Goal: Task Accomplishment & Management: Manage account settings

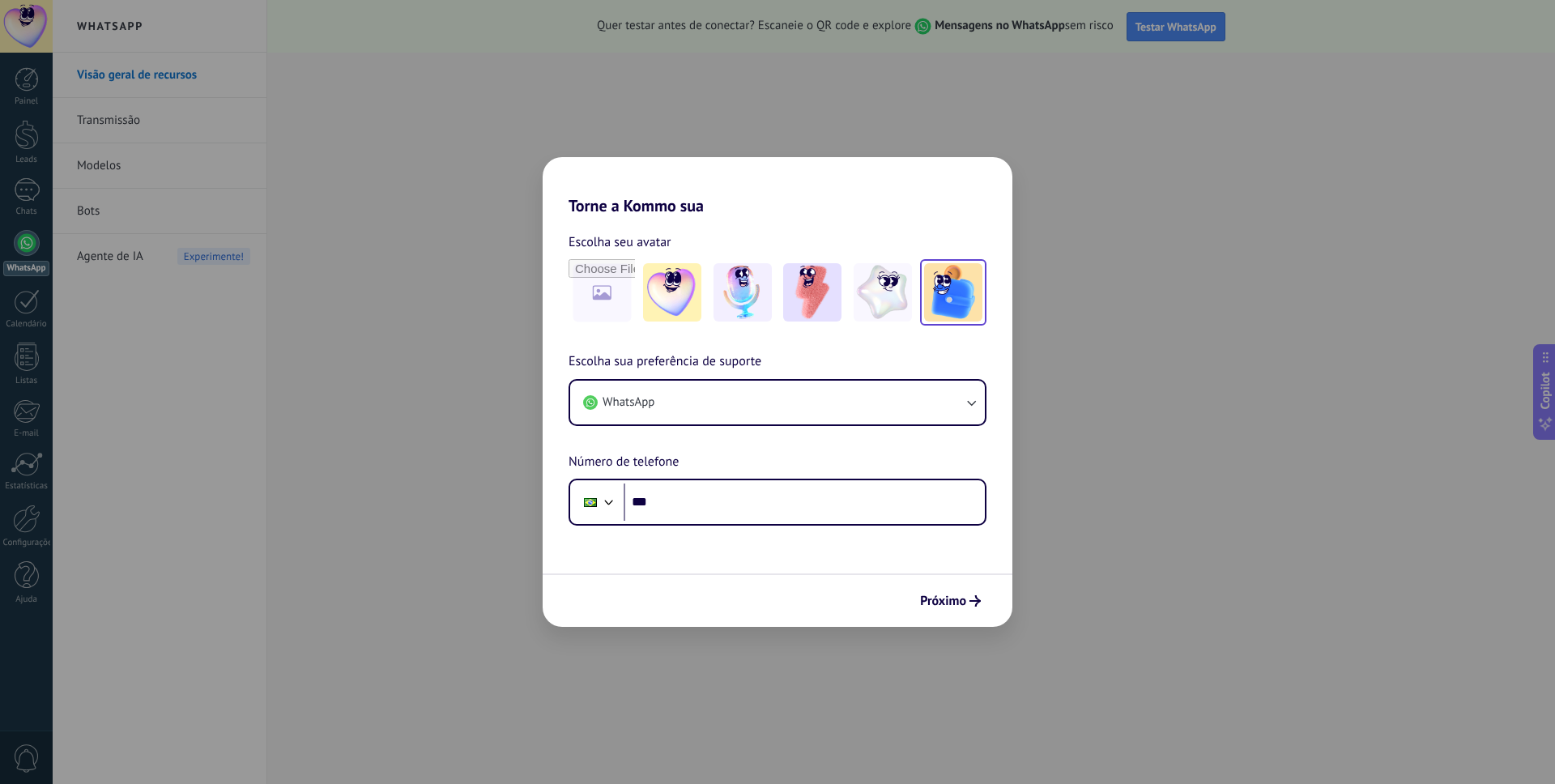
click at [953, 300] on img at bounding box center [953, 292] width 58 height 58
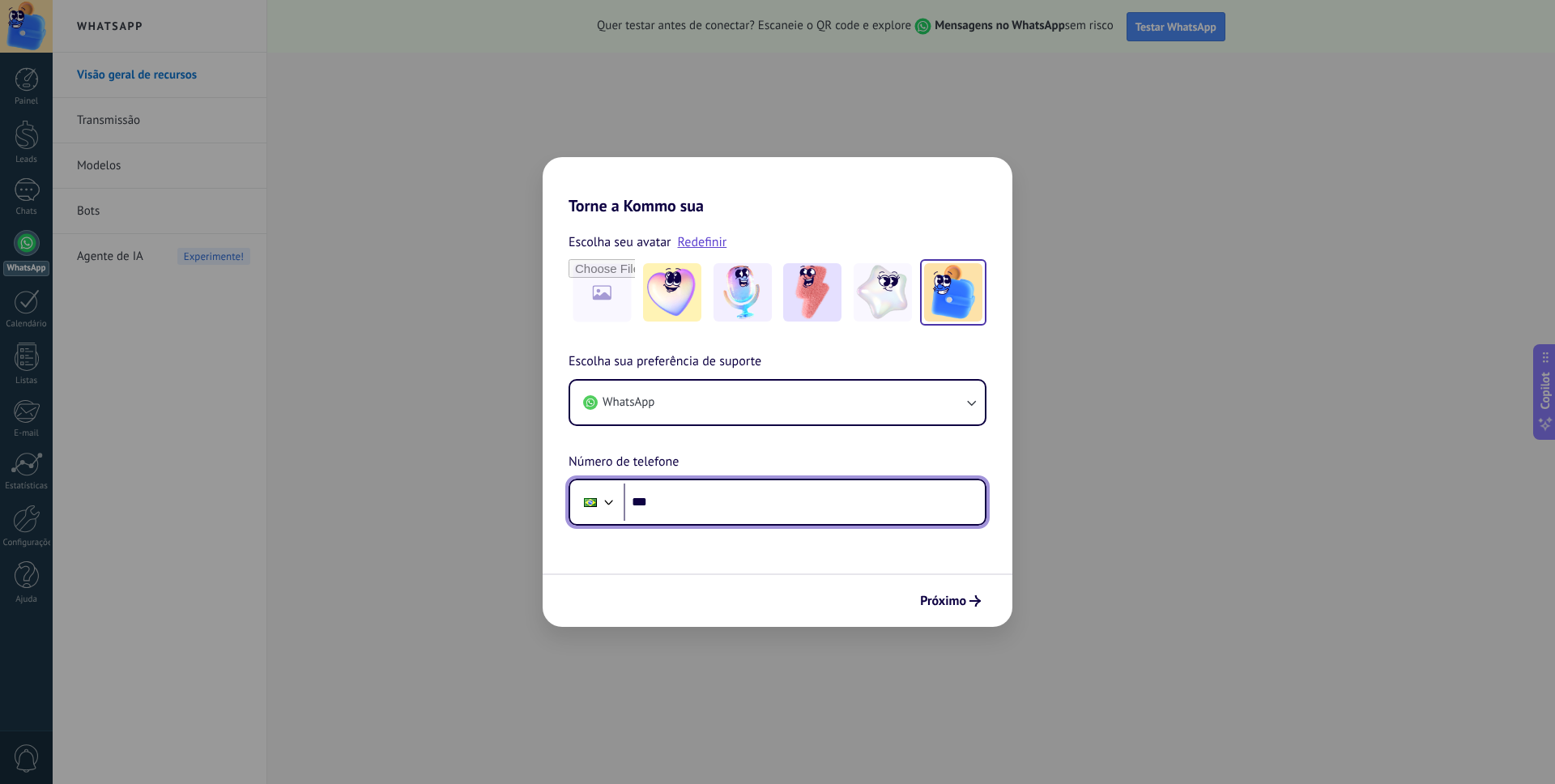
click at [727, 504] on input "***" at bounding box center [804, 502] width 361 height 37
click at [738, 502] on input "***" at bounding box center [804, 502] width 361 height 37
type input "**********"
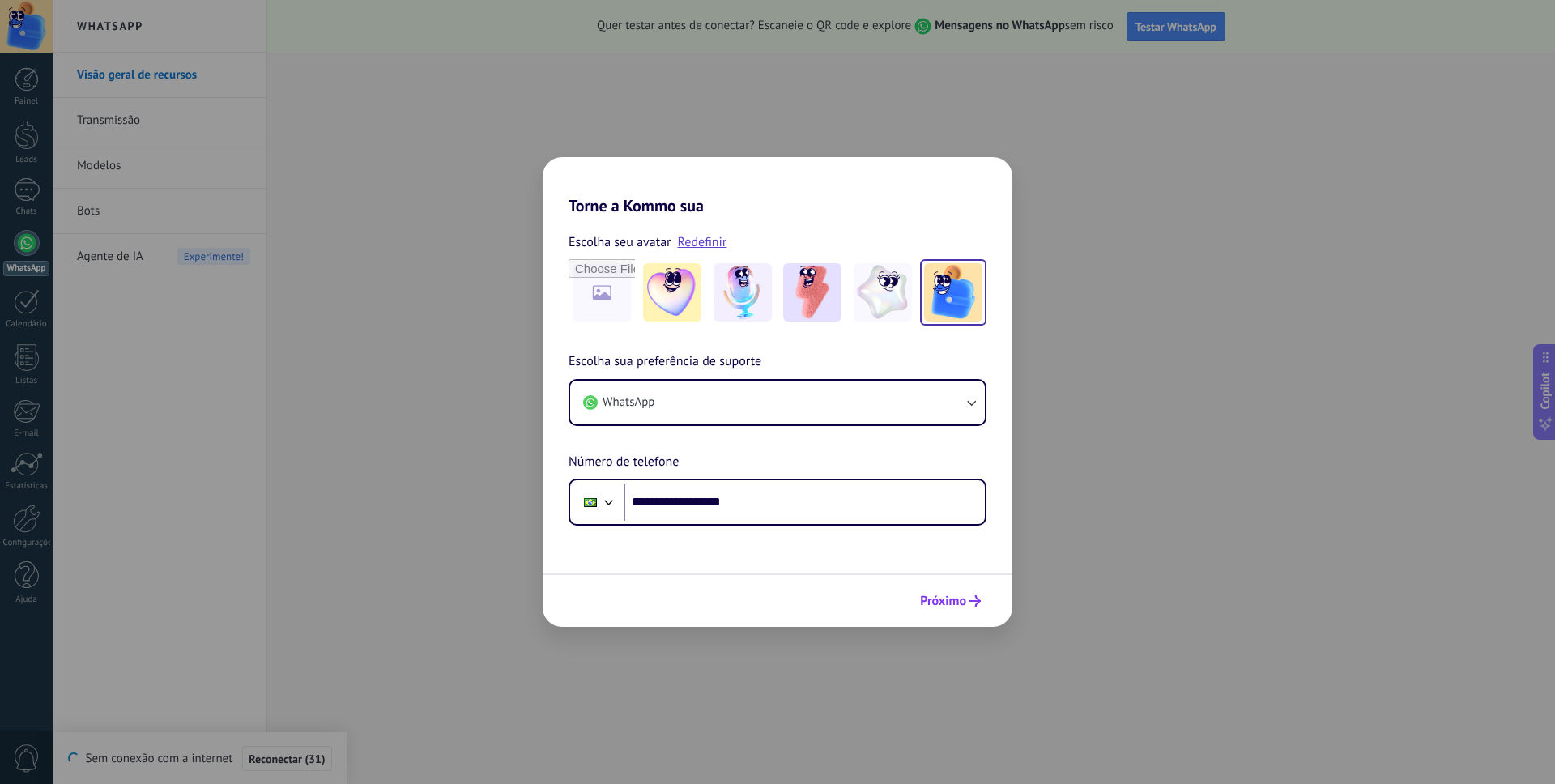
click at [955, 615] on div "Próximo" at bounding box center [778, 600] width 470 height 54
click at [950, 605] on span "Próximo" at bounding box center [943, 600] width 46 height 11
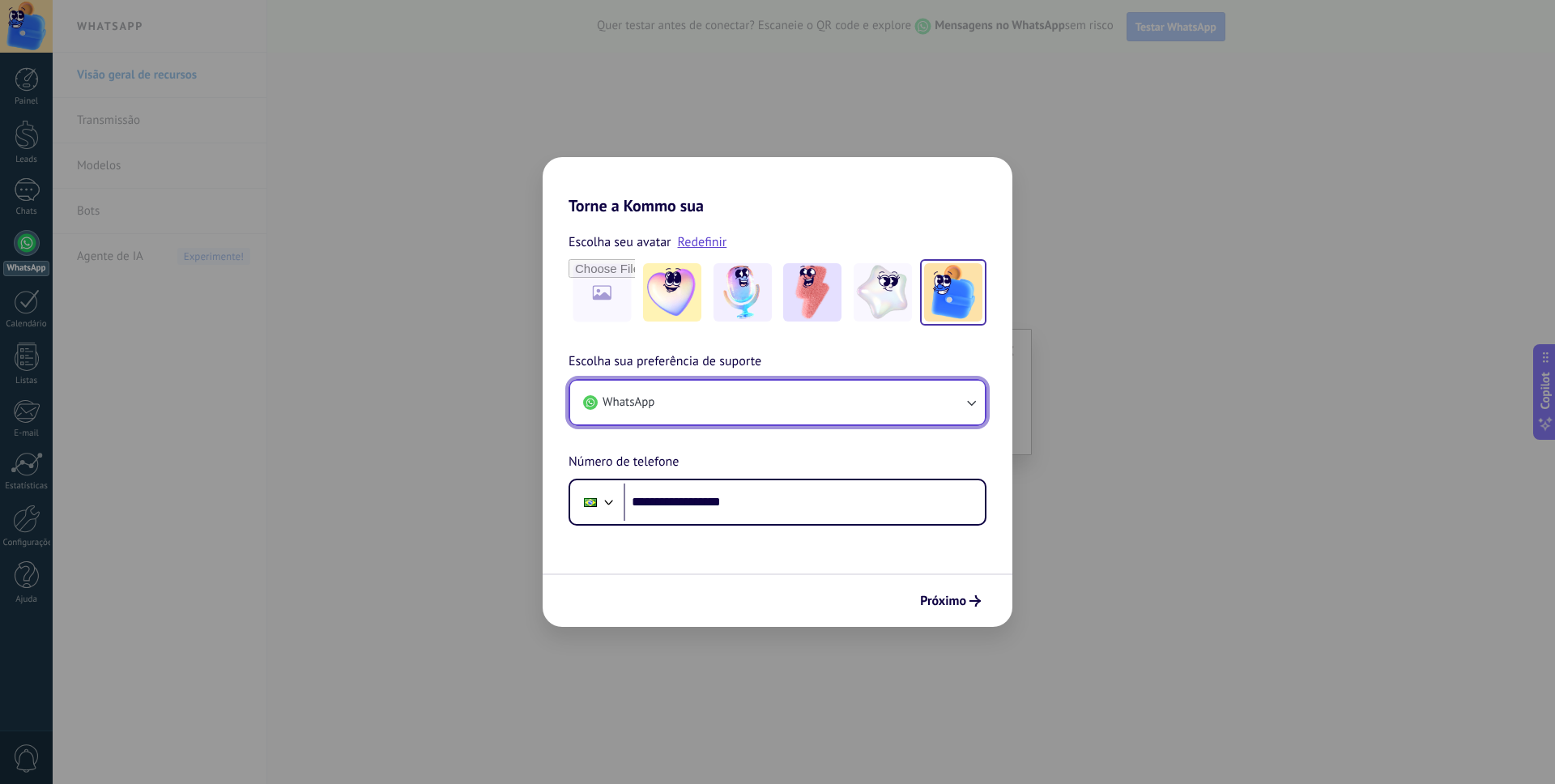
click at [636, 409] on span "WhatsApp" at bounding box center [629, 402] width 52 height 16
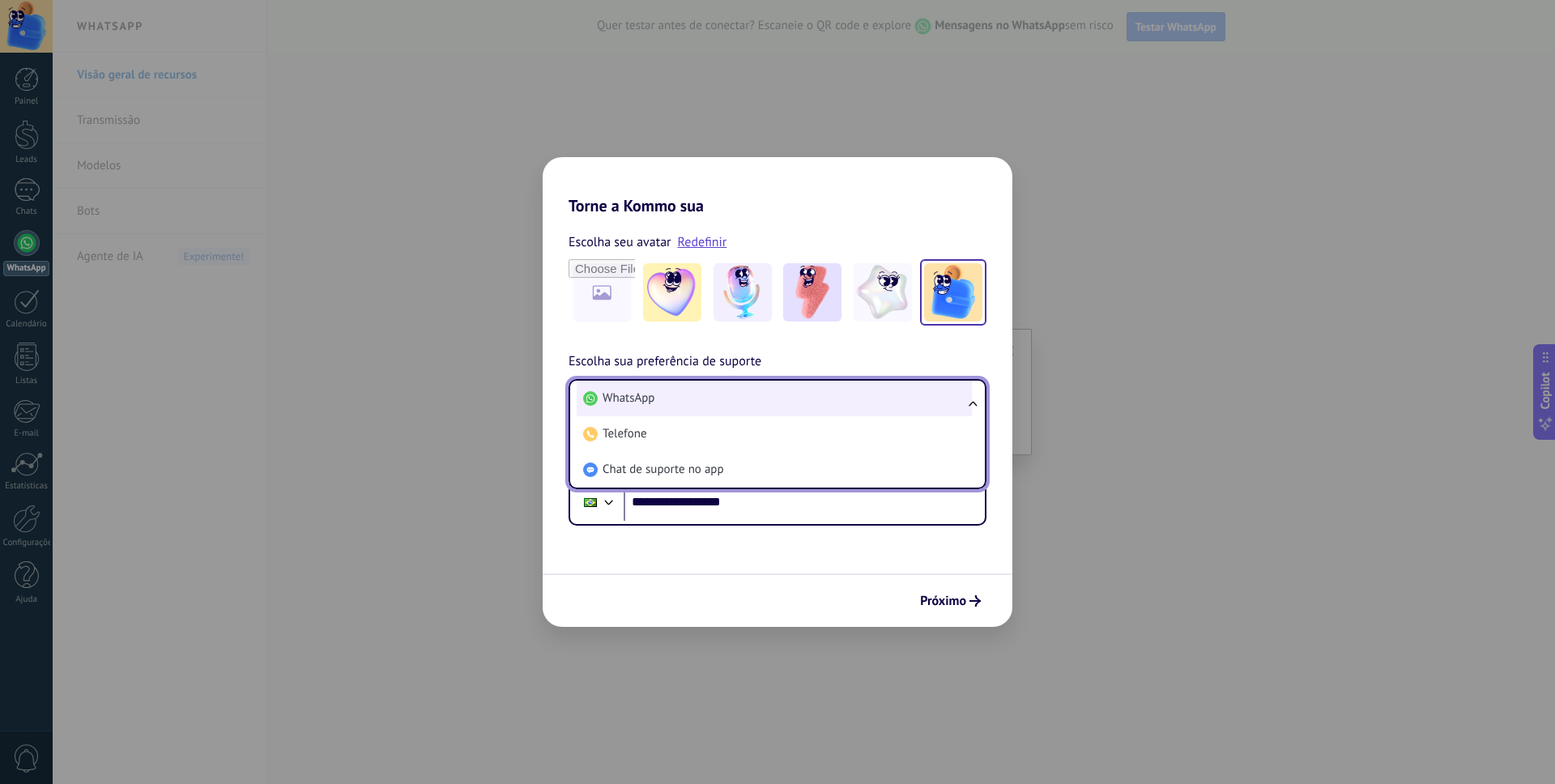
click at [638, 402] on span "WhatsApp" at bounding box center [629, 398] width 52 height 16
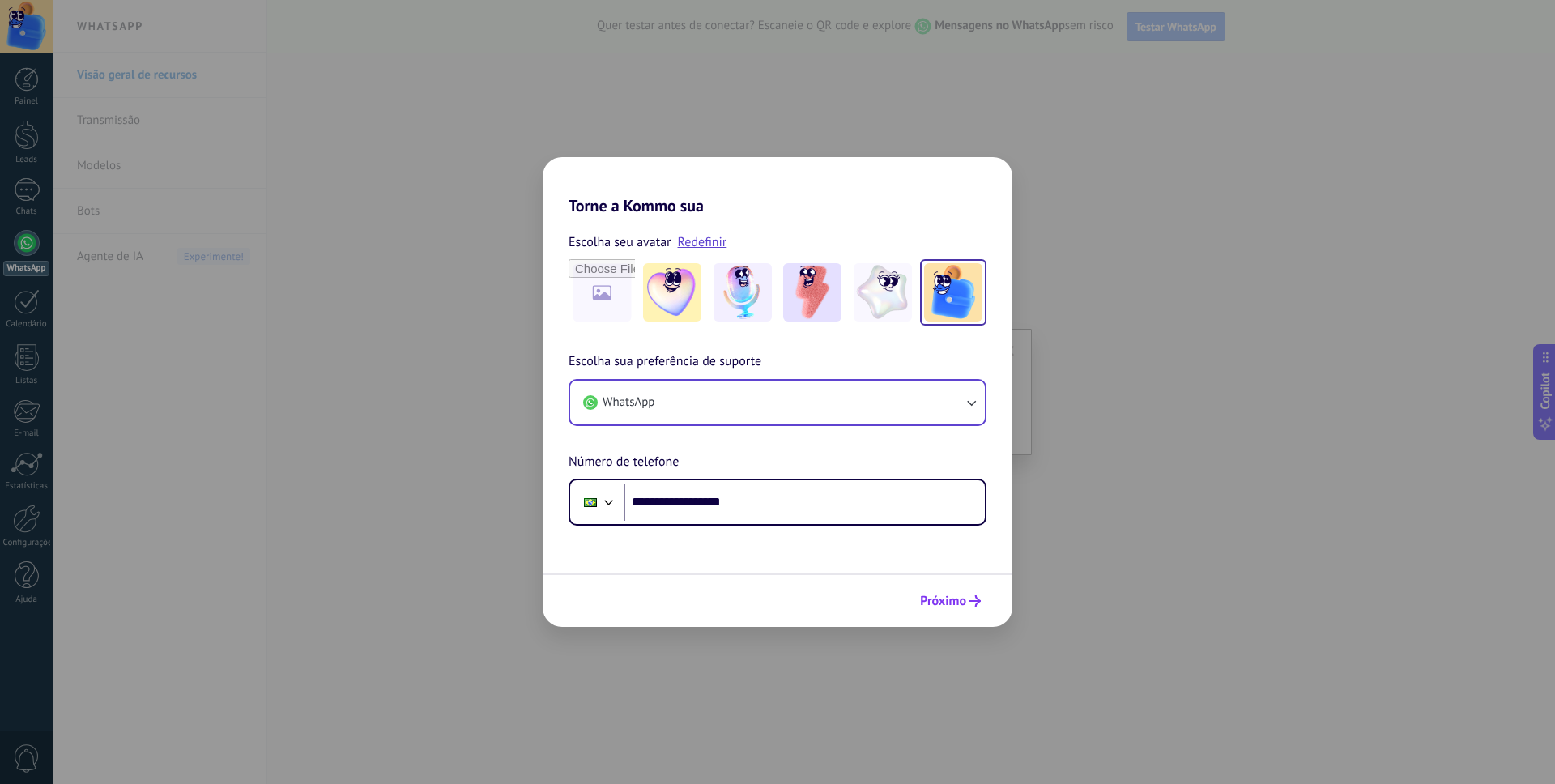
click at [950, 606] on span "Próximo" at bounding box center [943, 600] width 46 height 11
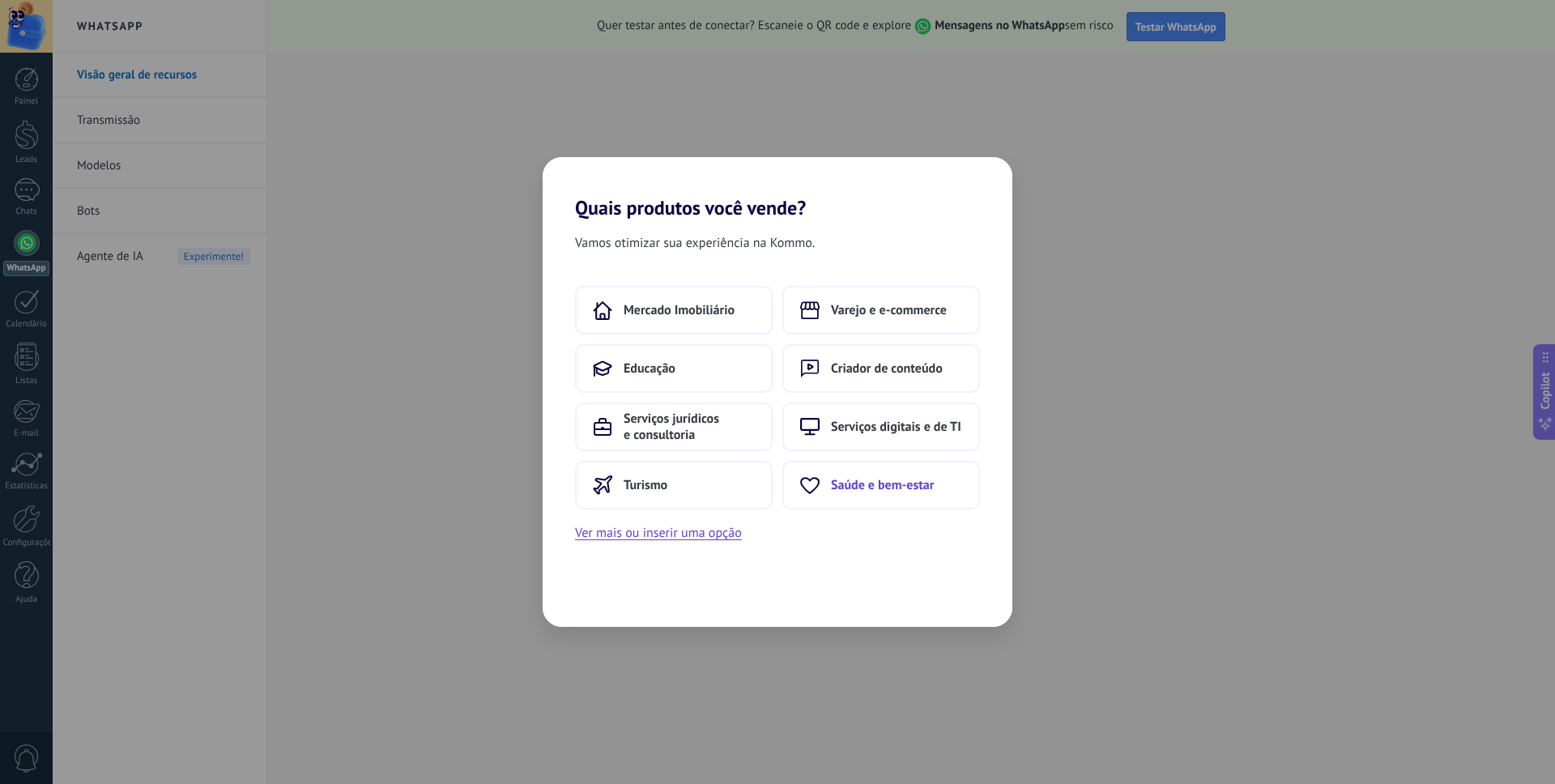
click at [845, 485] on span "Saúde e bem-estar" at bounding box center [883, 484] width 103 height 16
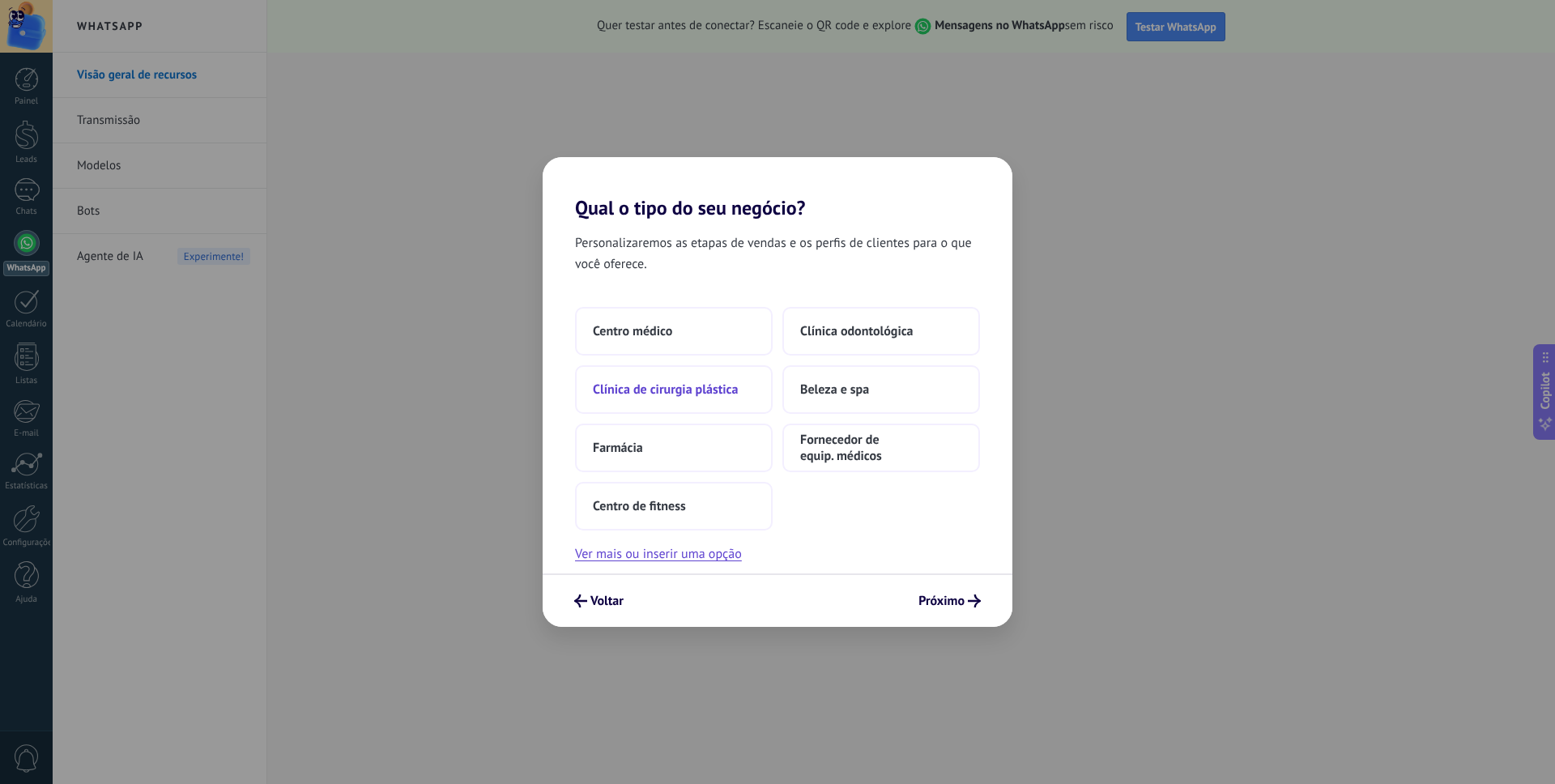
click at [644, 391] on span "Clínica de cirurgia plástica" at bounding box center [665, 389] width 145 height 16
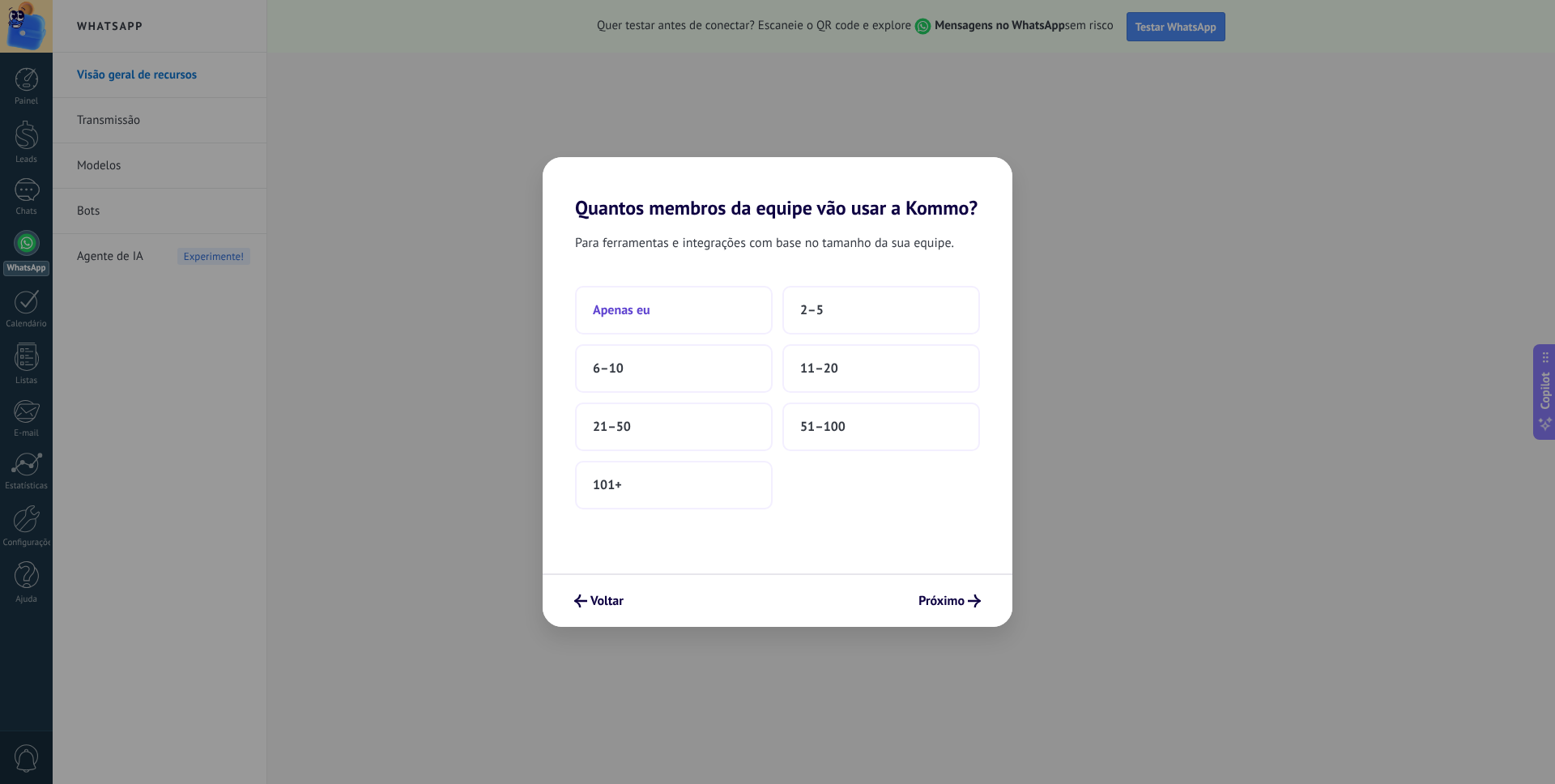
click at [660, 317] on button "Apenas eu" at bounding box center [674, 310] width 198 height 49
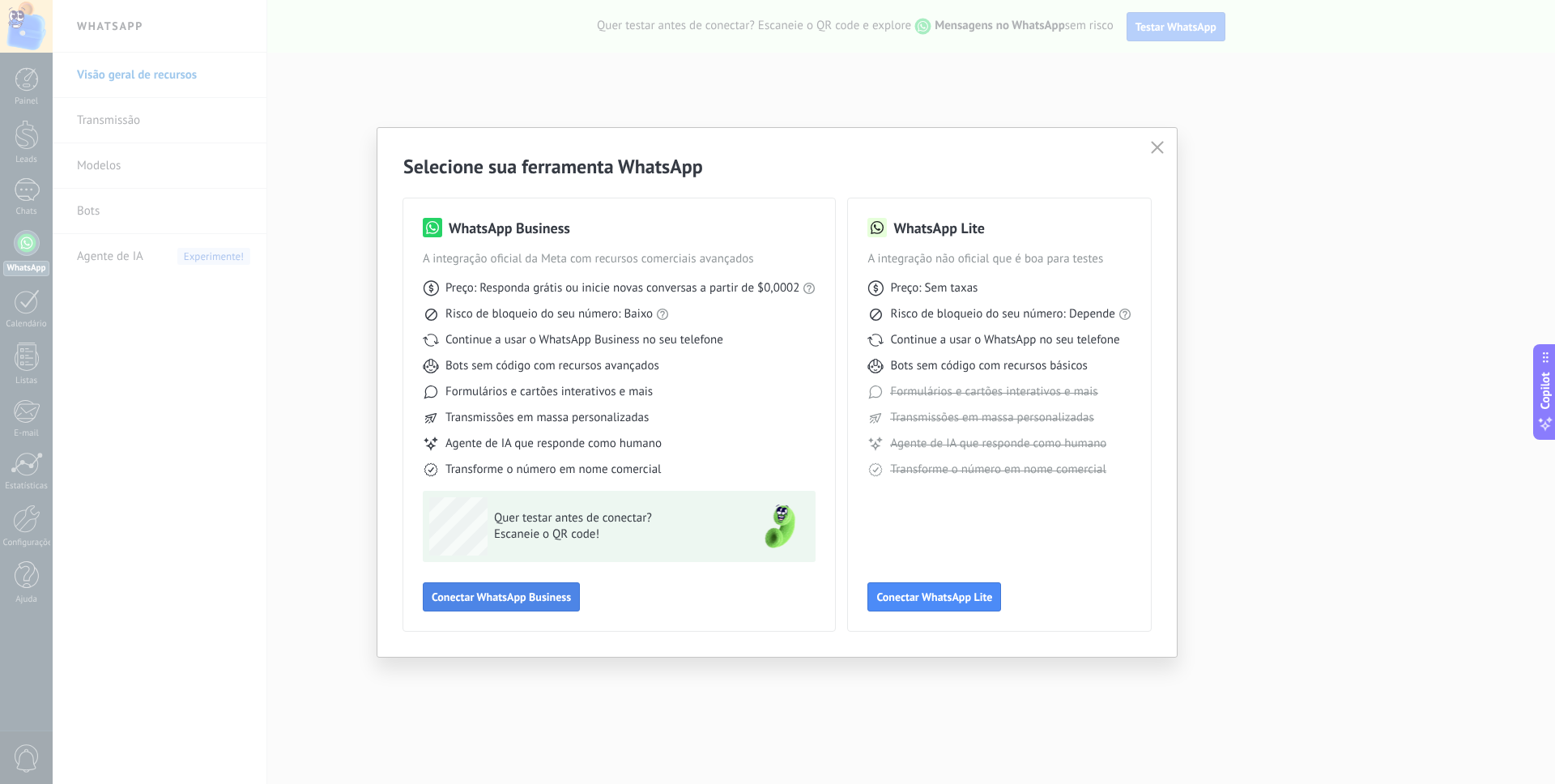
click at [494, 601] on span "Conectar WhatsApp Business" at bounding box center [501, 596] width 139 height 11
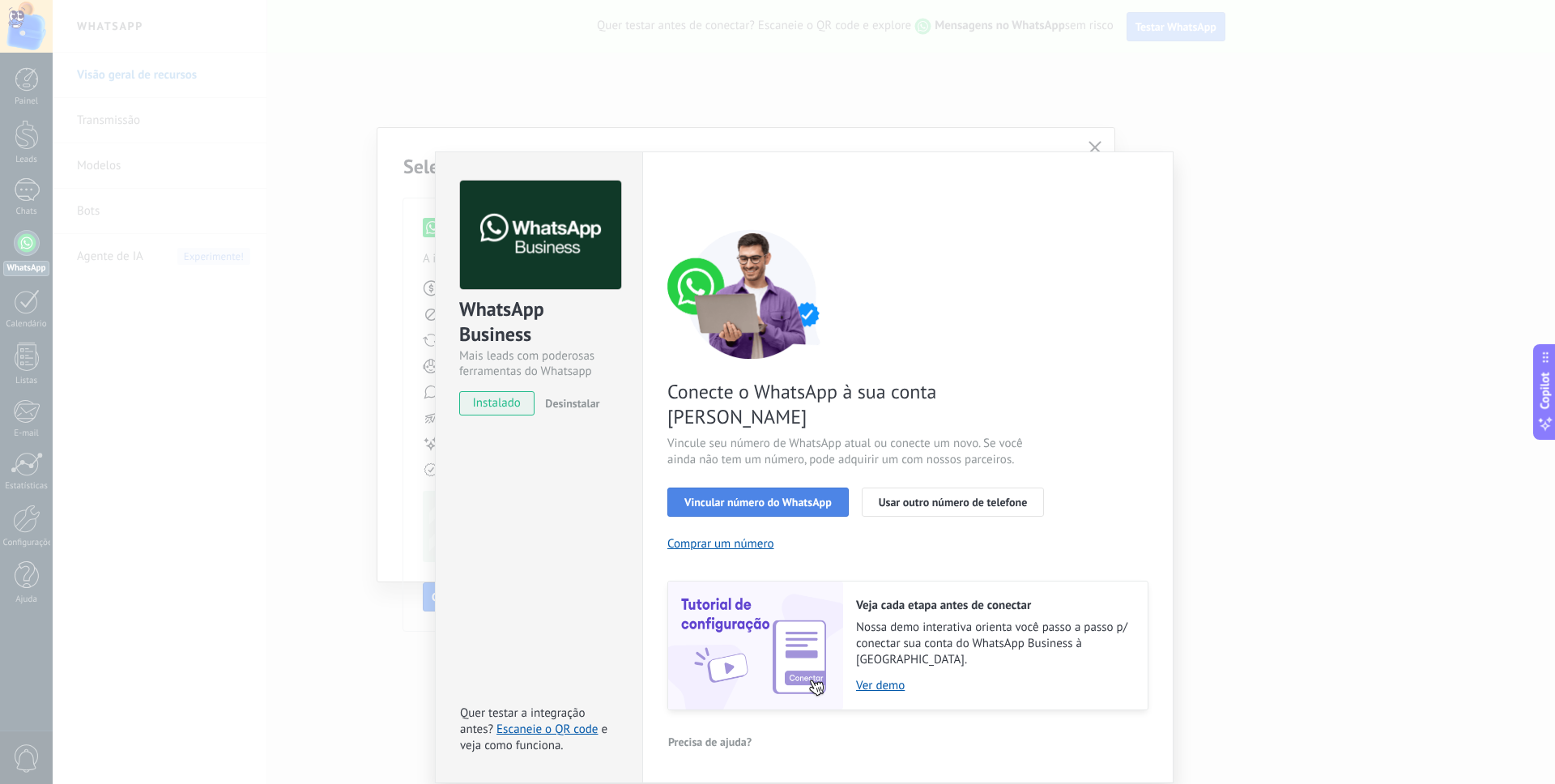
click at [744, 497] on span "Vincular número do WhatsApp" at bounding box center [758, 502] width 148 height 11
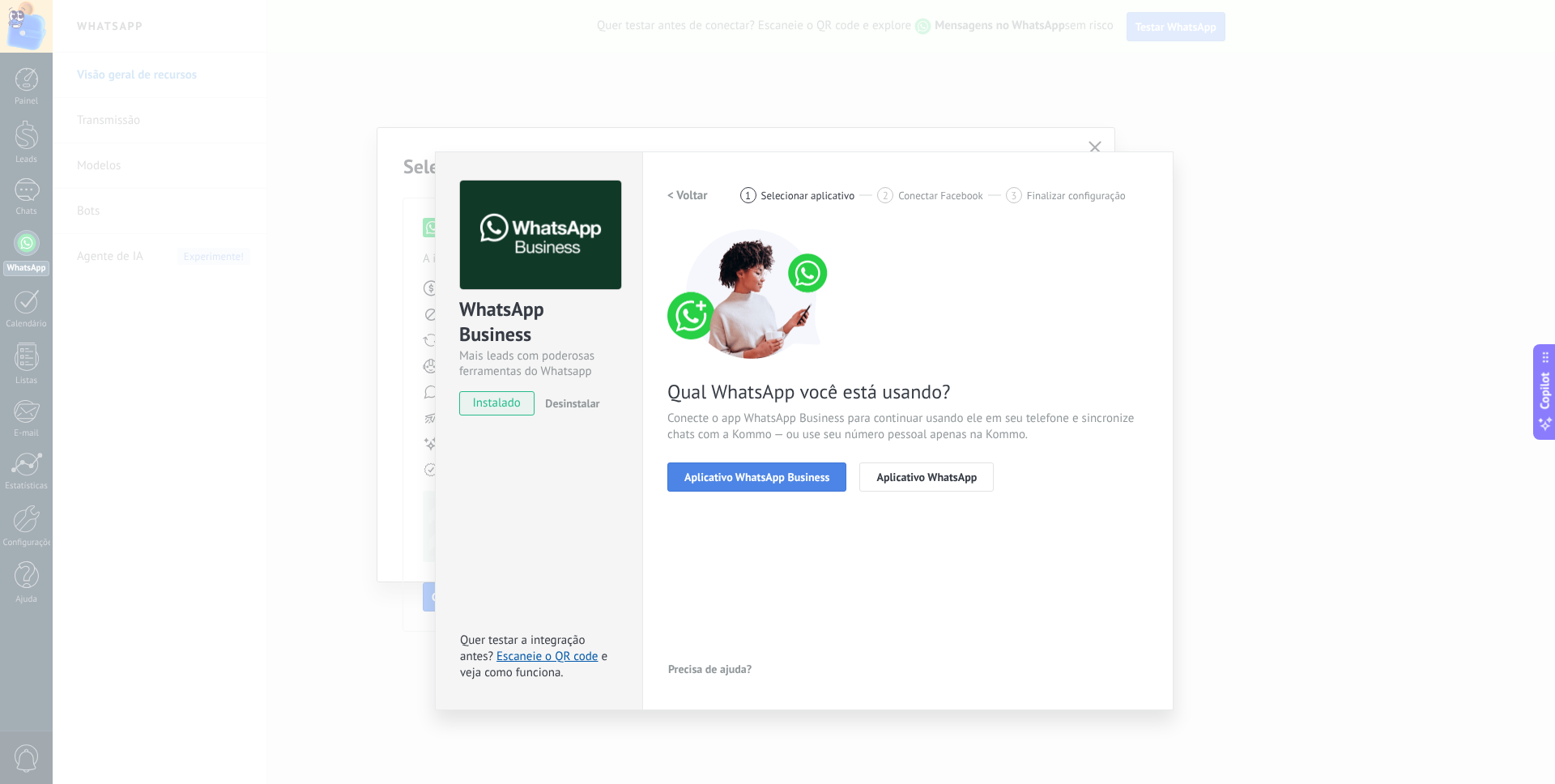
click at [745, 479] on span "Aplicativo WhatsApp Business" at bounding box center [757, 477] width 145 height 11
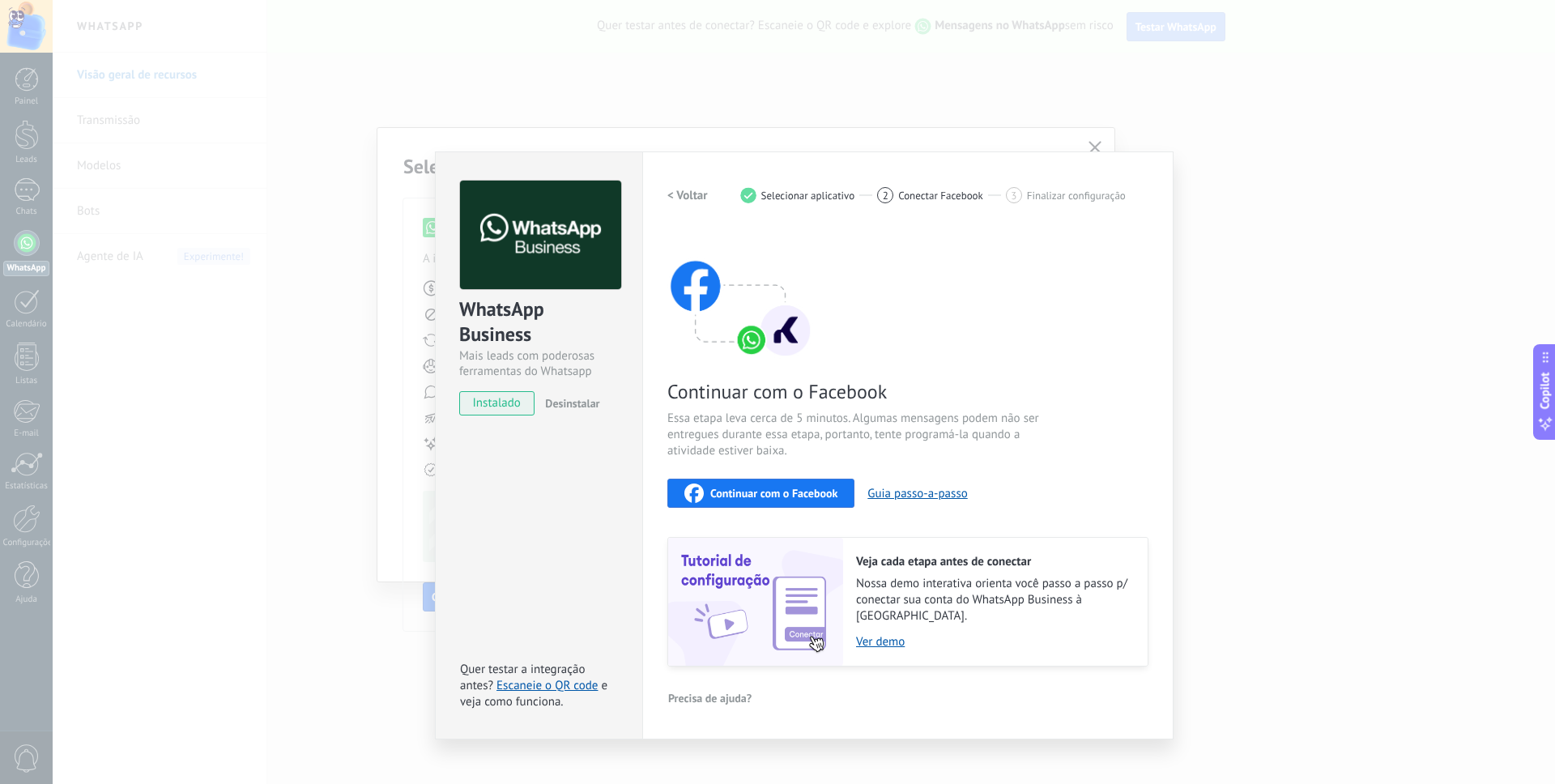
click at [741, 496] on span "Continuar com o Facebook" at bounding box center [774, 492] width 127 height 11
click at [771, 492] on span "Continuar com o Facebook" at bounding box center [774, 492] width 127 height 11
click at [921, 492] on button "Guia passo-a-passo" at bounding box center [917, 493] width 100 height 16
click at [713, 480] on button "Continuar com o Facebook" at bounding box center [760, 493] width 187 height 30
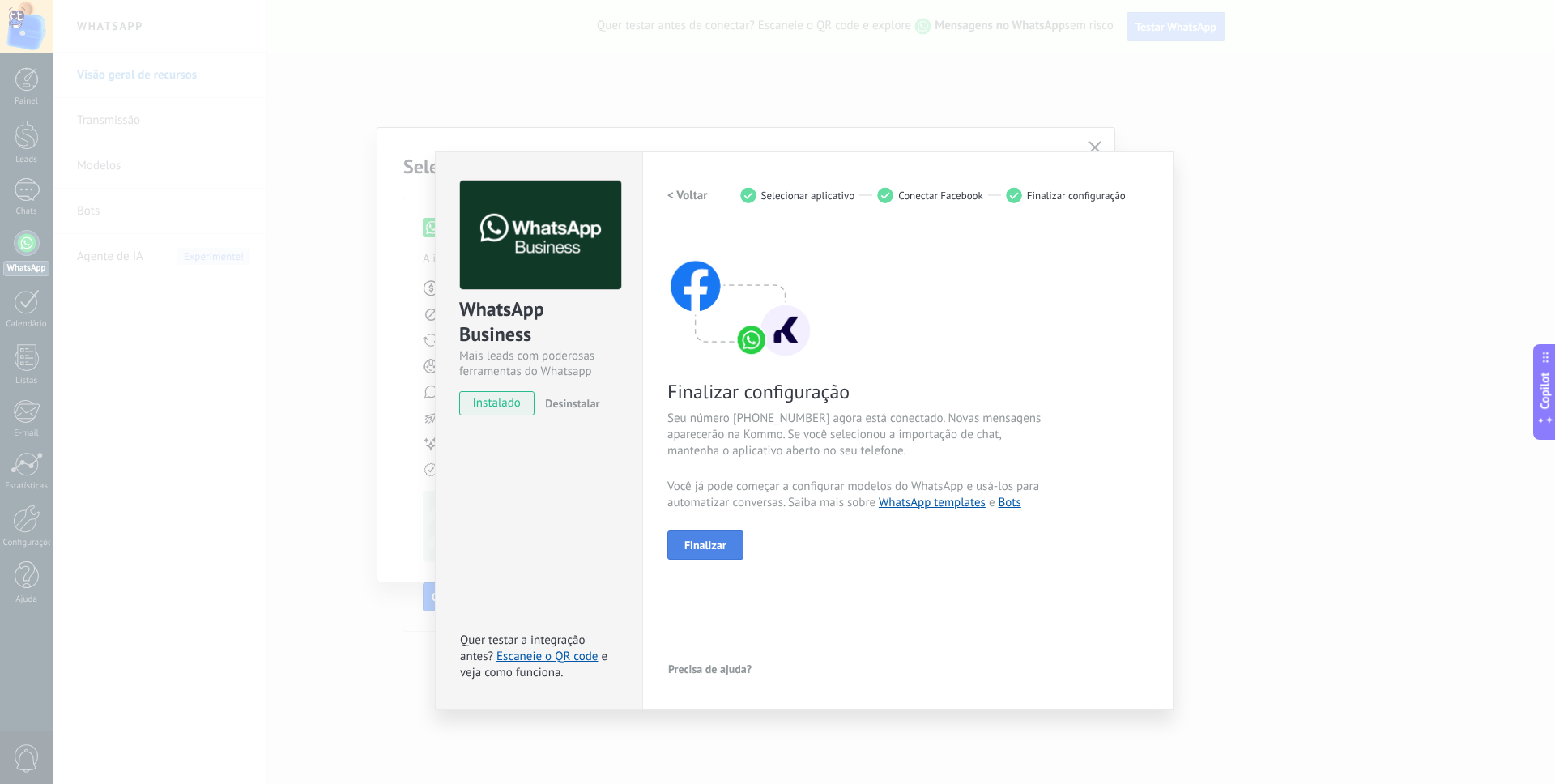
click at [718, 553] on button "Finalizar" at bounding box center [705, 545] width 76 height 30
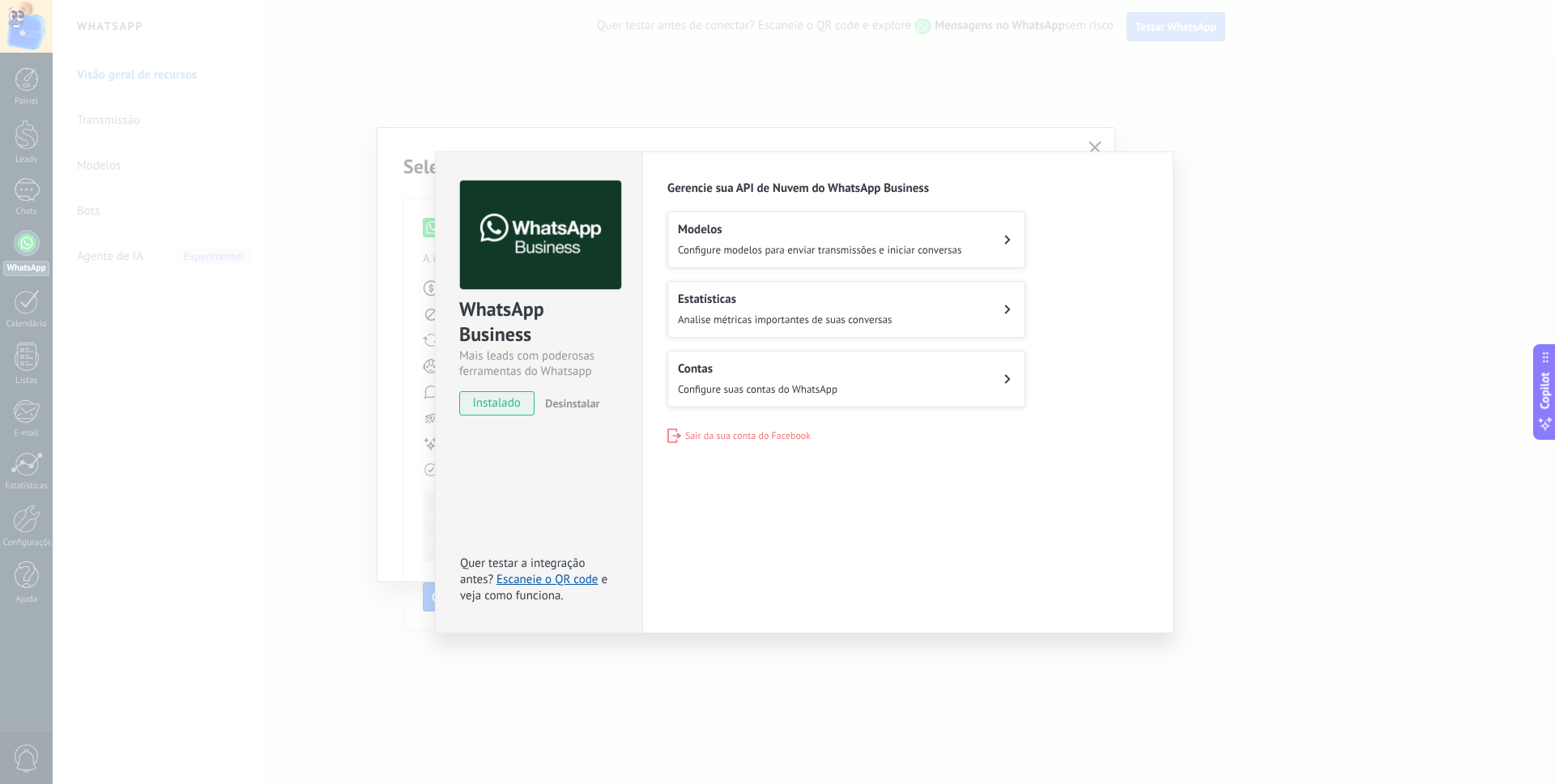
click at [759, 369] on h2 "Contas" at bounding box center [758, 369] width 160 height 16
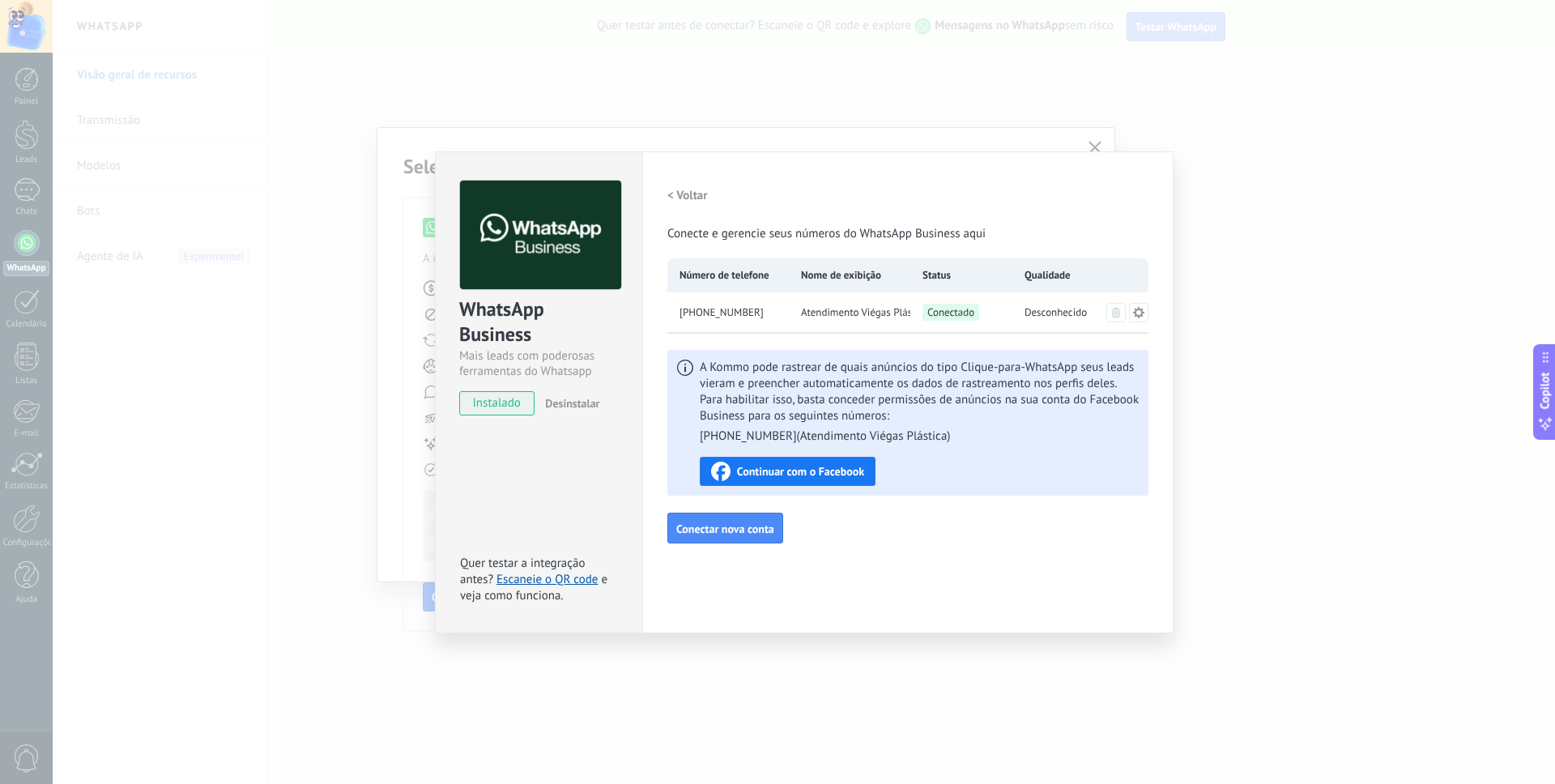
click at [1250, 188] on div "WhatsApp Business Mais leads com poderosas ferramentas do Whatsapp instalado De…" at bounding box center [804, 392] width 1503 height 784
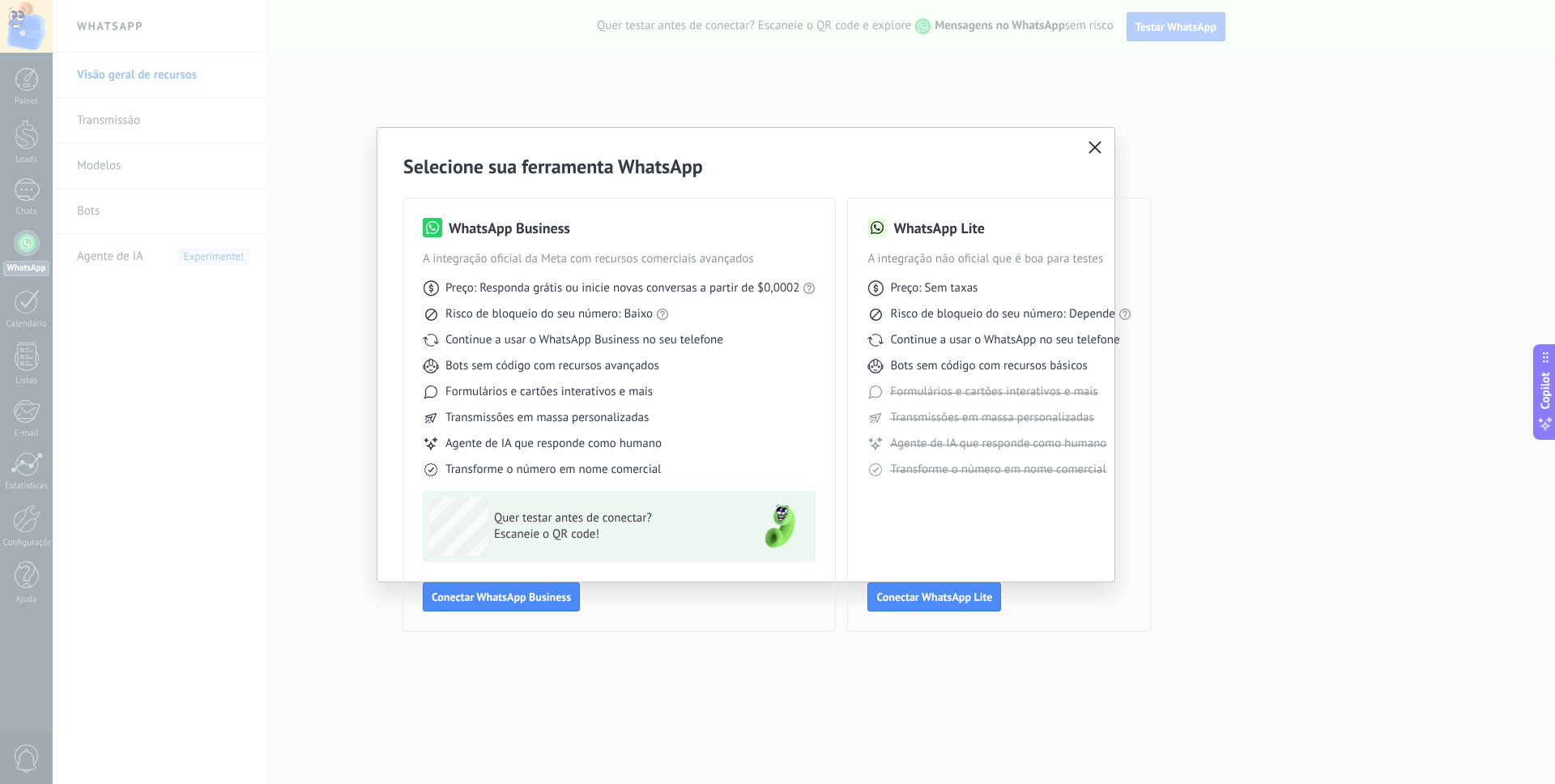
click at [1092, 150] on use "button" at bounding box center [1095, 147] width 12 height 12
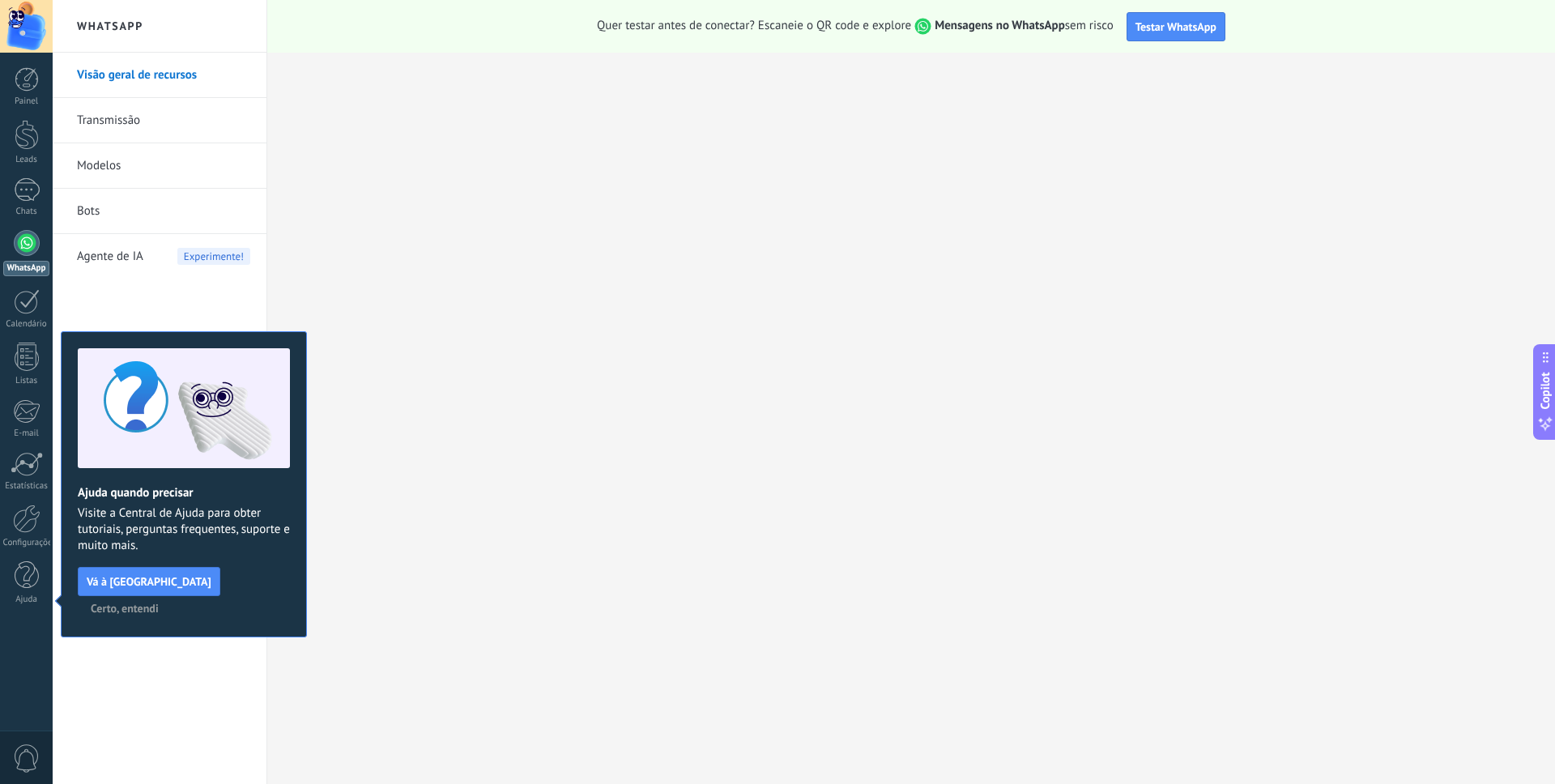
click at [26, 246] on div at bounding box center [27, 243] width 26 height 26
click at [175, 78] on link "Visão geral de recursos" at bounding box center [164, 76] width 174 height 45
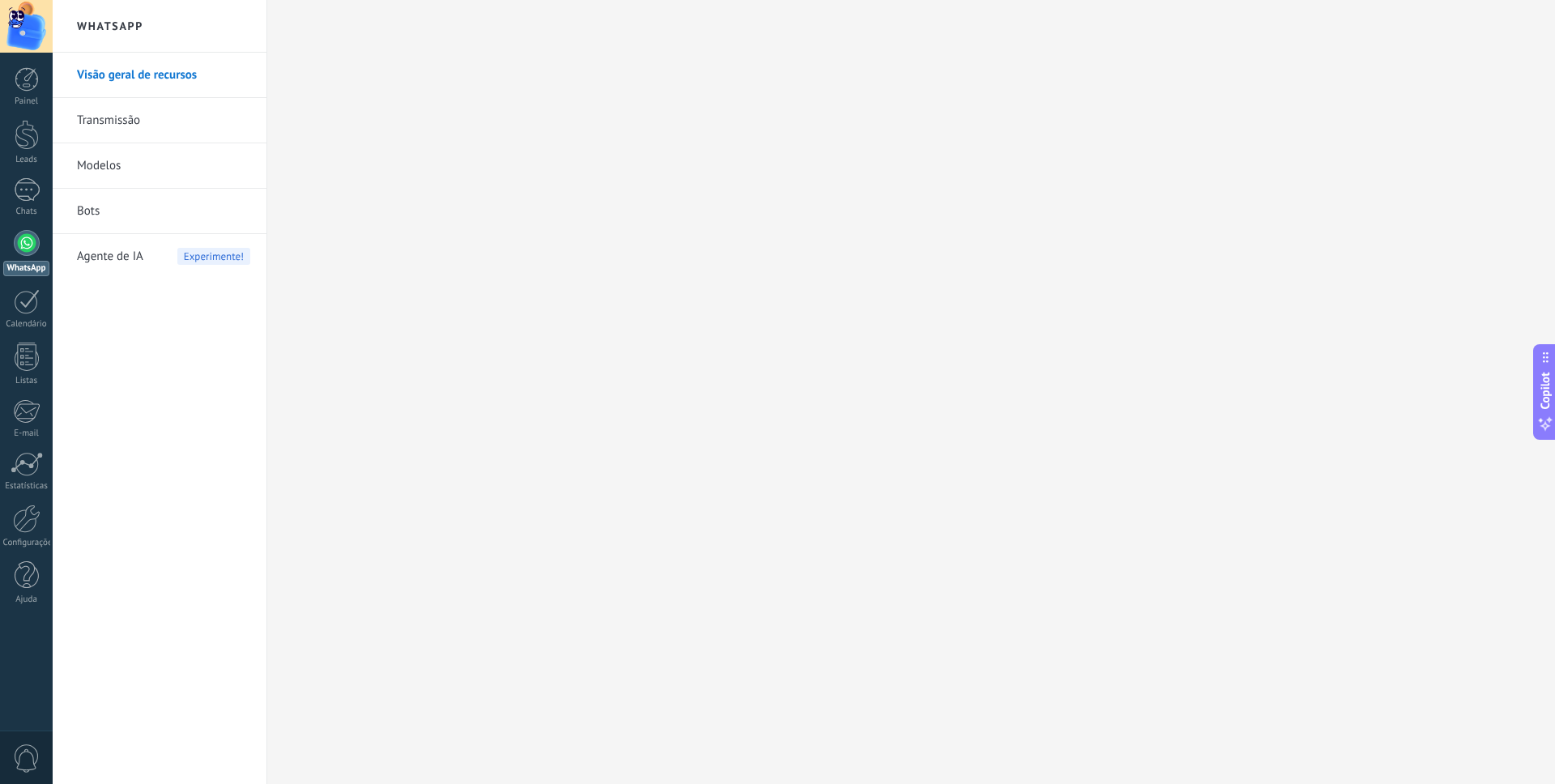
click at [152, 221] on link "Bots" at bounding box center [164, 211] width 174 height 45
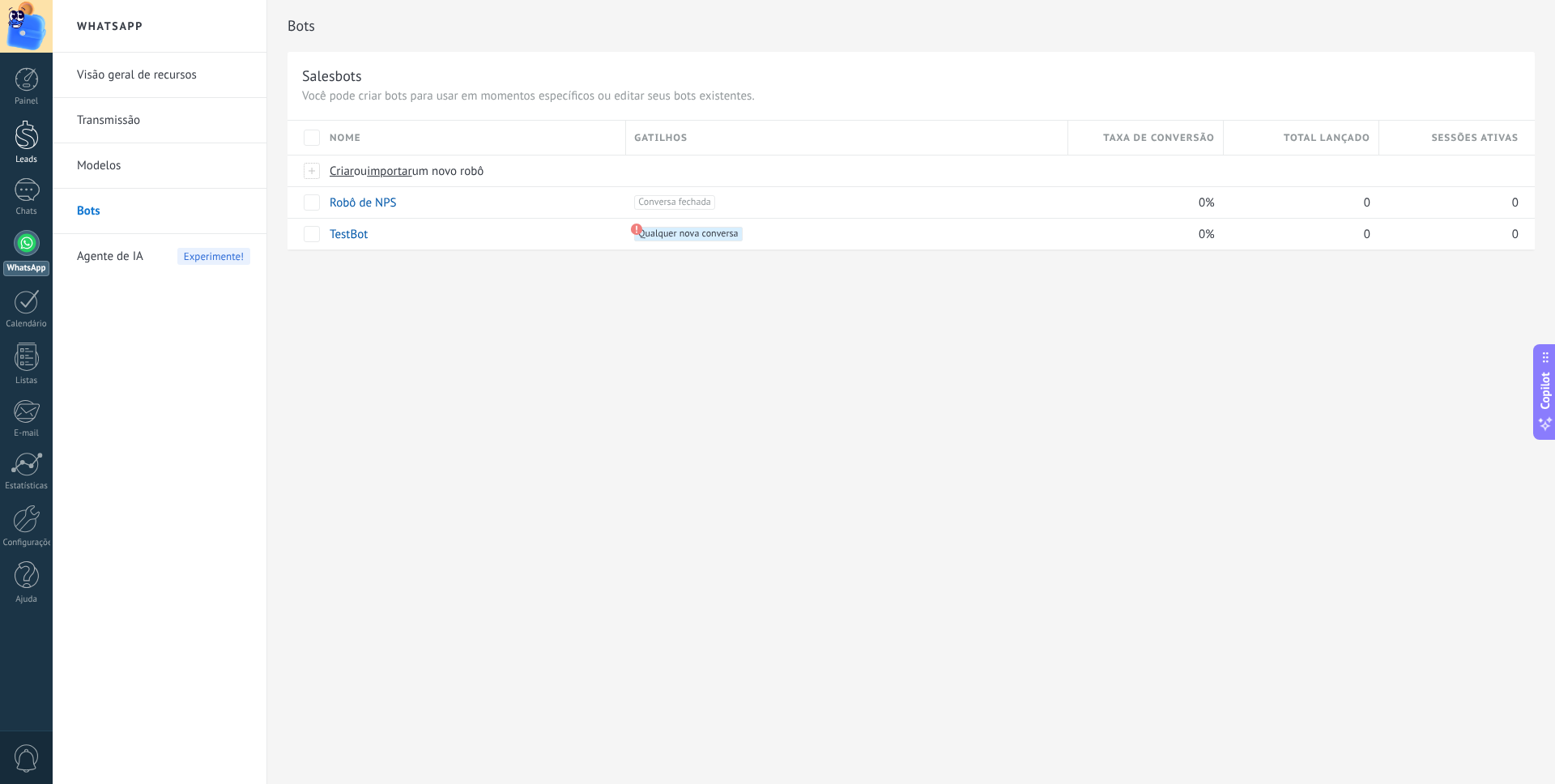
click at [25, 135] on div at bounding box center [27, 135] width 24 height 30
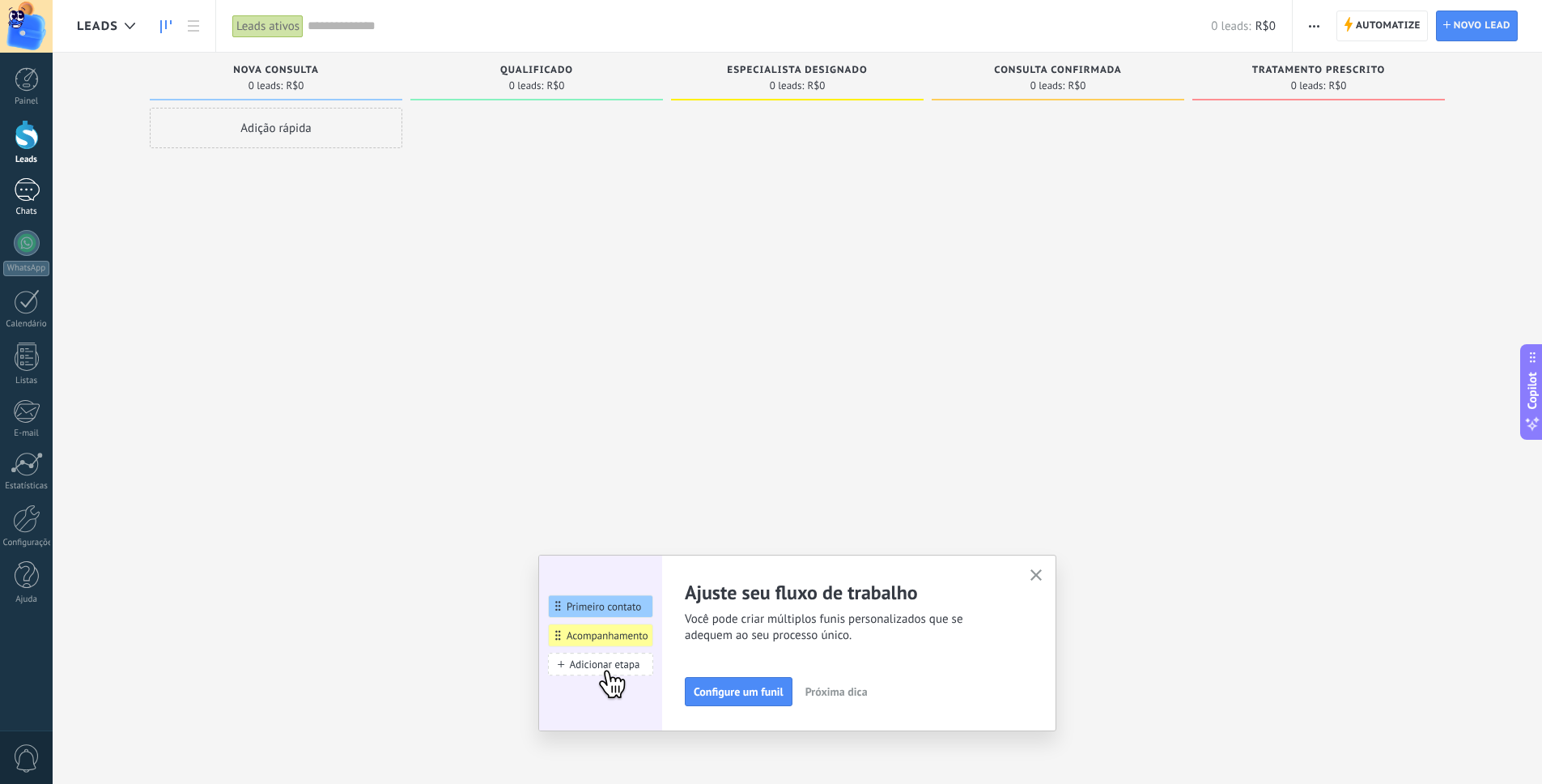
click at [18, 190] on div at bounding box center [27, 189] width 26 height 23
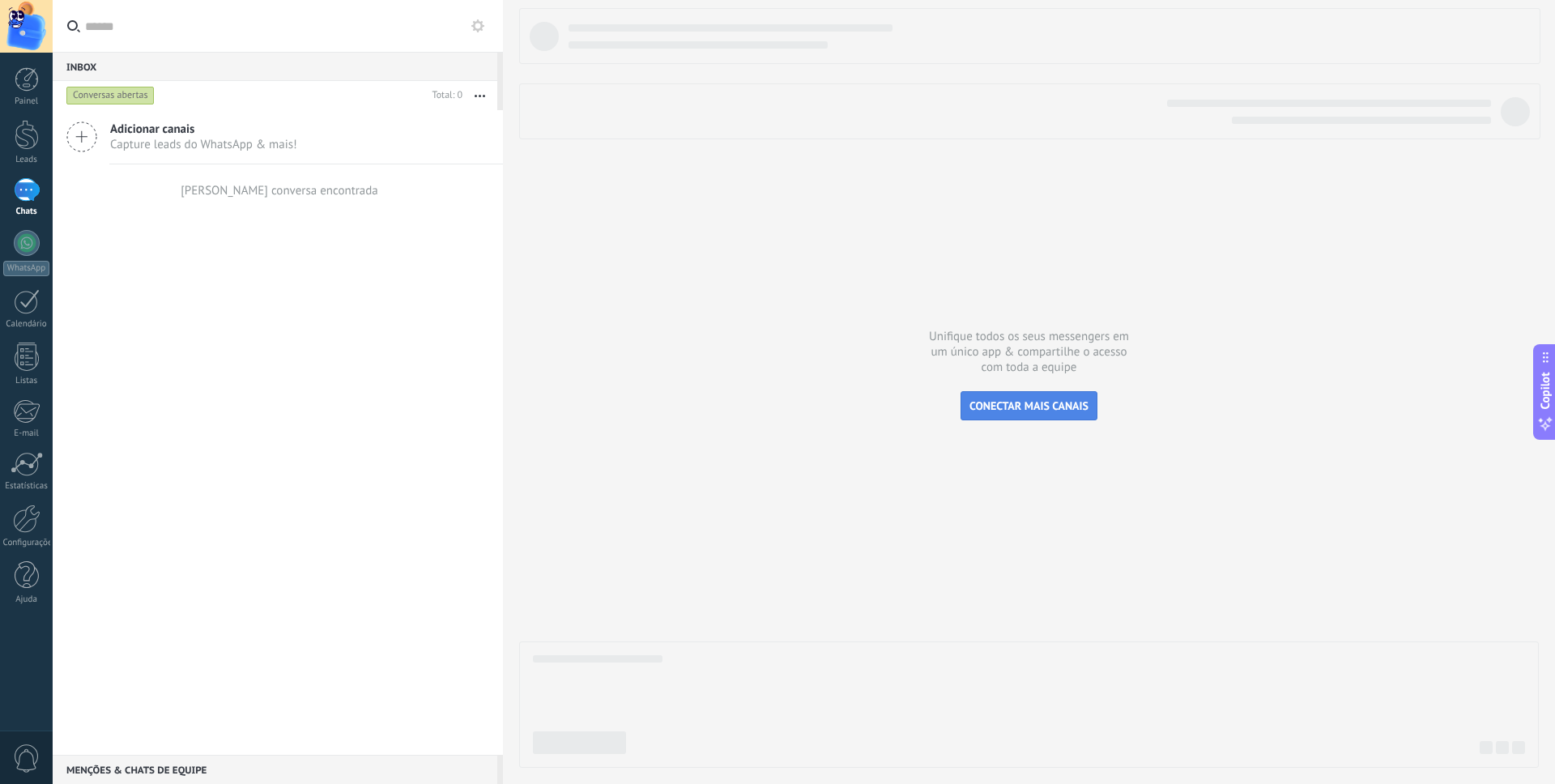
click at [1028, 394] on button "CONECTAR MAIS CANAIS" at bounding box center [1029, 405] width 137 height 30
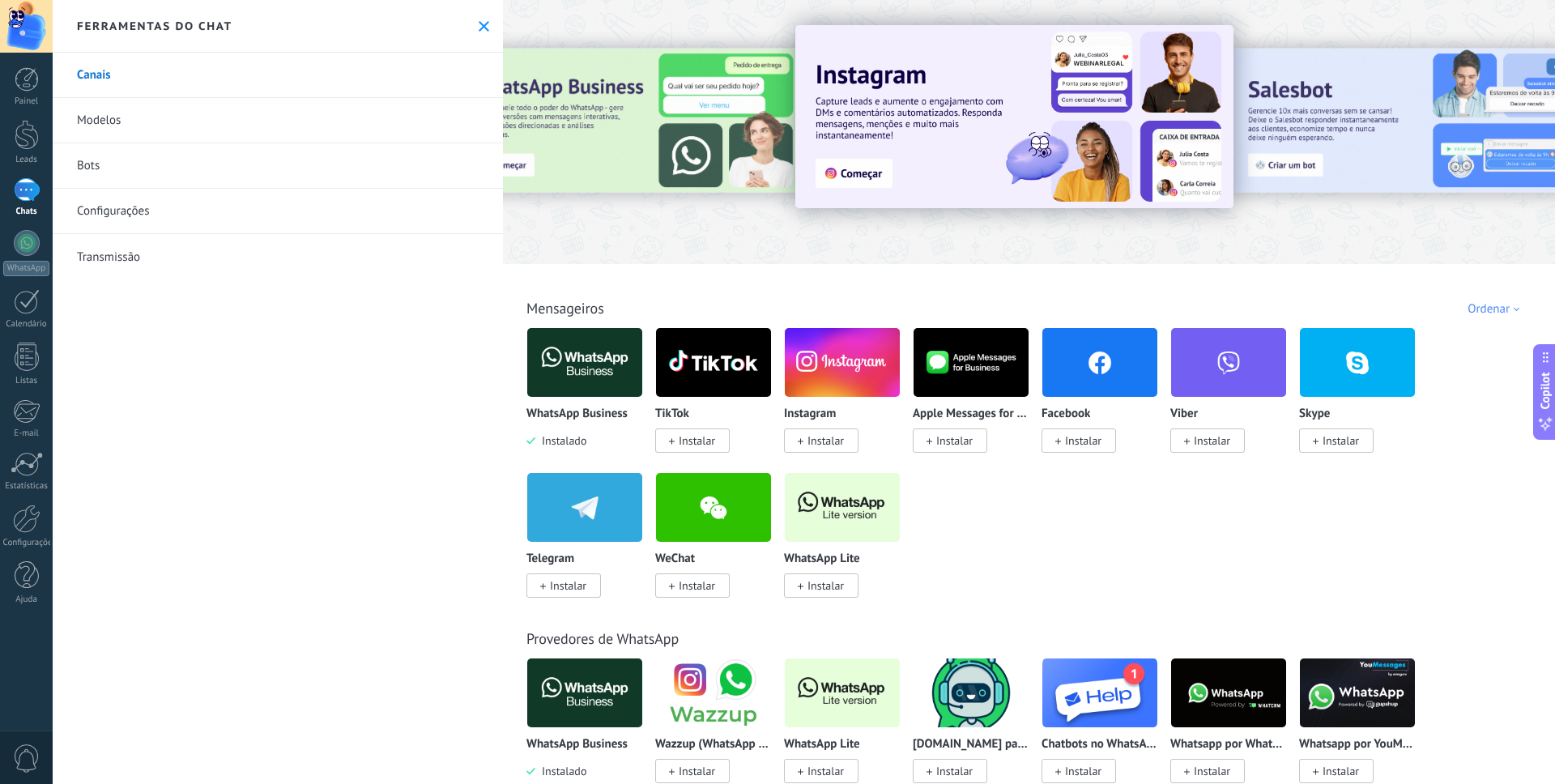
click at [592, 387] on img at bounding box center [585, 362] width 115 height 78
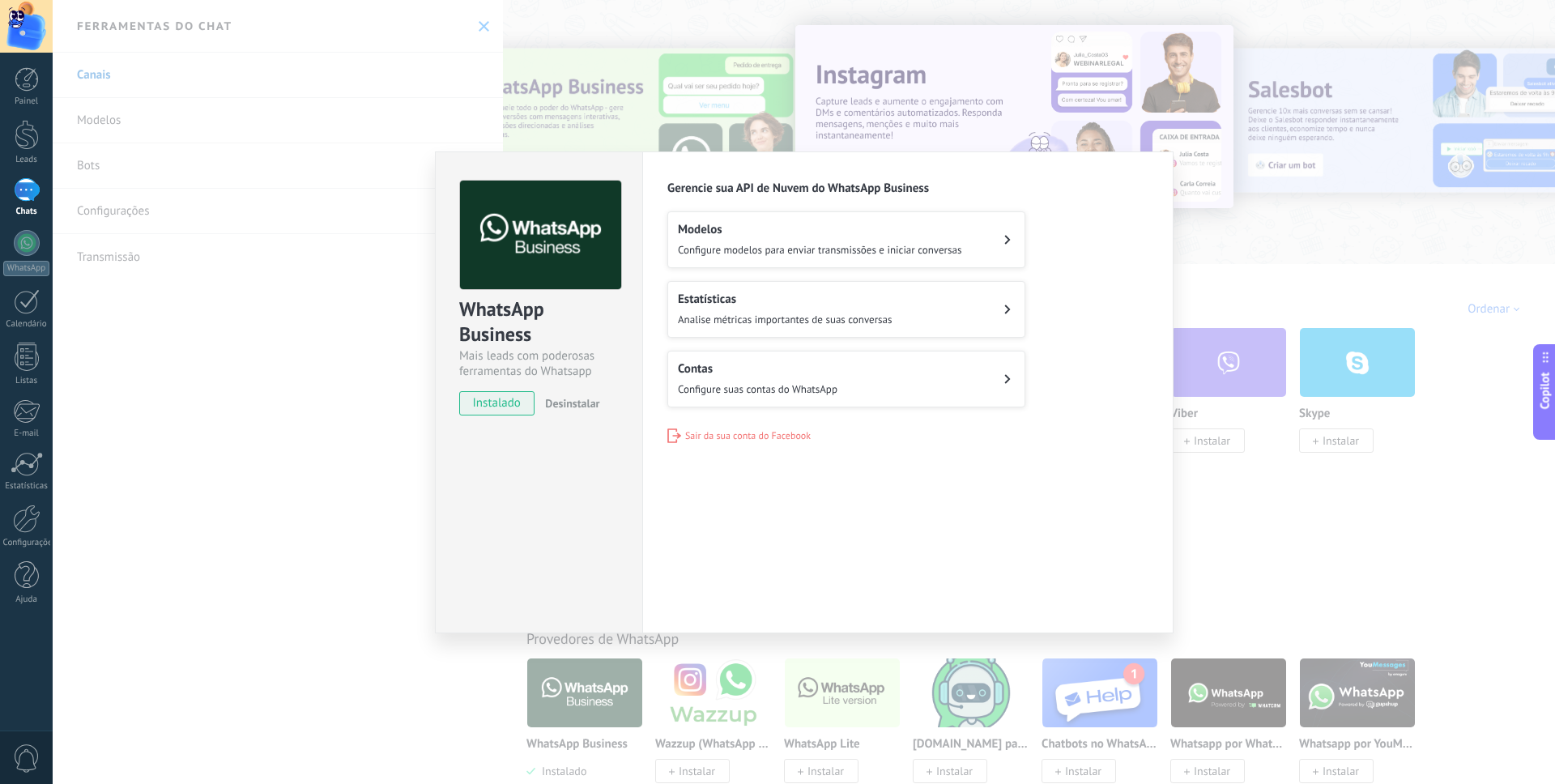
click at [777, 243] on span "Configure modelos para enviar transmissões e iniciar conversas" at bounding box center [819, 250] width 283 height 14
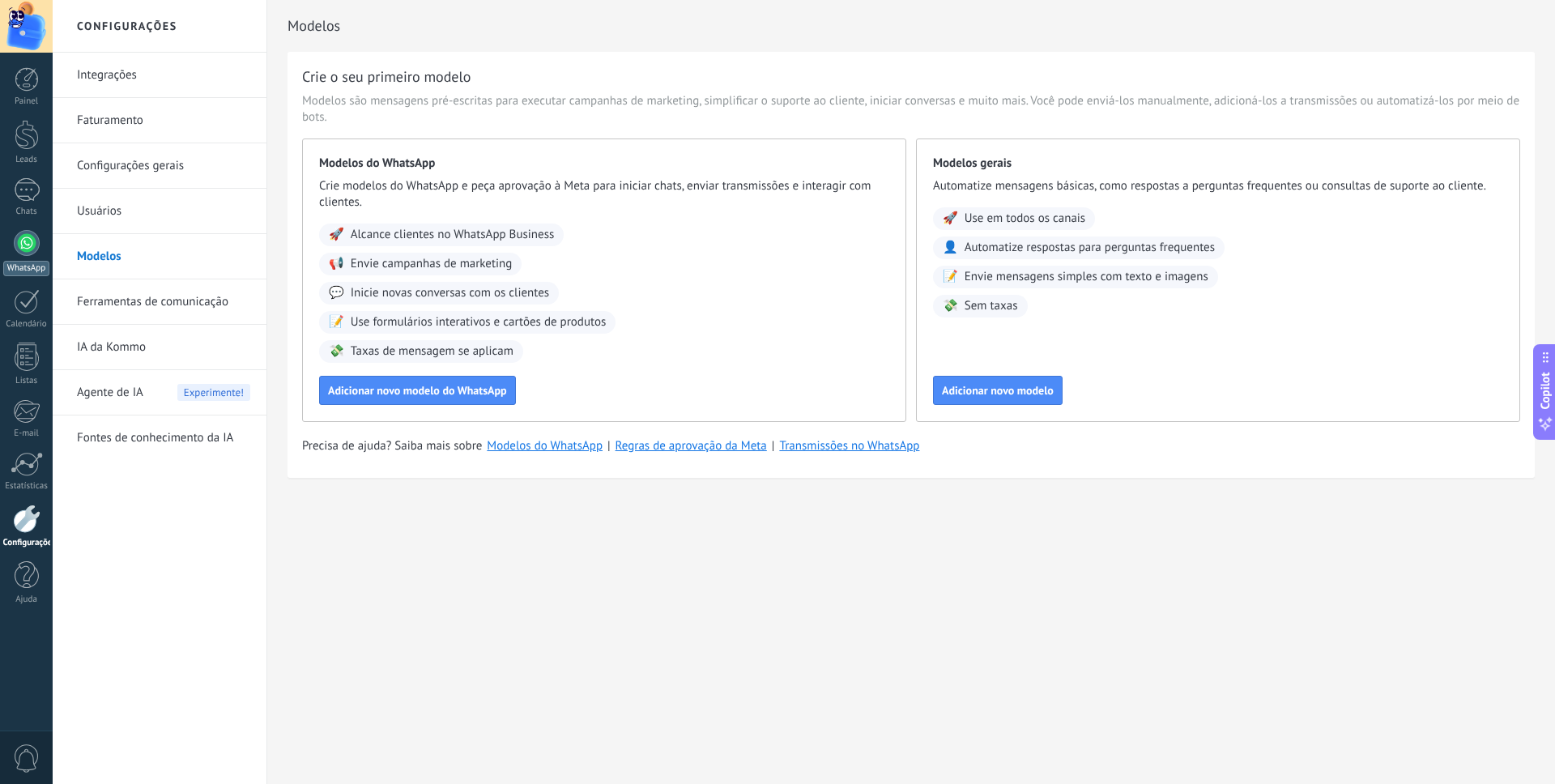
click at [35, 234] on div at bounding box center [27, 243] width 26 height 26
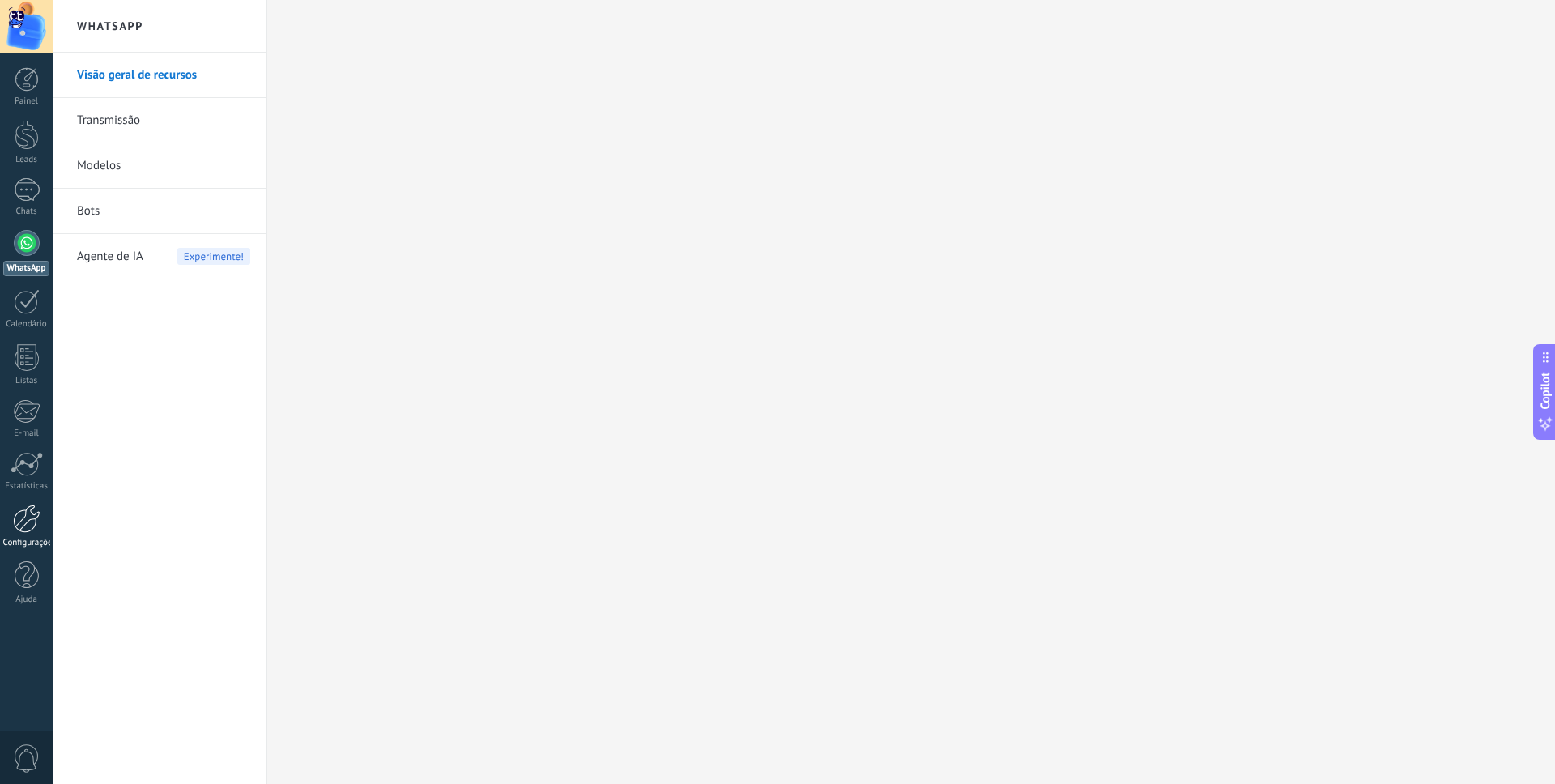
click at [27, 517] on div at bounding box center [27, 518] width 28 height 29
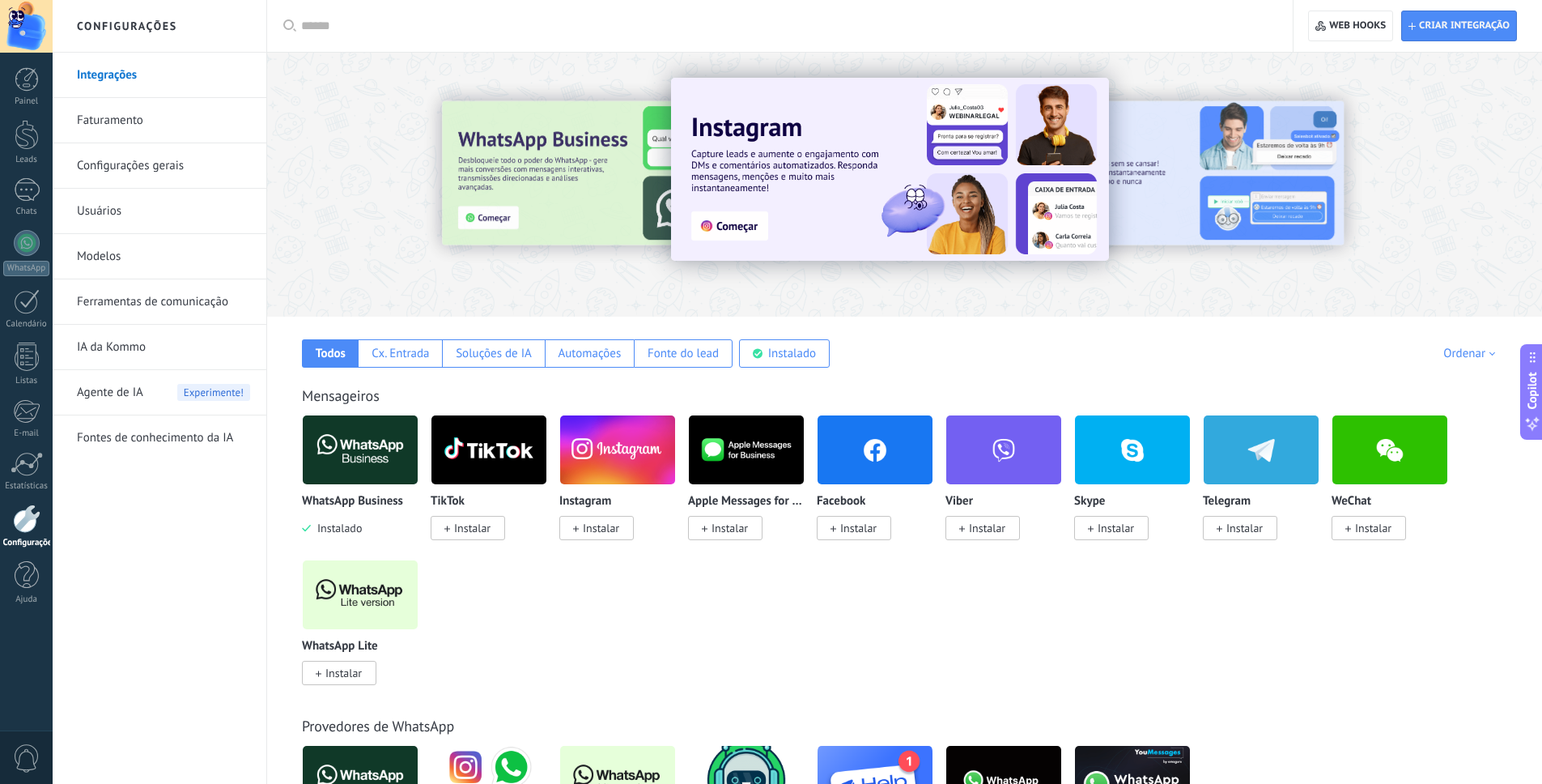
click at [364, 474] on img at bounding box center [360, 450] width 115 height 78
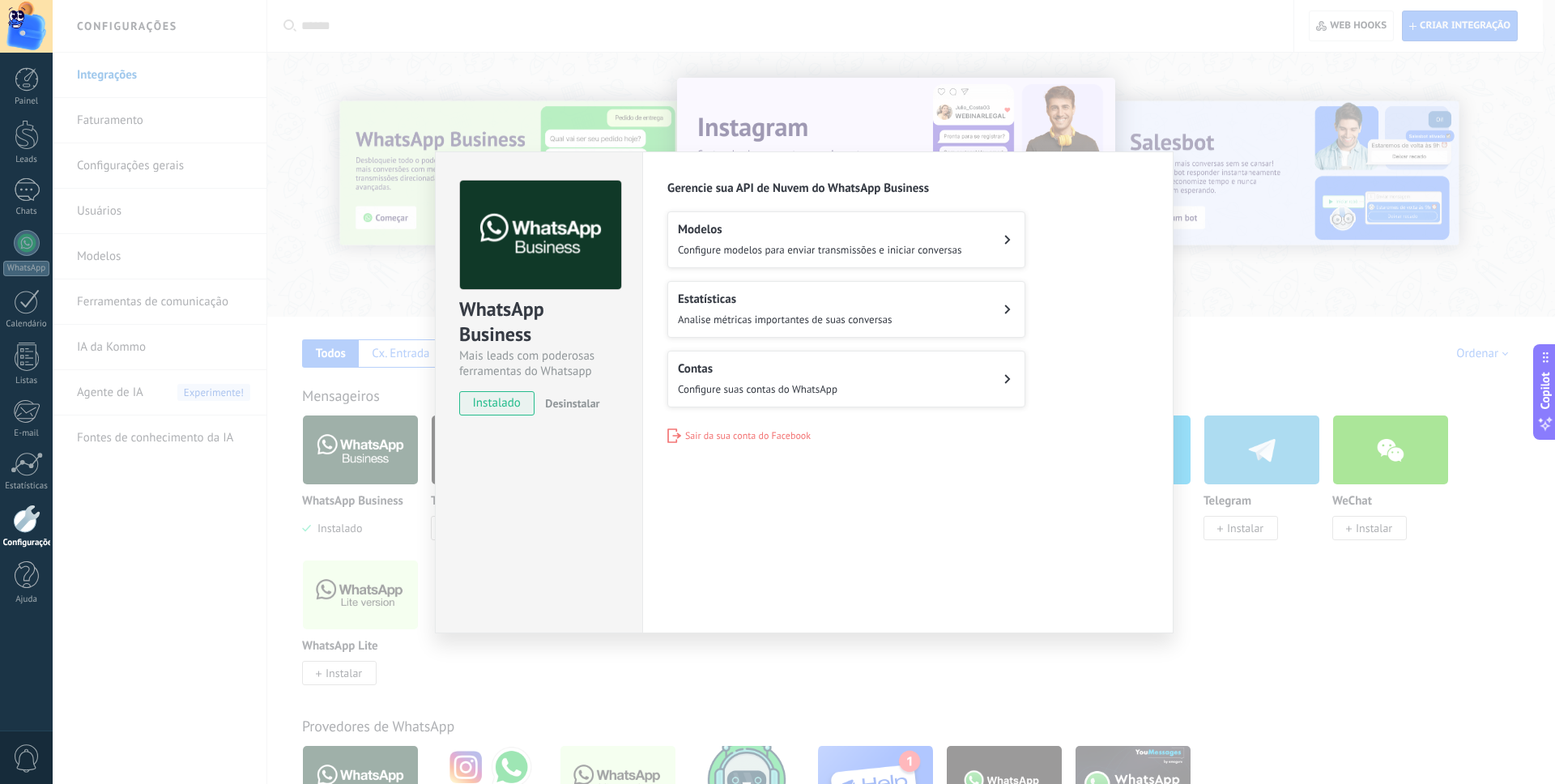
click at [731, 382] on span "Configure suas contas do WhatsApp" at bounding box center [758, 389] width 160 height 14
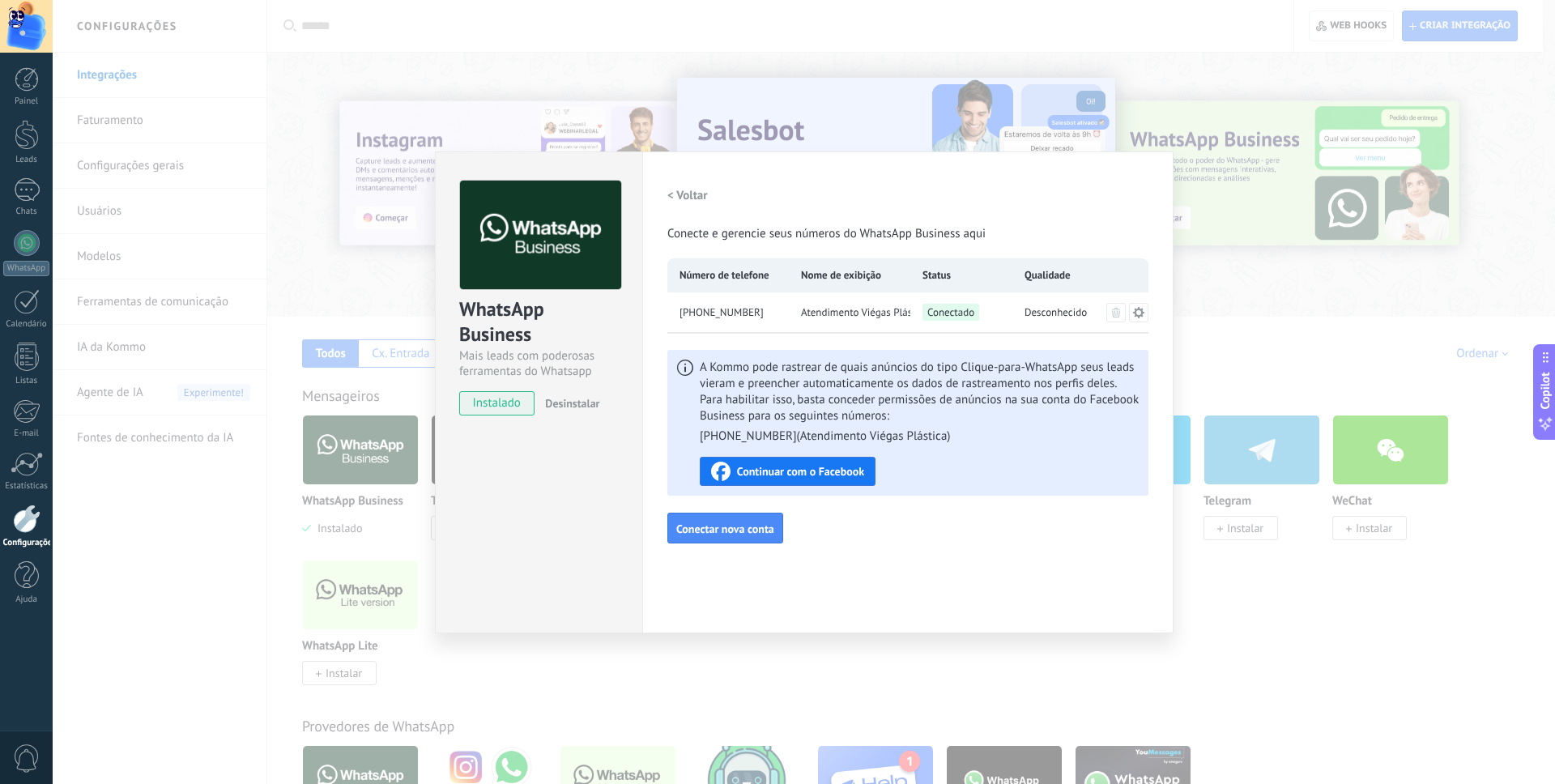
click at [783, 472] on span "Continuar com o Facebook" at bounding box center [801, 471] width 127 height 11
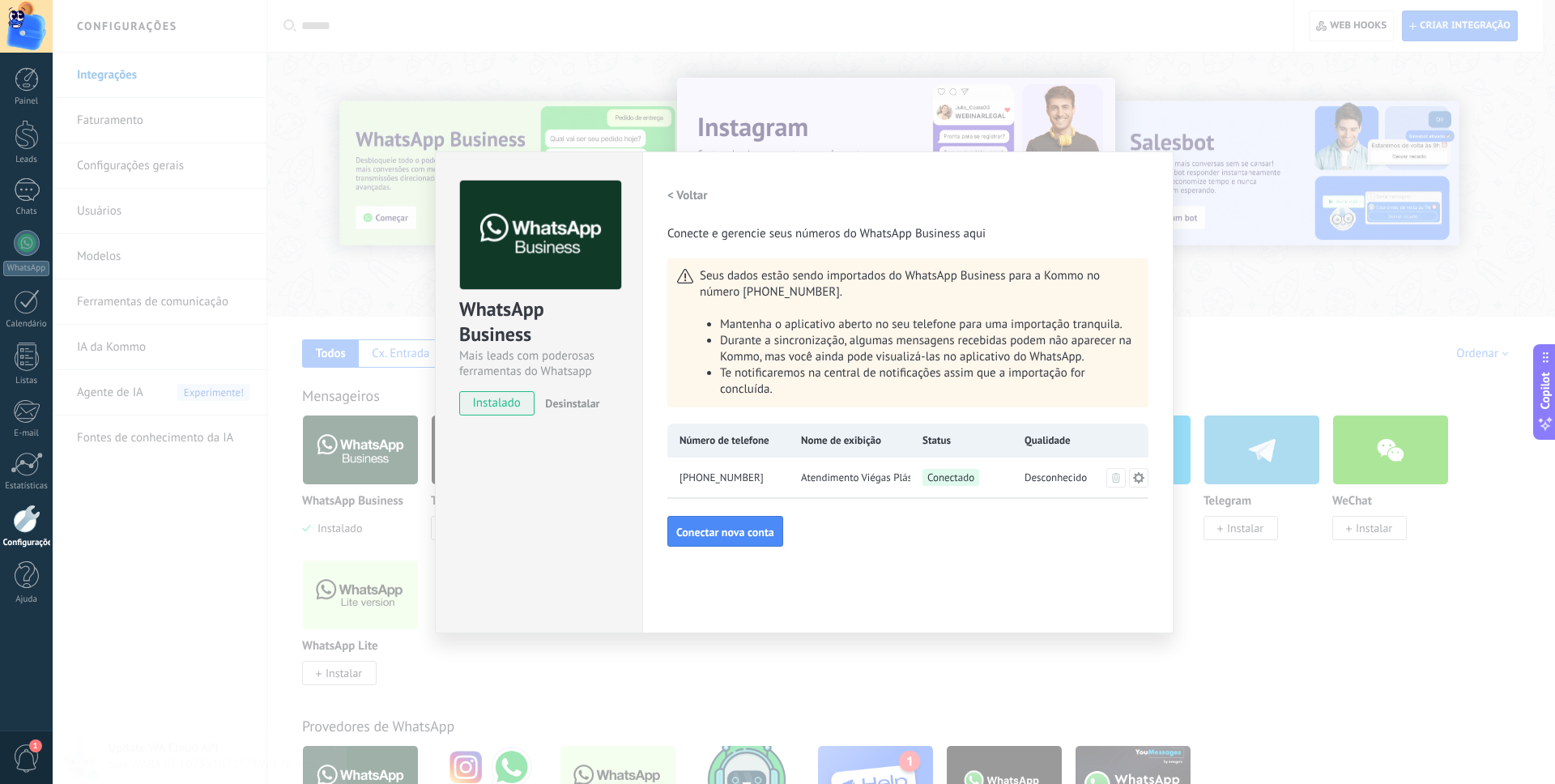
click at [1238, 344] on div "WhatsApp Business Mais leads com poderosas ferramentas do Whatsapp instalado De…" at bounding box center [804, 392] width 1503 height 784
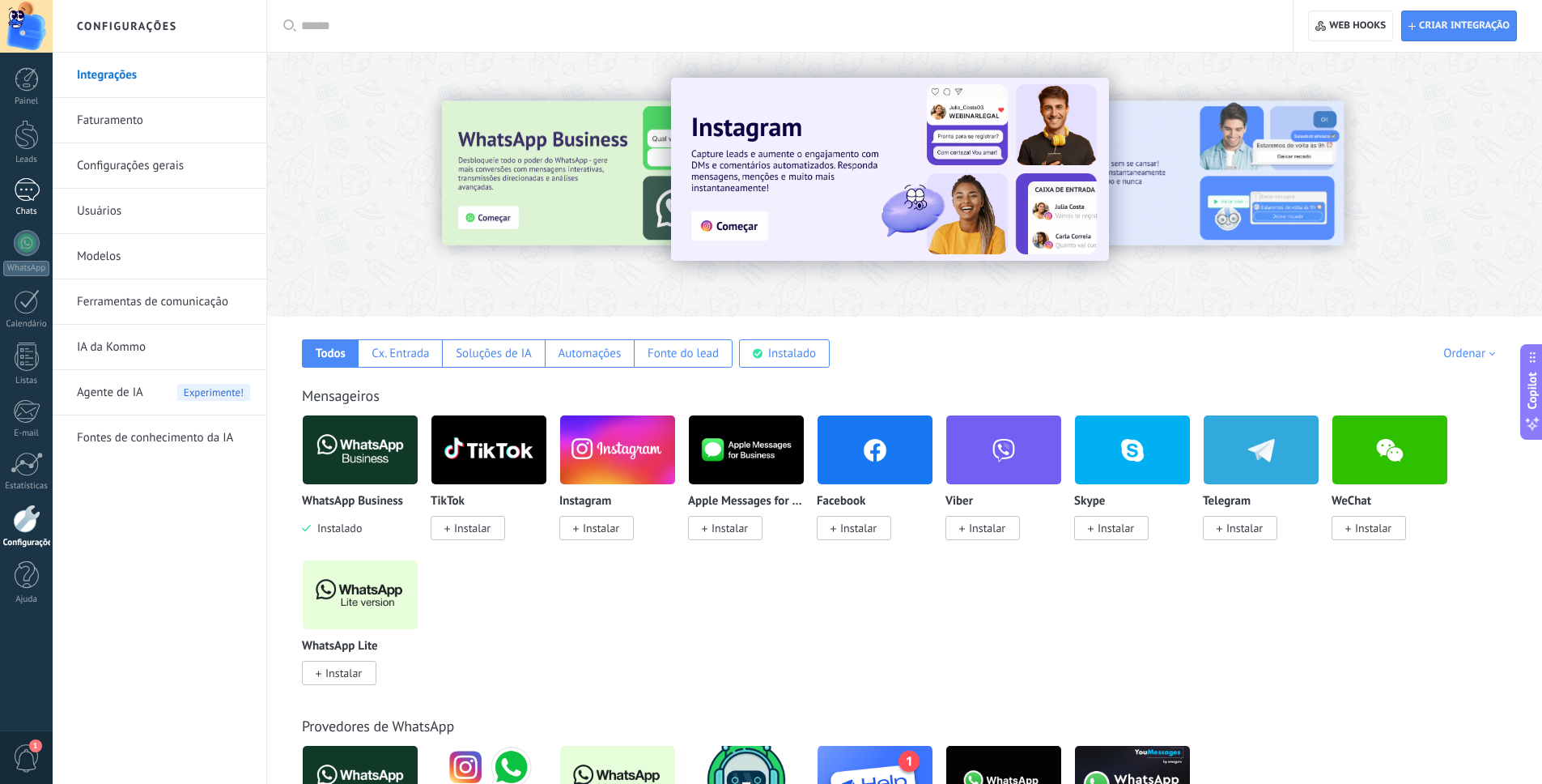
click at [30, 205] on link "Chats" at bounding box center [26, 197] width 53 height 39
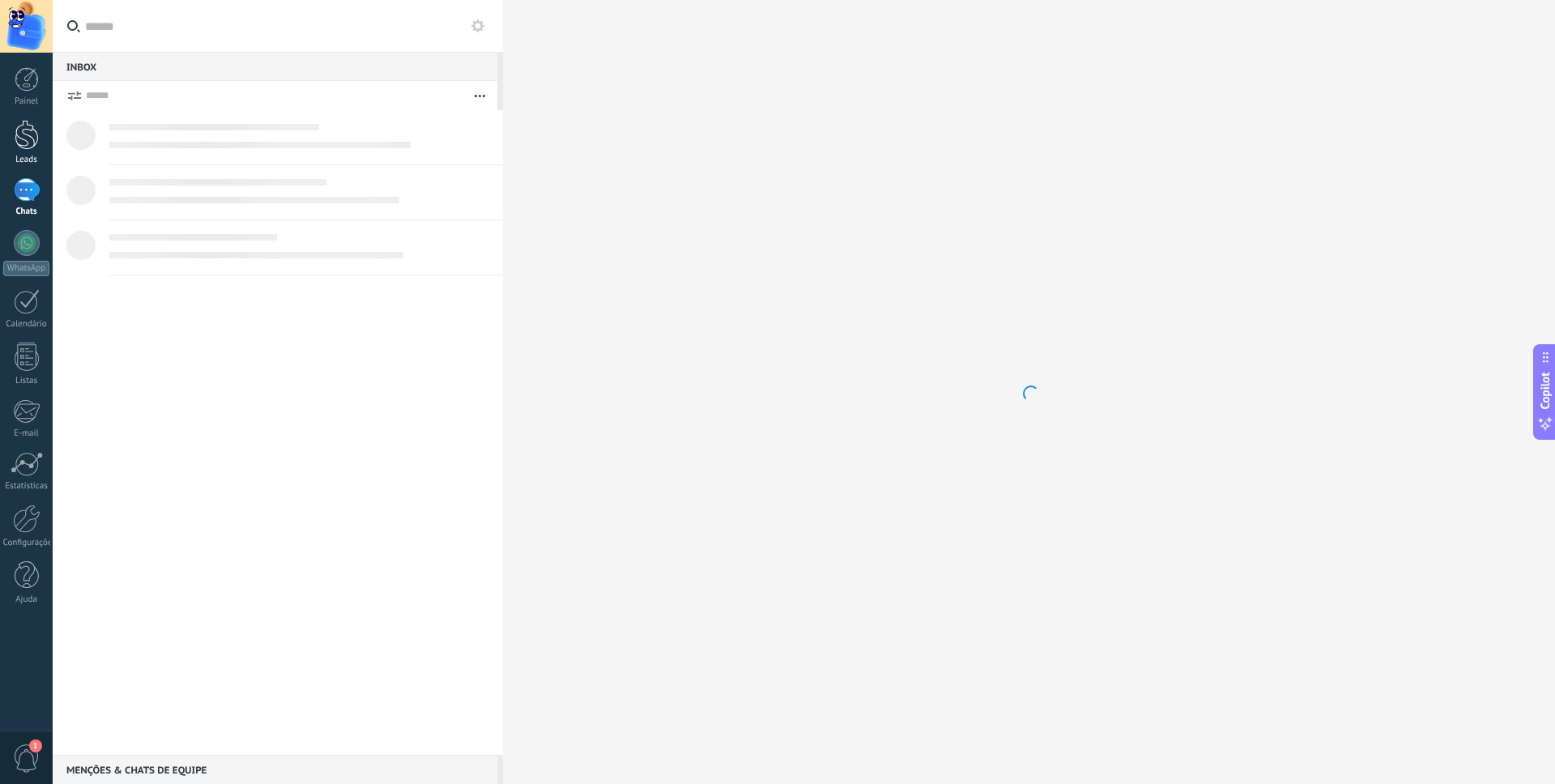
click at [13, 144] on link "Leads" at bounding box center [26, 142] width 53 height 45
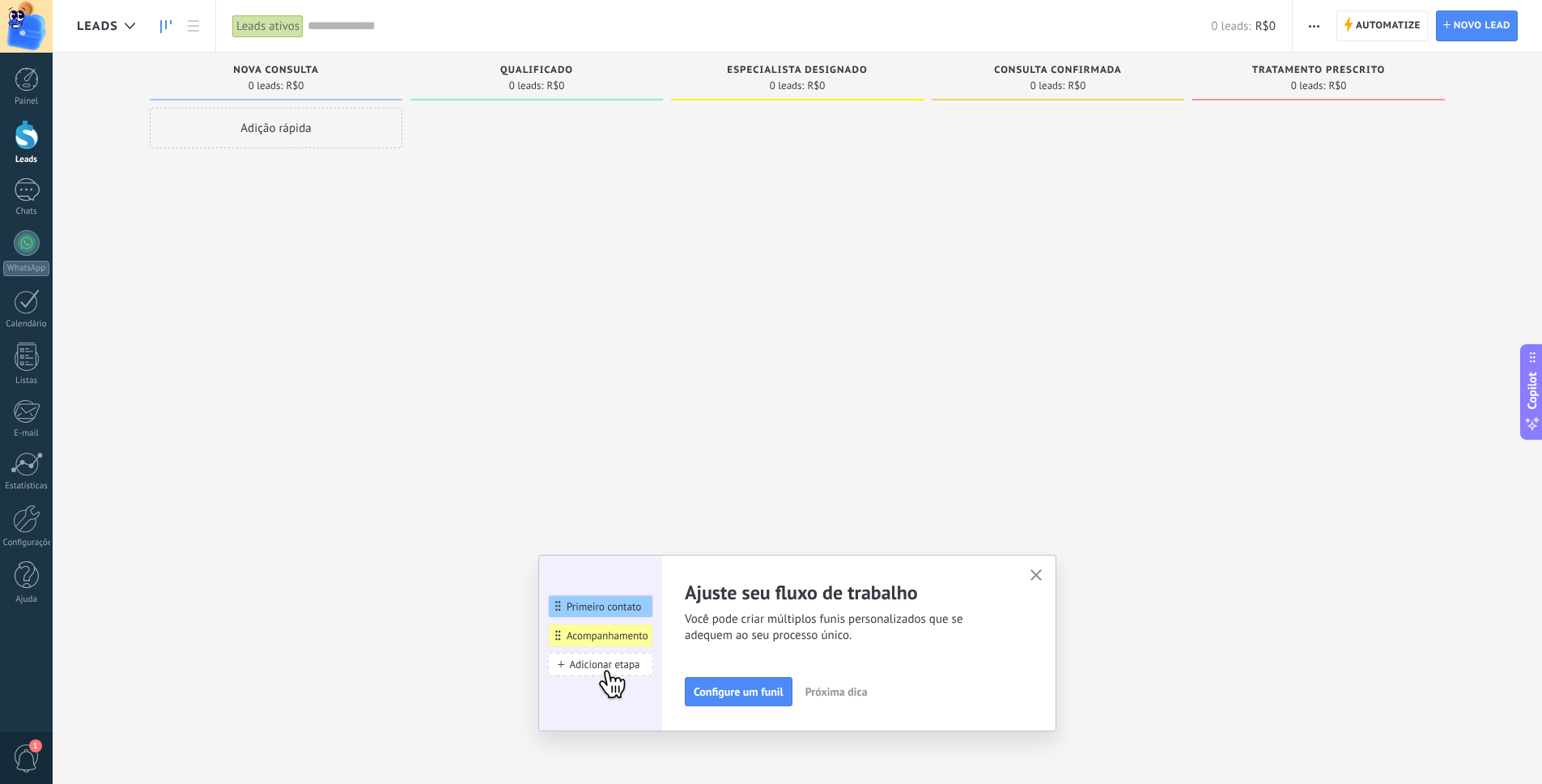
click at [1036, 577] on icon "button" at bounding box center [1037, 576] width 12 height 12
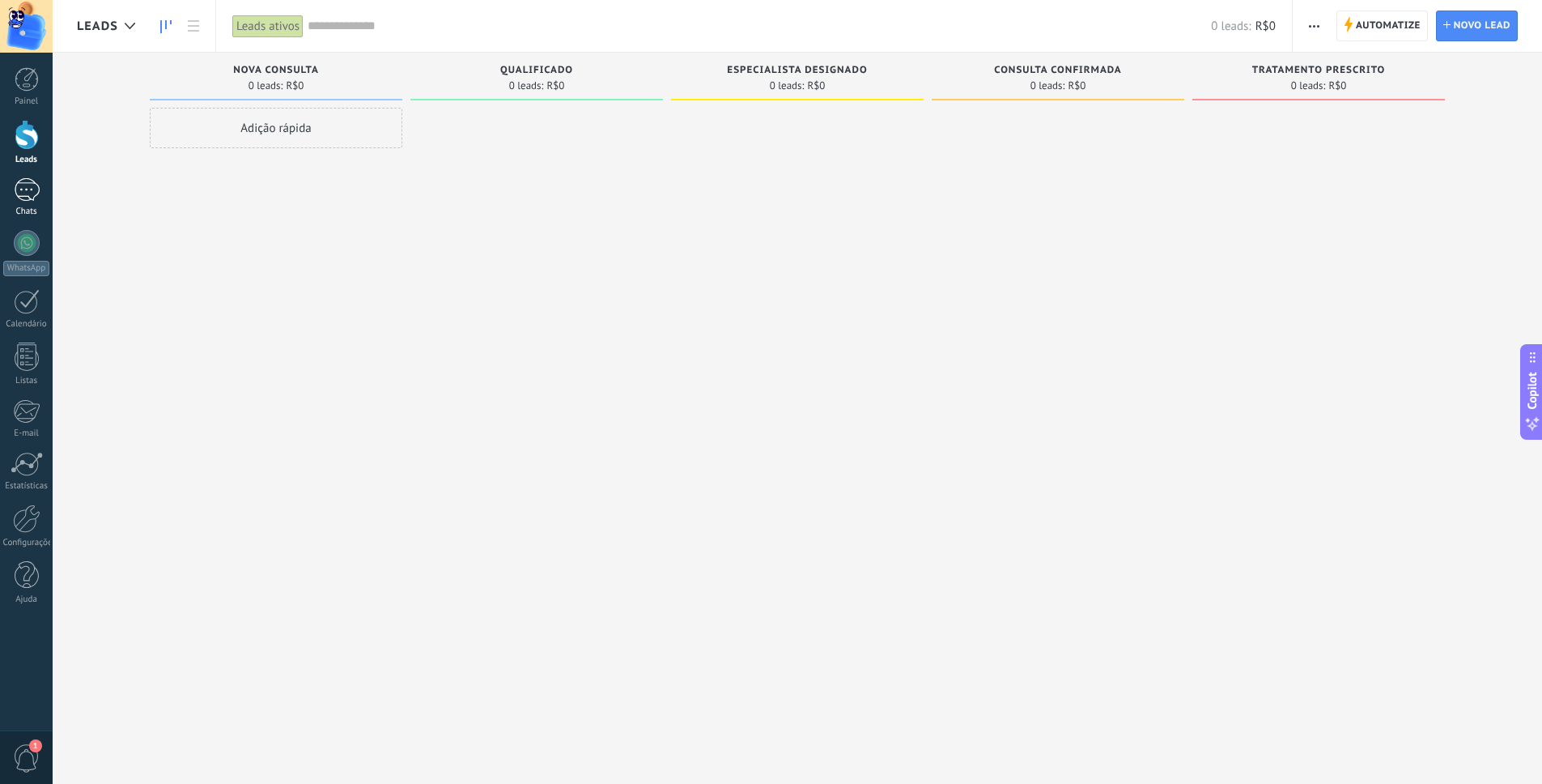
click at [31, 178] on div at bounding box center [27, 189] width 26 height 23
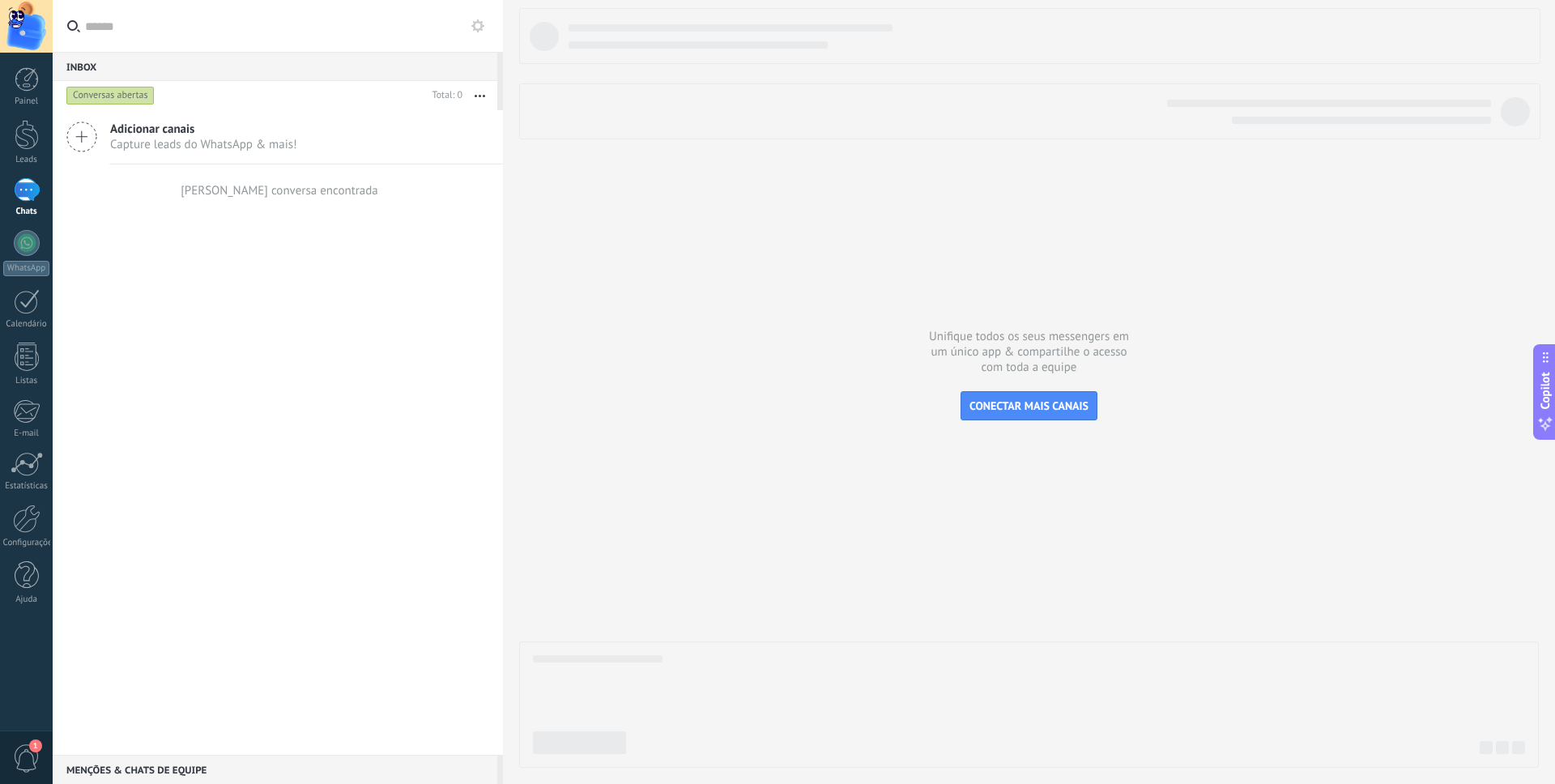
click at [29, 748] on span "1" at bounding box center [27, 758] width 28 height 29
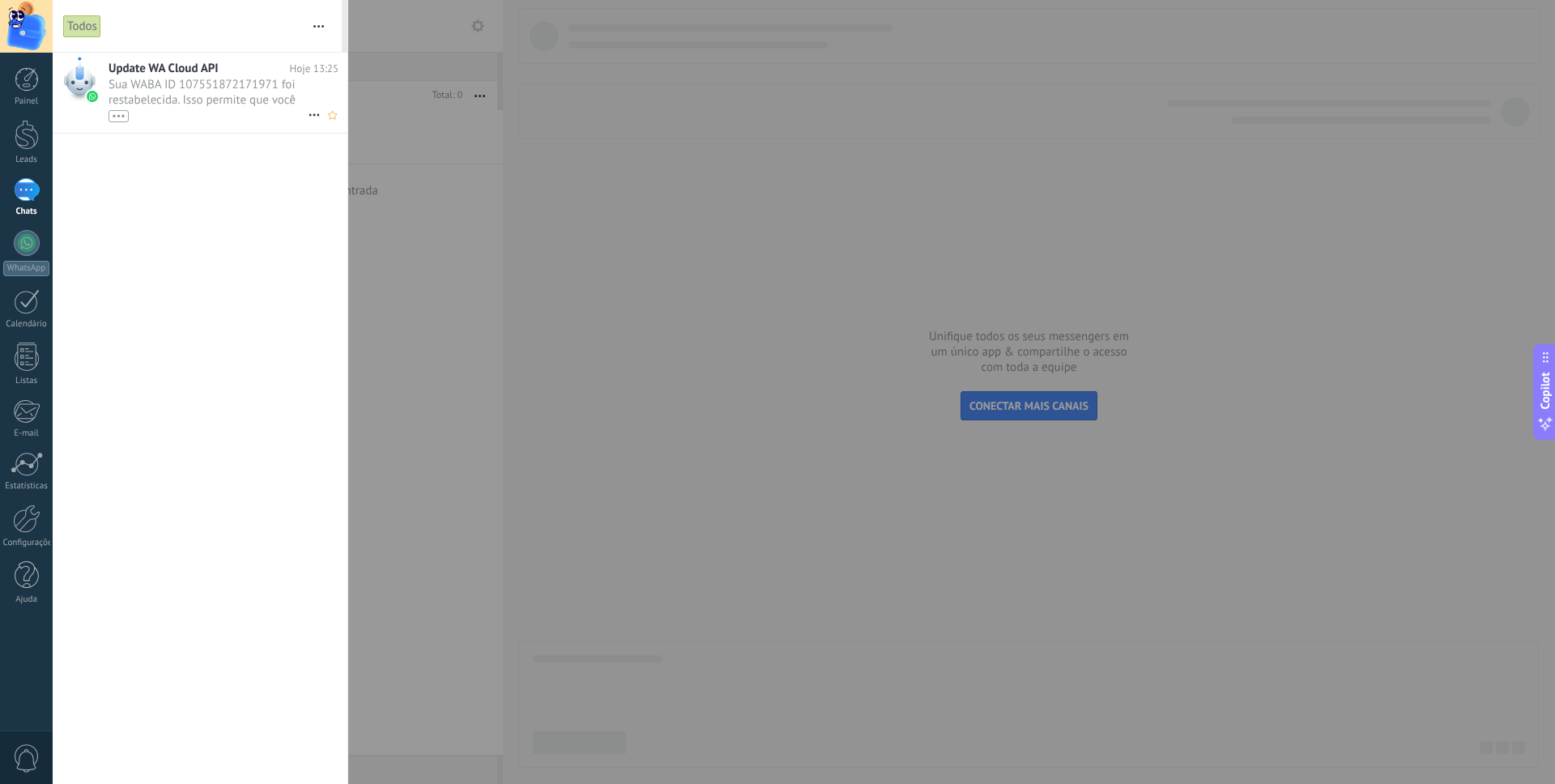
click at [193, 114] on div "•••" at bounding box center [208, 115] width 199 height 14
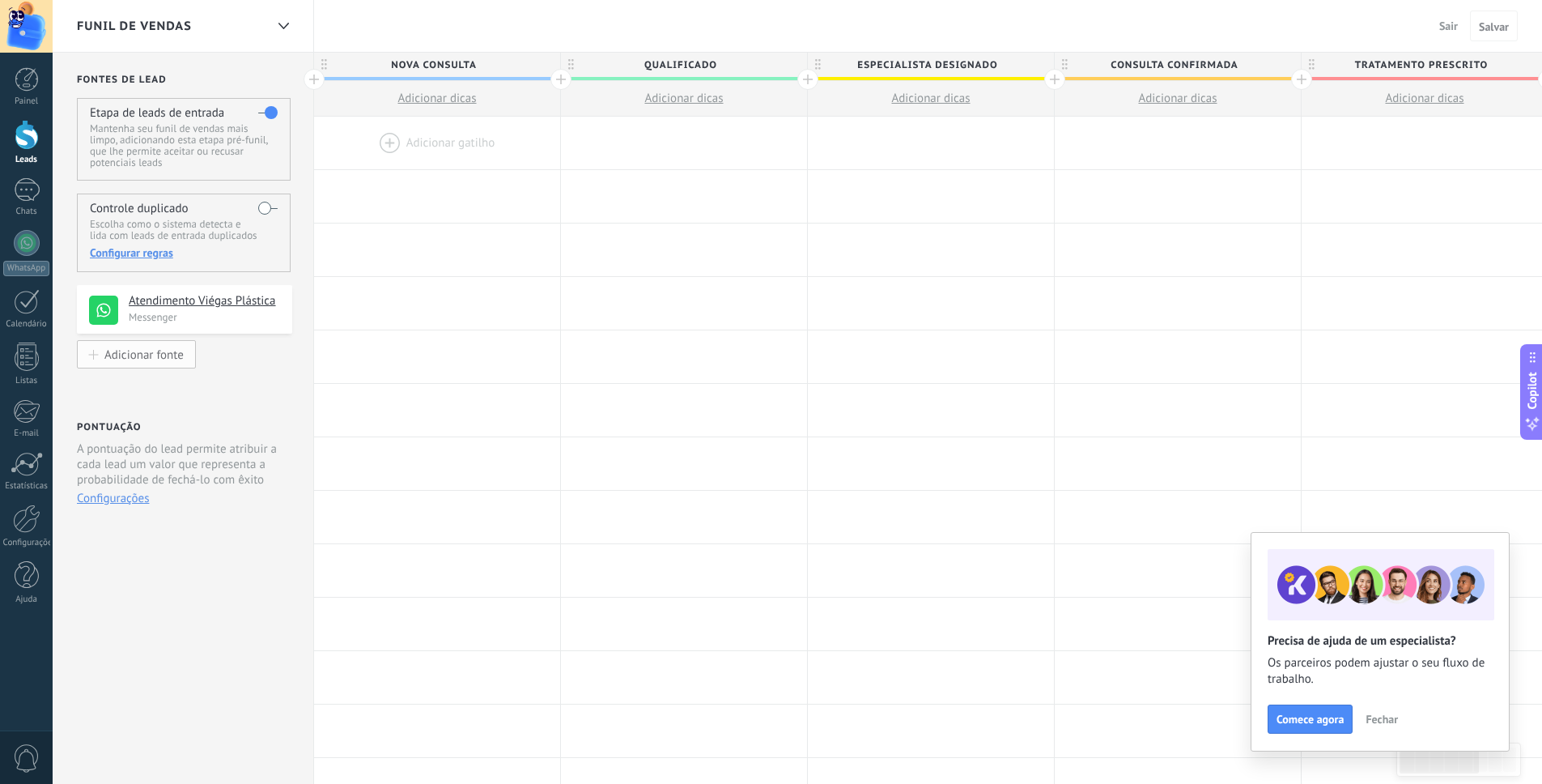
click at [154, 356] on div "Adicionar fonte" at bounding box center [143, 354] width 79 height 14
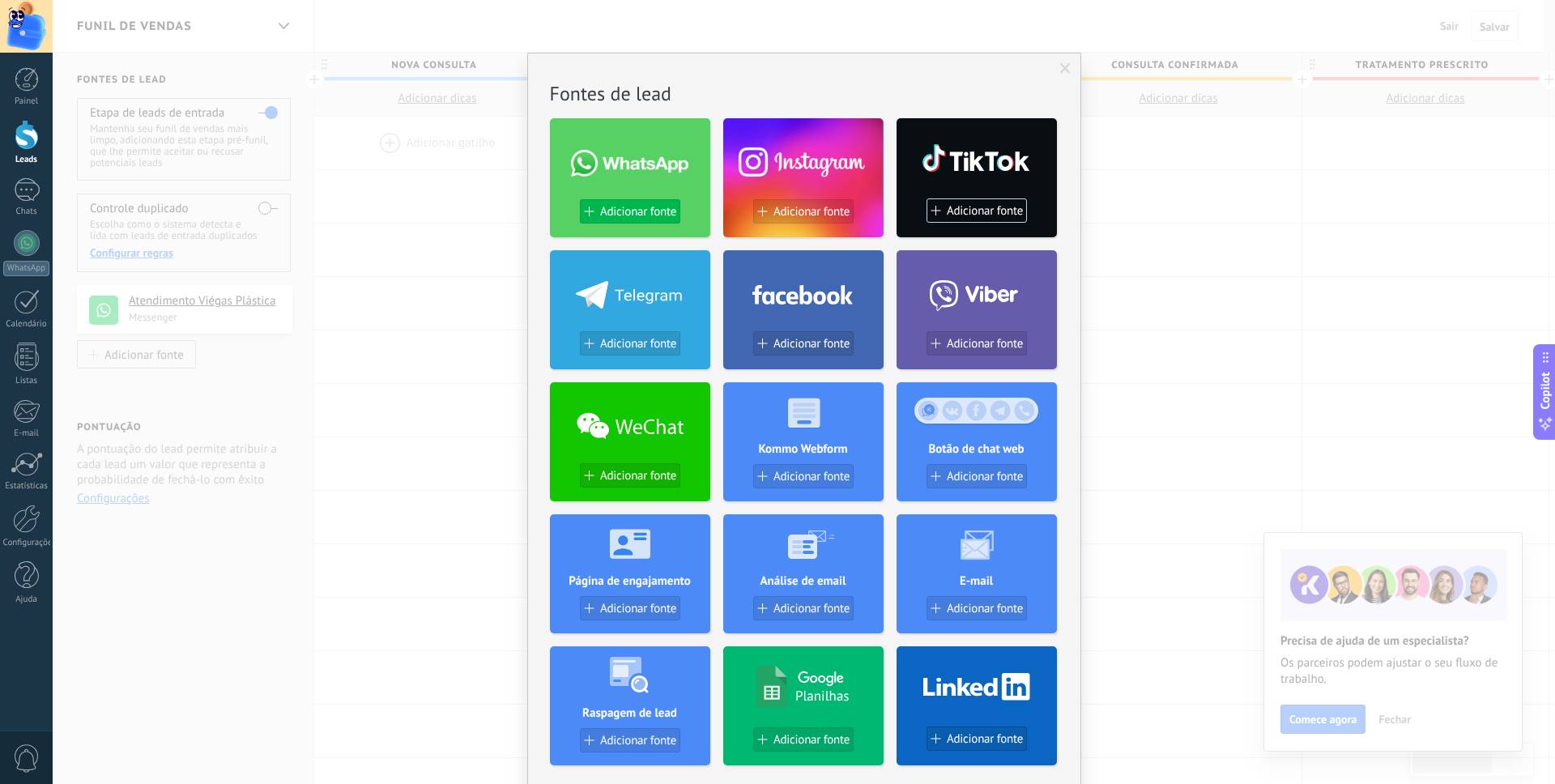
click at [641, 222] on button "Adicionar fonte" at bounding box center [631, 211] width 101 height 24
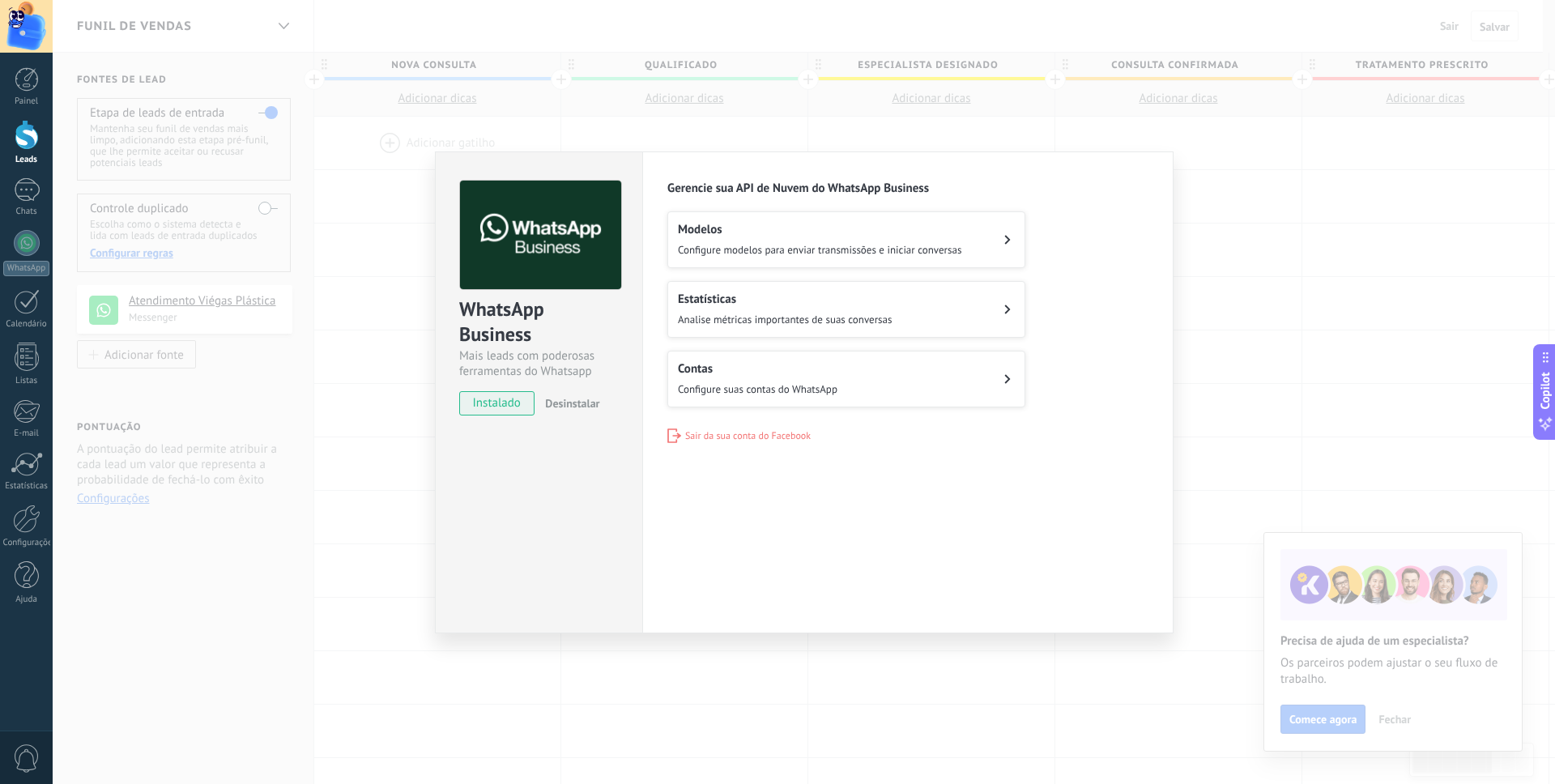
click at [781, 379] on div "Contas Configure suas contas do WhatsApp" at bounding box center [758, 379] width 160 height 36
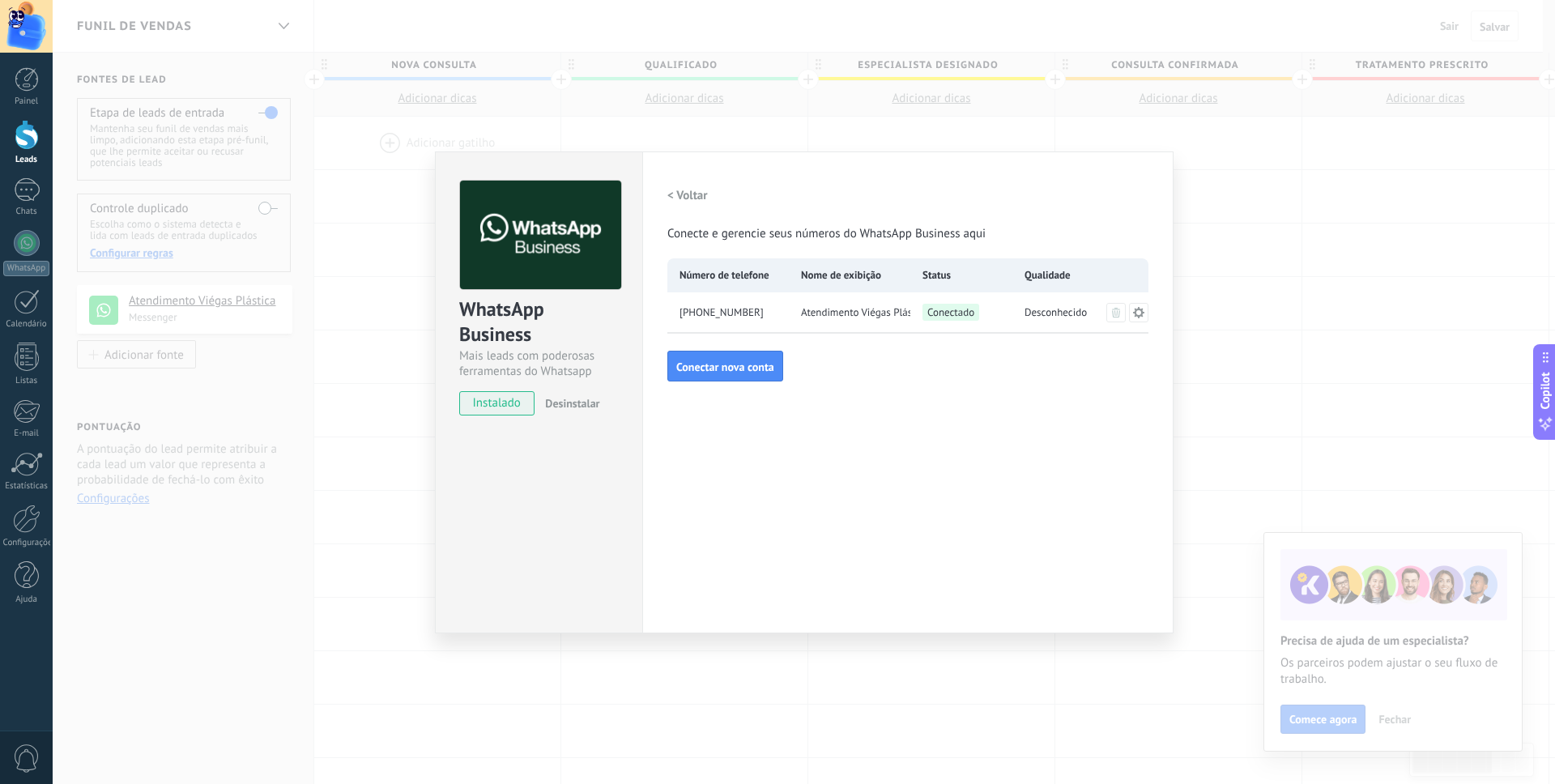
click at [837, 306] on span "Atendimento Viégas Plástica" at bounding box center [856, 313] width 109 height 16
click at [922, 305] on div "Conectado" at bounding box center [961, 313] width 102 height 41
drag, startPoint x: 948, startPoint y: 305, endPoint x: 978, endPoint y: 306, distance: 30.0
click at [951, 306] on span "Conectado" at bounding box center [950, 313] width 56 height 17
click at [1135, 315] on icon at bounding box center [1138, 311] width 11 height 11
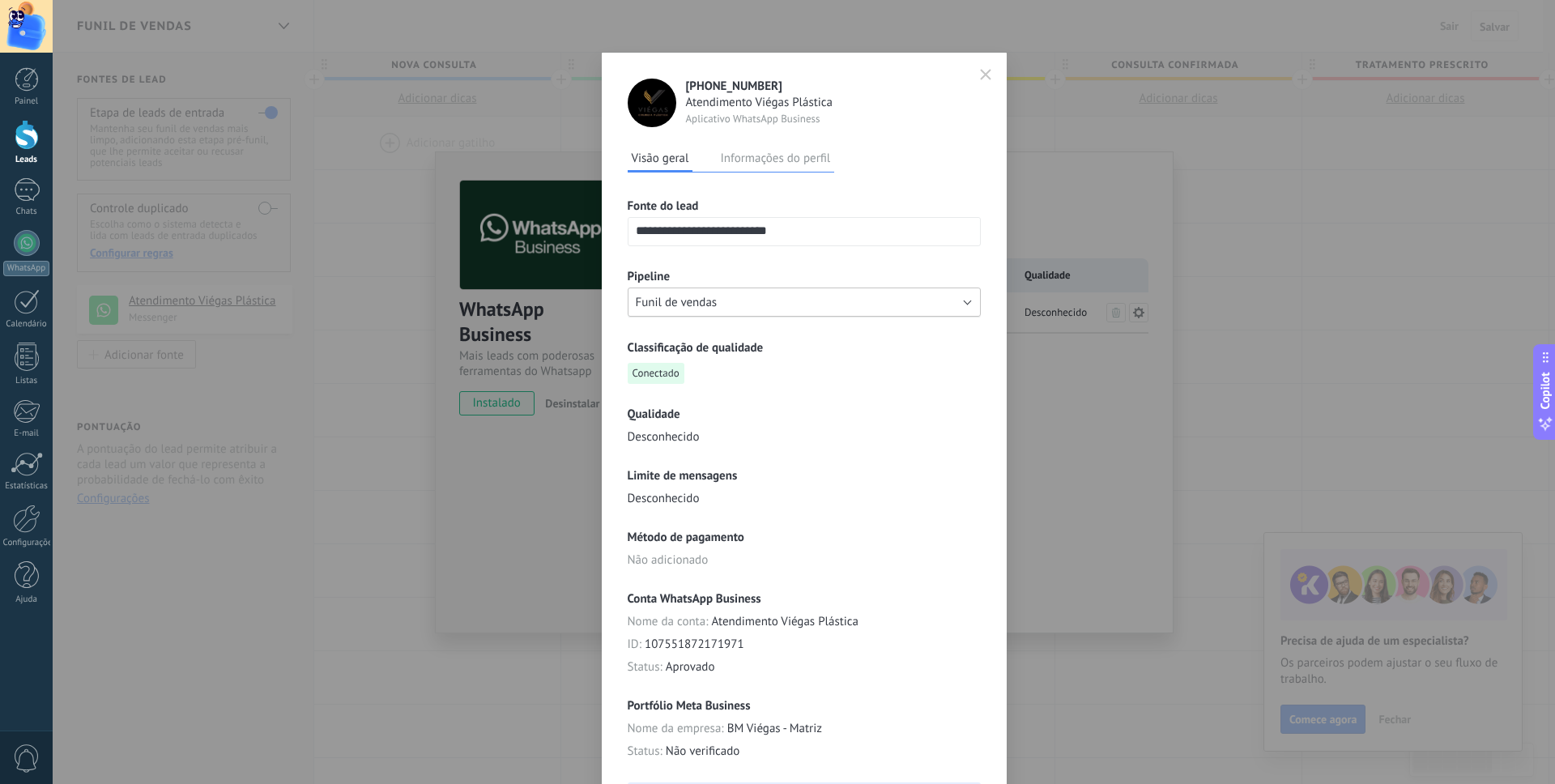
click at [837, 306] on button "Funil de vendas" at bounding box center [804, 302] width 354 height 30
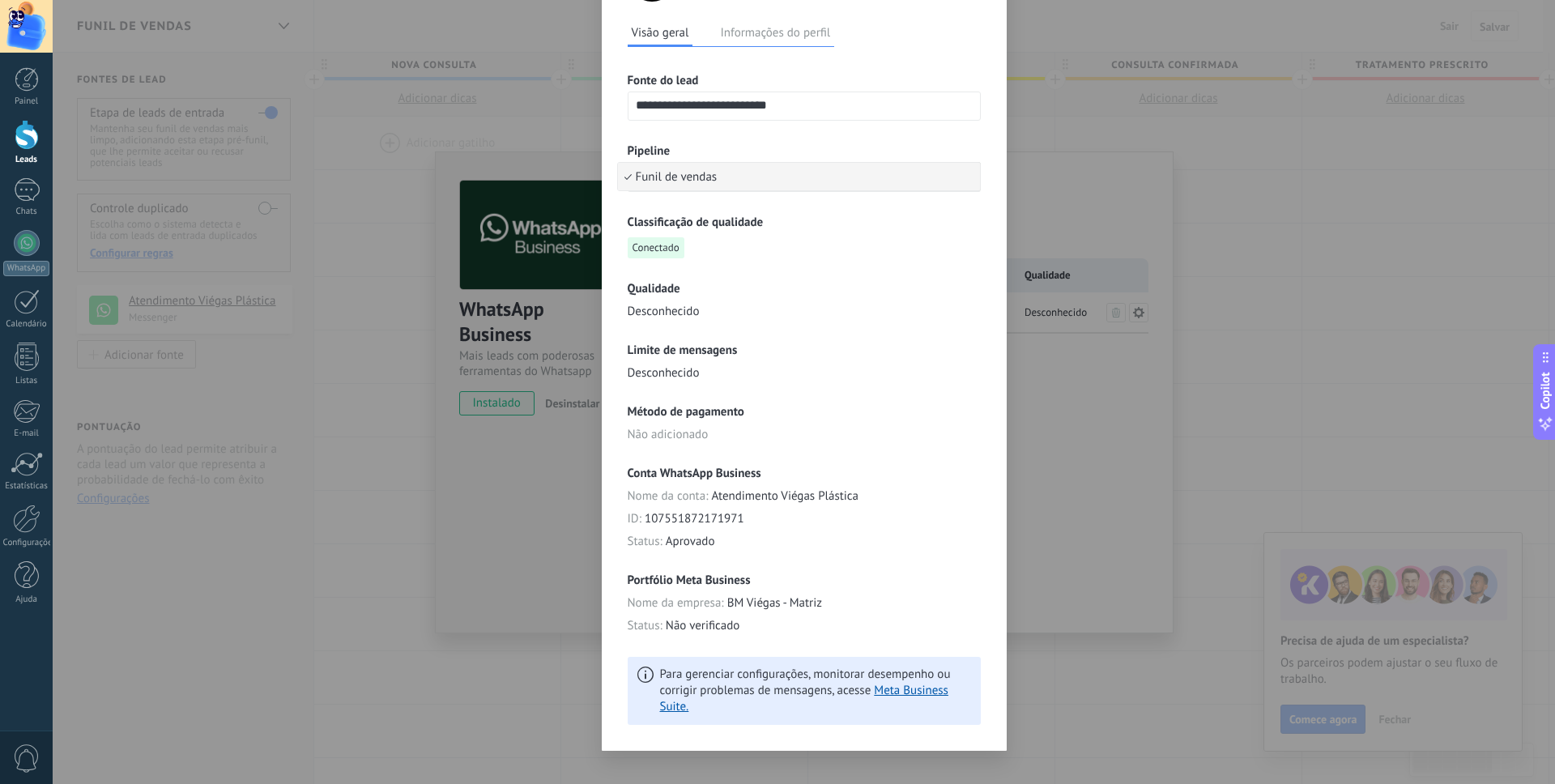
scroll to position [145, 0]
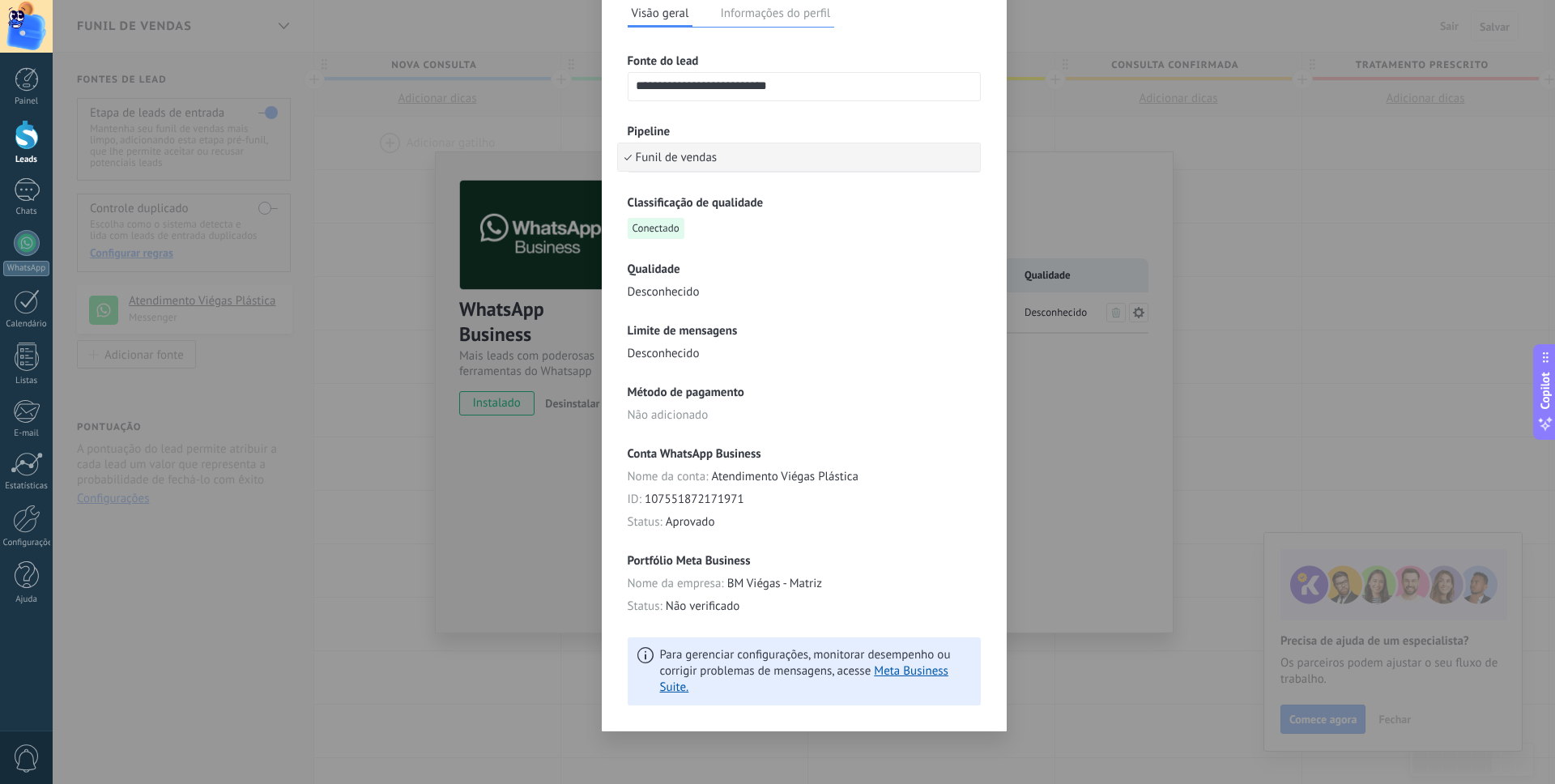
click at [1277, 418] on div "**********" at bounding box center [804, 392] width 1503 height 784
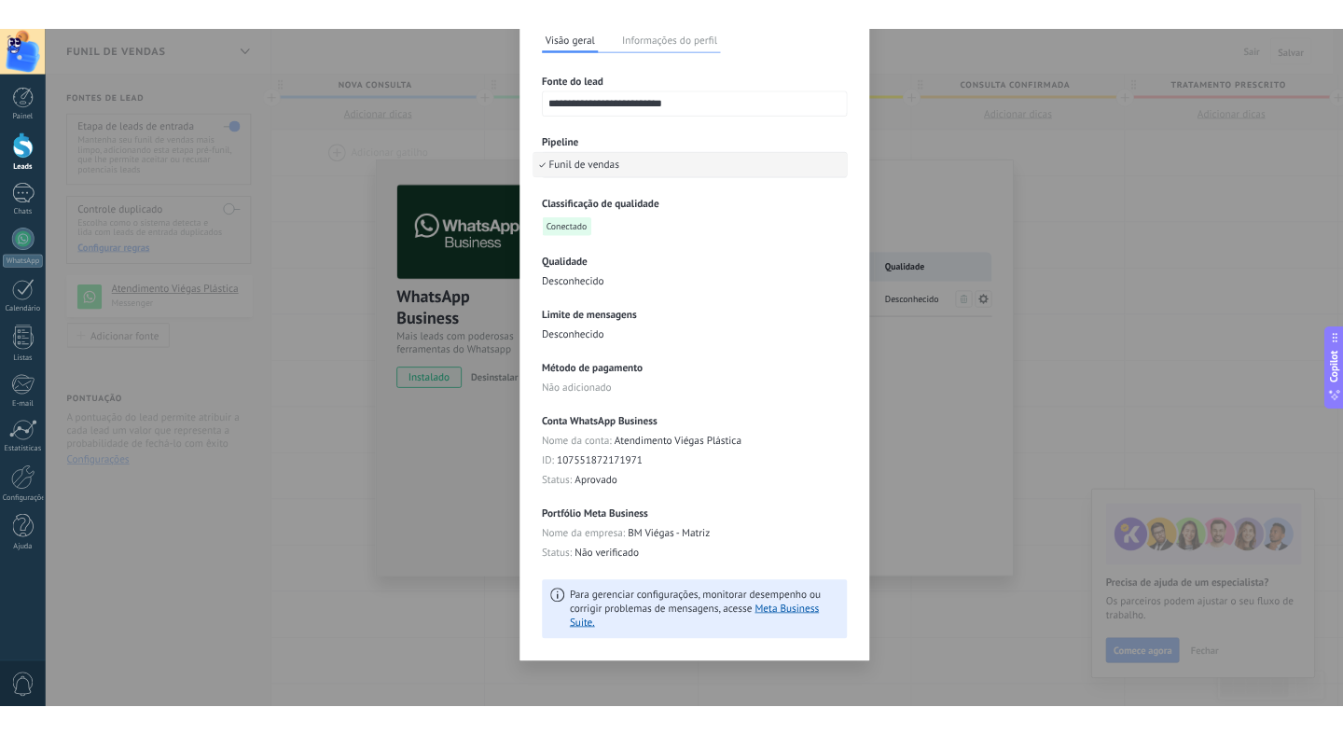
scroll to position [0, 0]
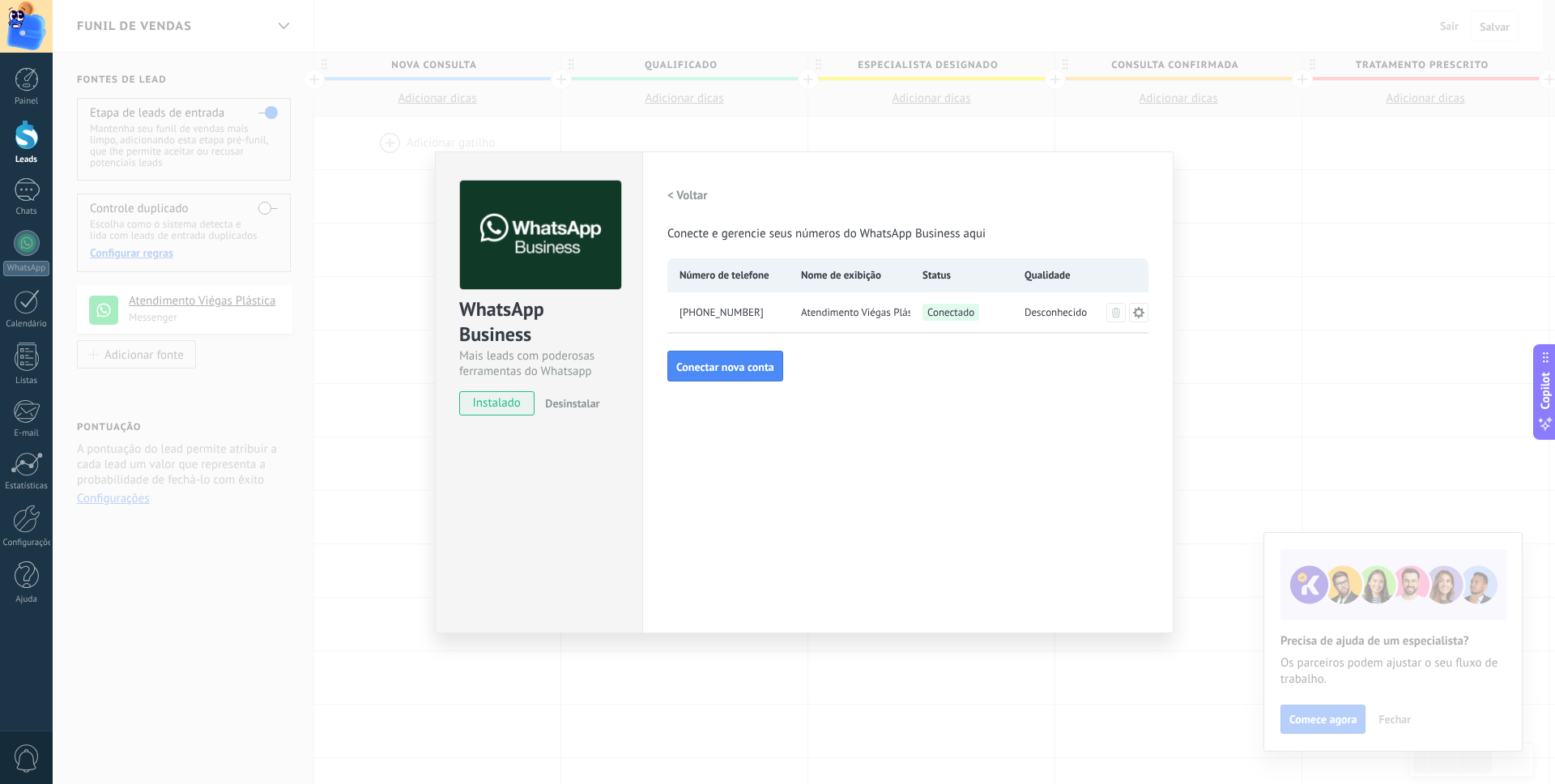
click at [684, 199] on h2 "< Voltar" at bounding box center [687, 195] width 41 height 16
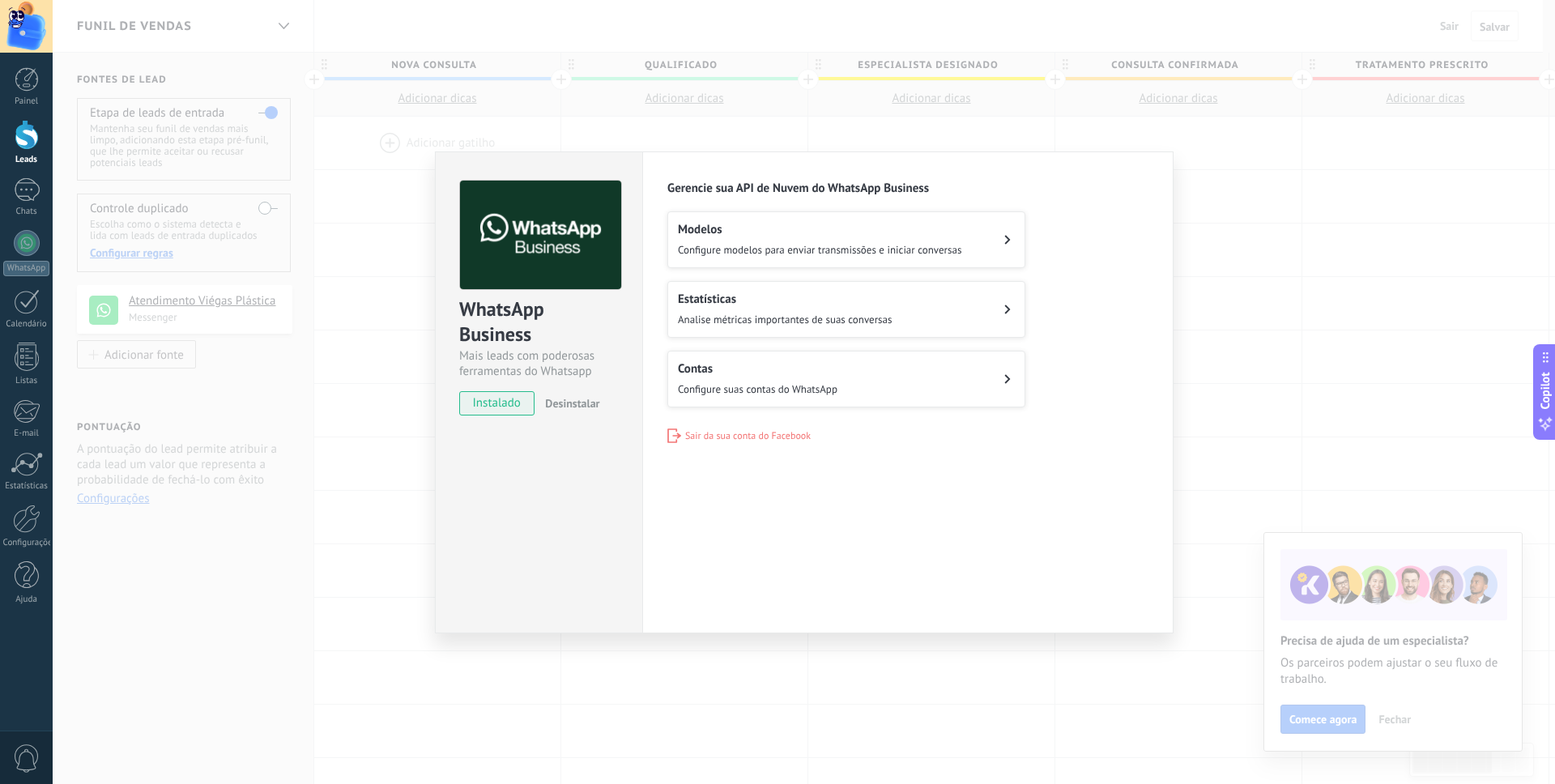
click at [401, 191] on div "WhatsApp Business Mais leads com poderosas ferramentas do Whatsapp instalado De…" at bounding box center [804, 392] width 1503 height 784
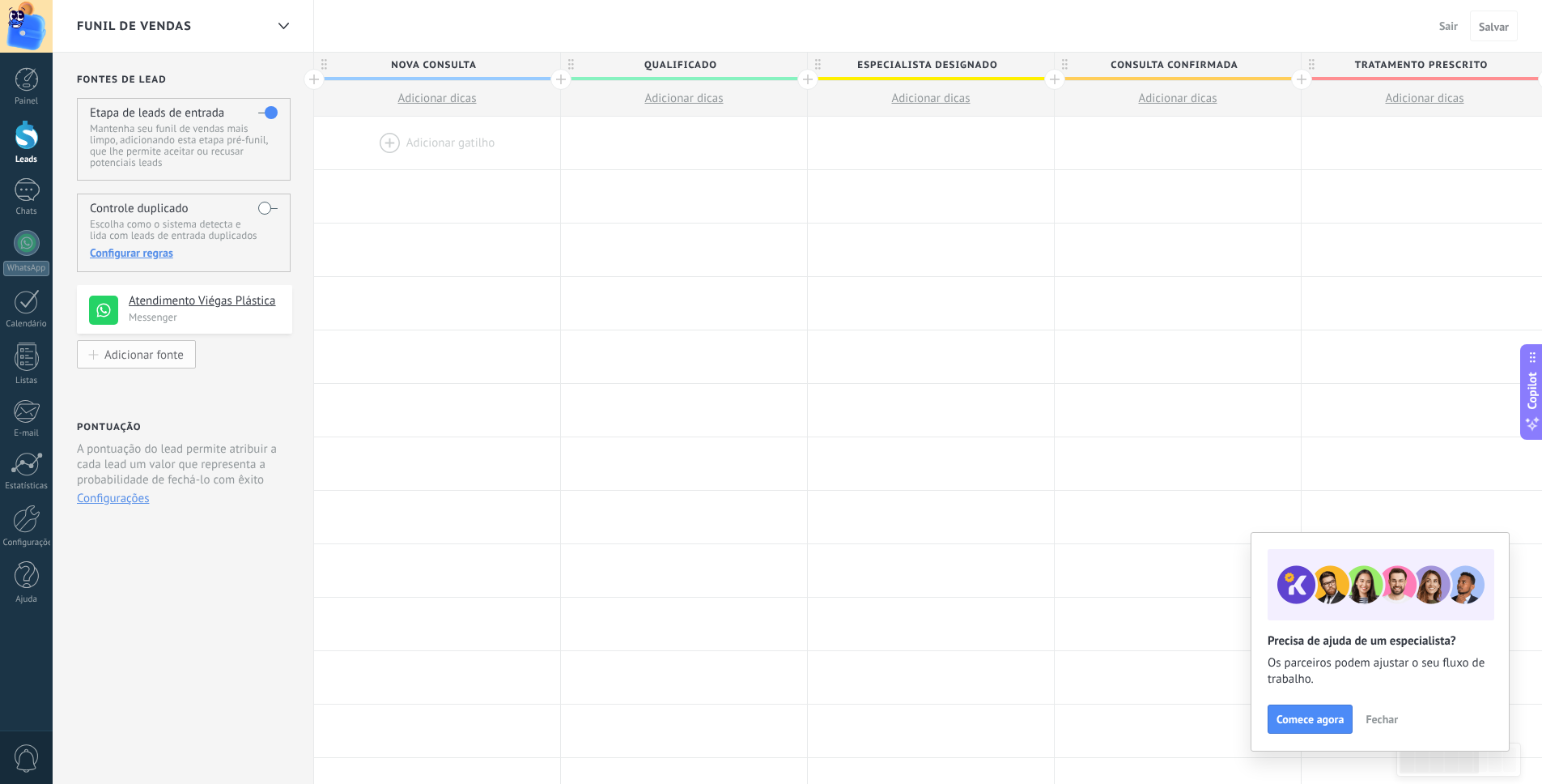
click at [153, 356] on div "Adicionar fonte" at bounding box center [143, 354] width 79 height 14
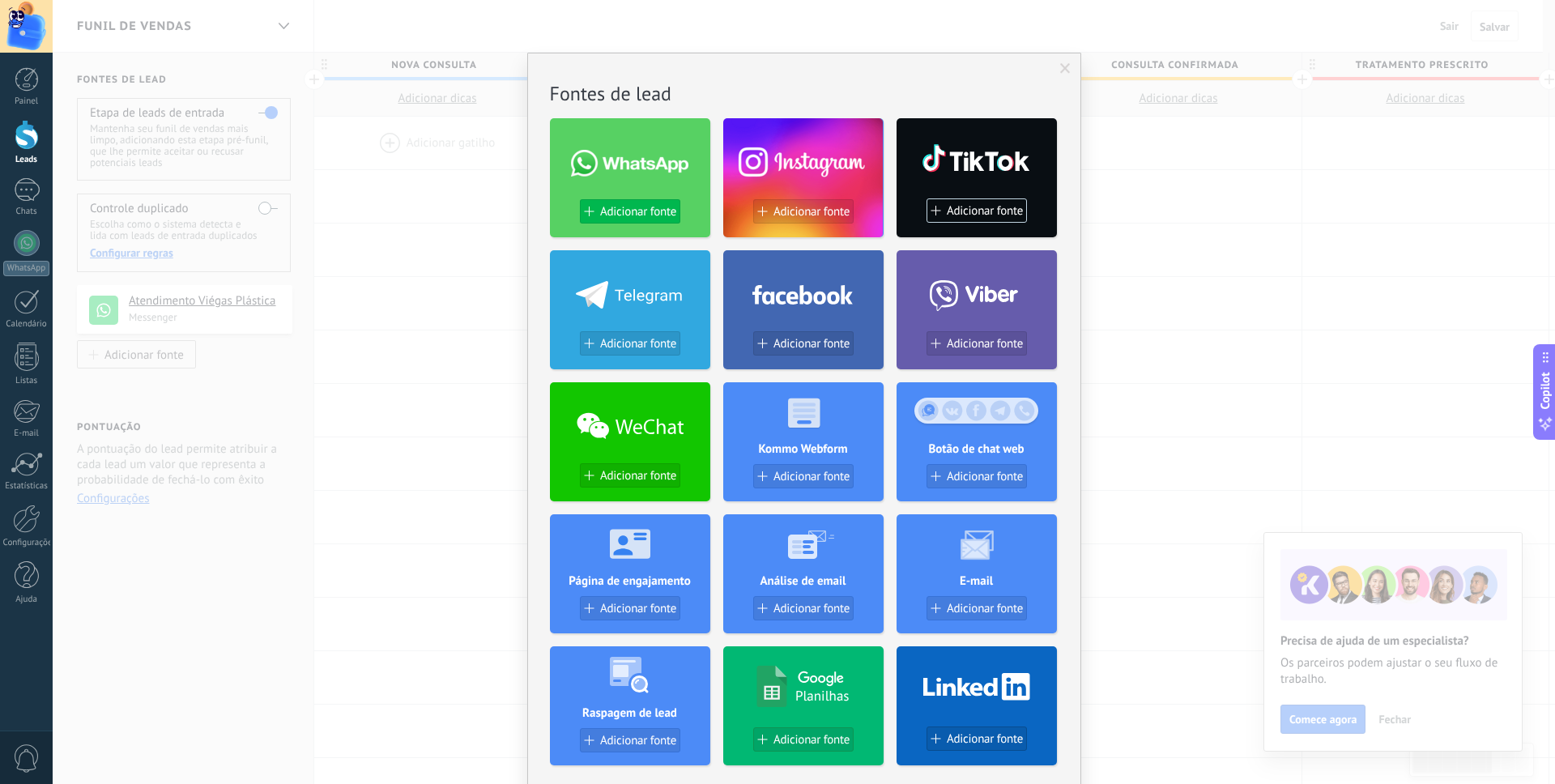
click at [640, 219] on button "Adicionar fonte" at bounding box center [631, 211] width 101 height 24
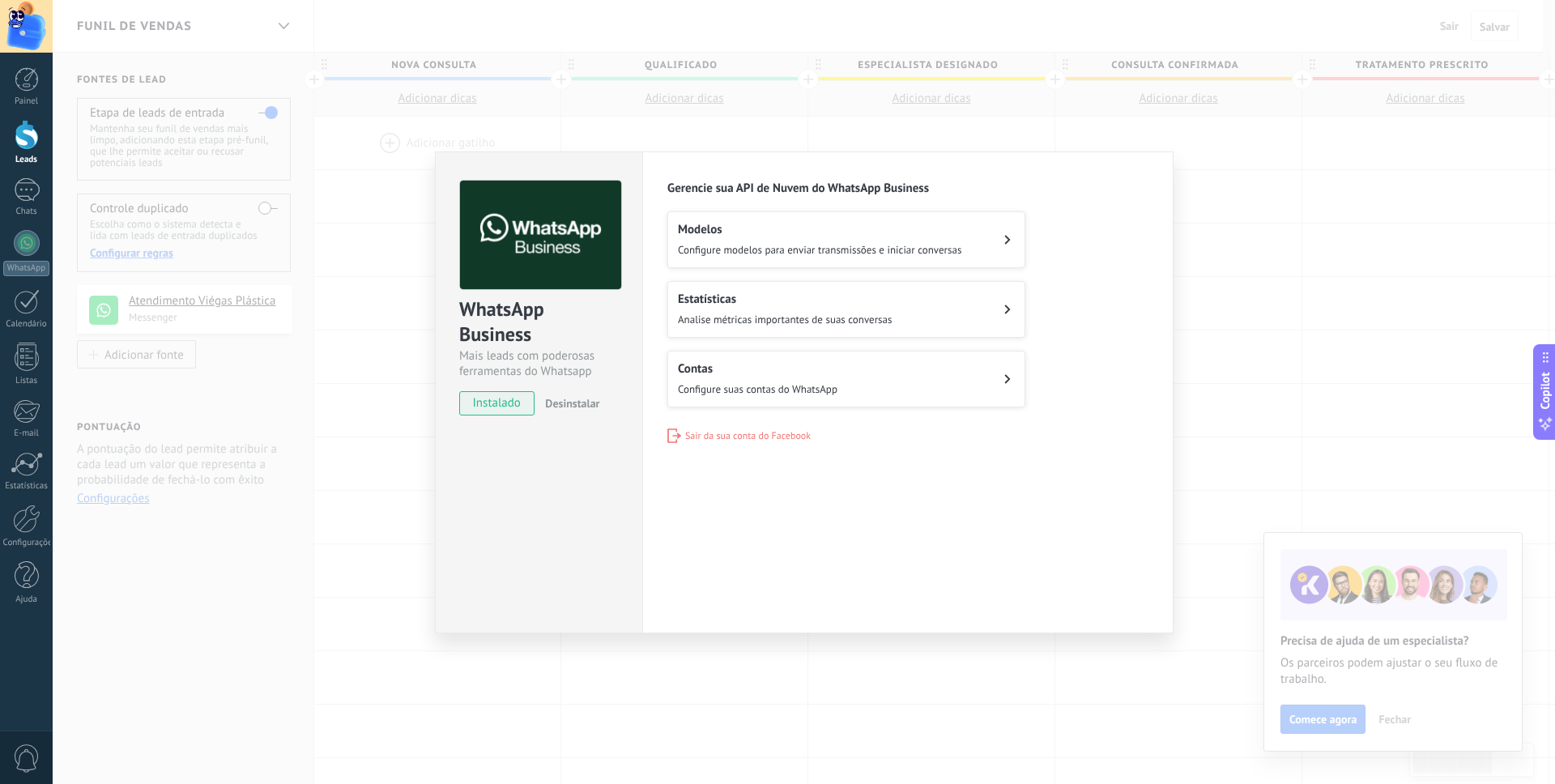
click at [393, 381] on div "WhatsApp Business Mais leads com poderosas ferramentas do Whatsapp instalado De…" at bounding box center [804, 392] width 1503 height 784
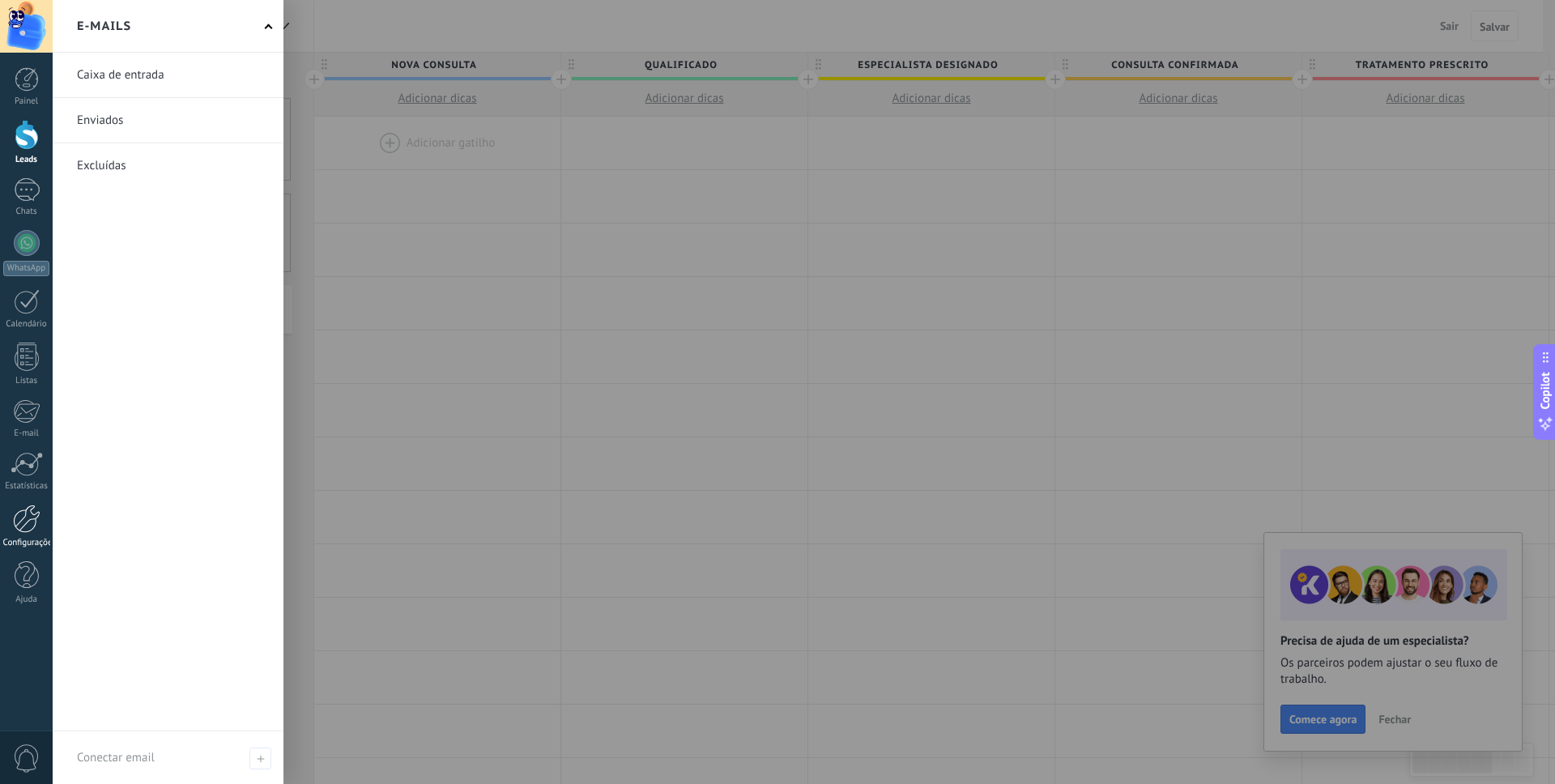
click at [25, 510] on div at bounding box center [27, 518] width 28 height 29
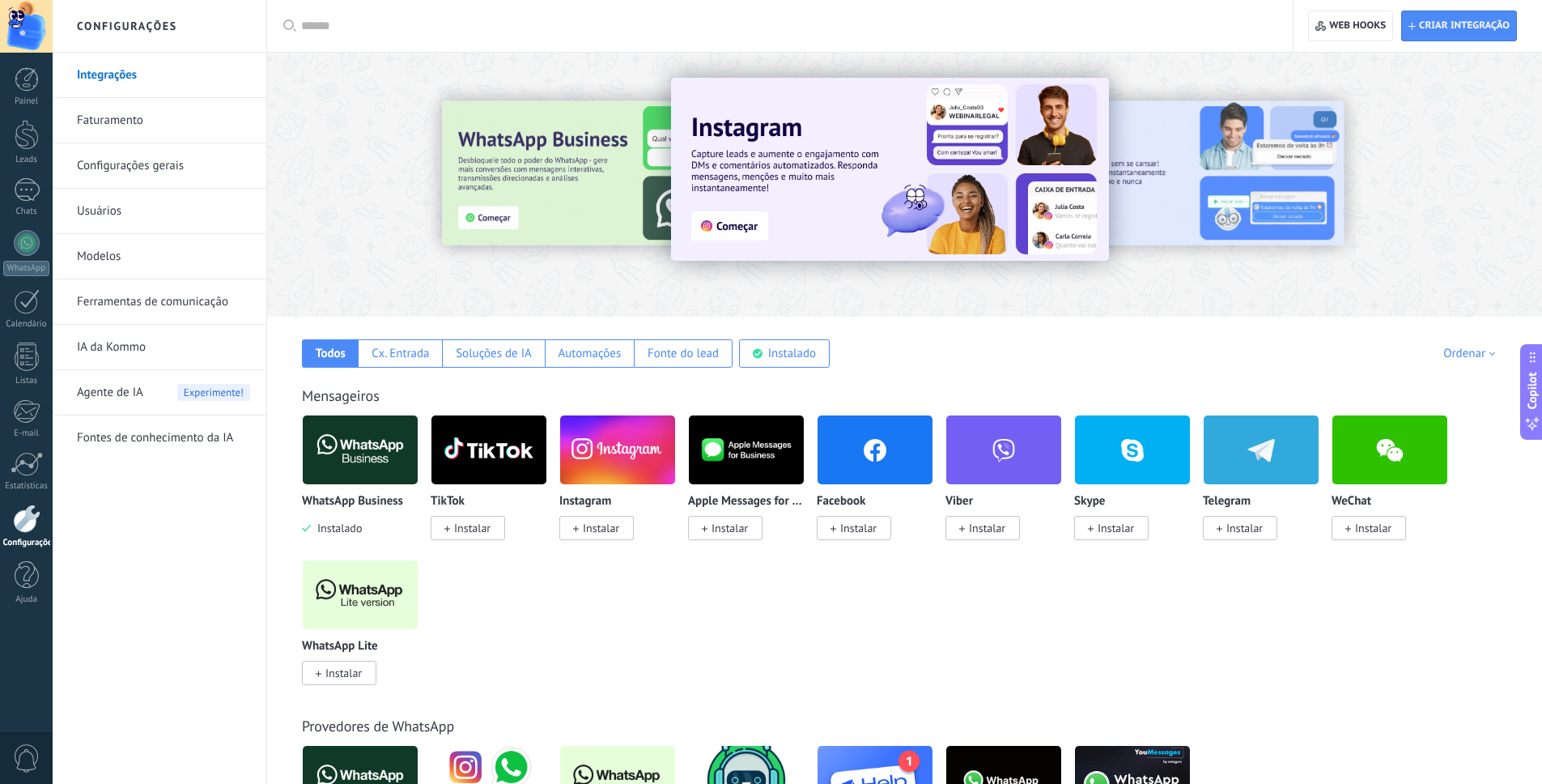
click at [366, 675] on span "Instalar" at bounding box center [339, 673] width 75 height 24
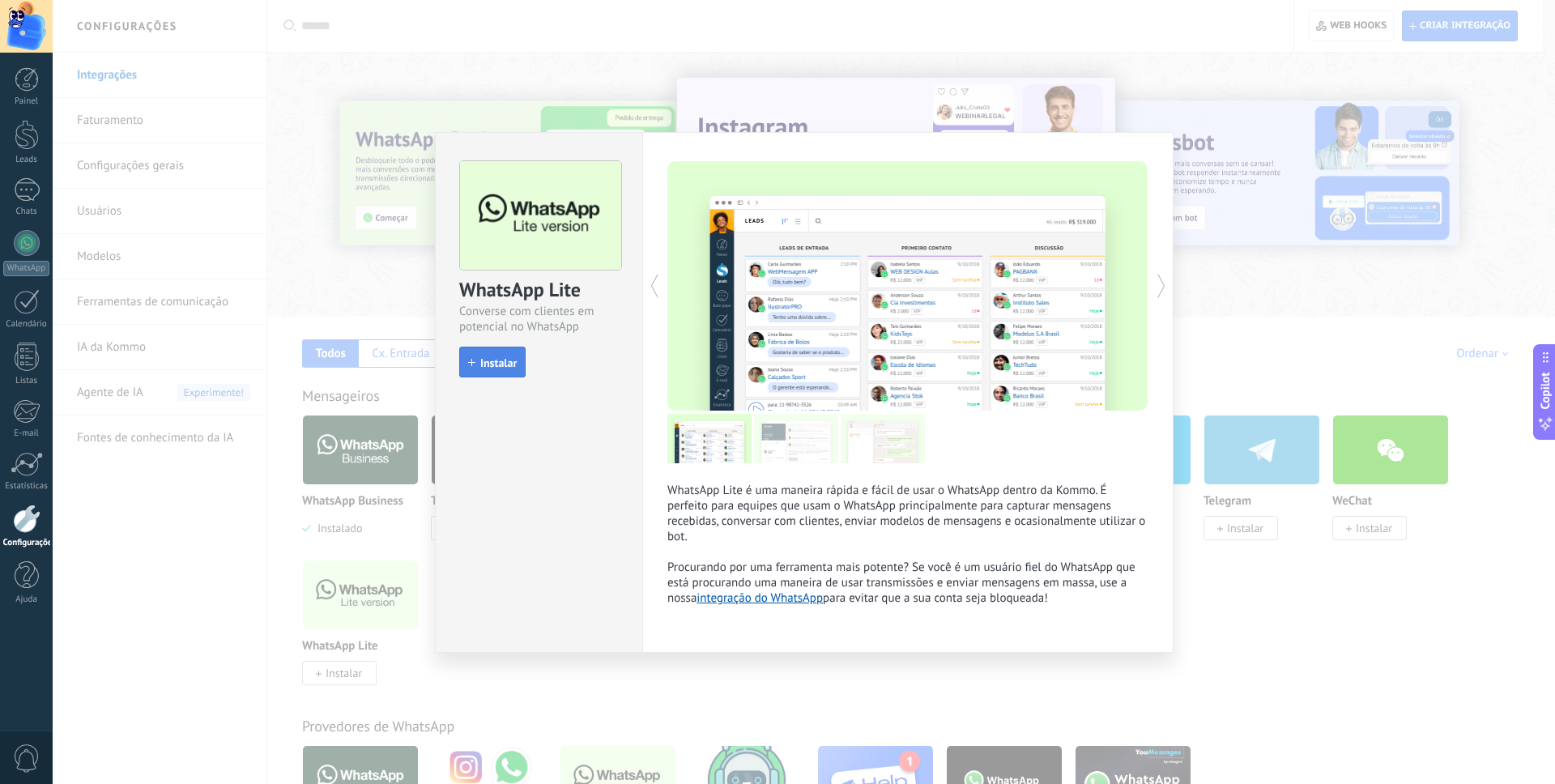
click at [491, 372] on button "Instalar" at bounding box center [493, 361] width 66 height 30
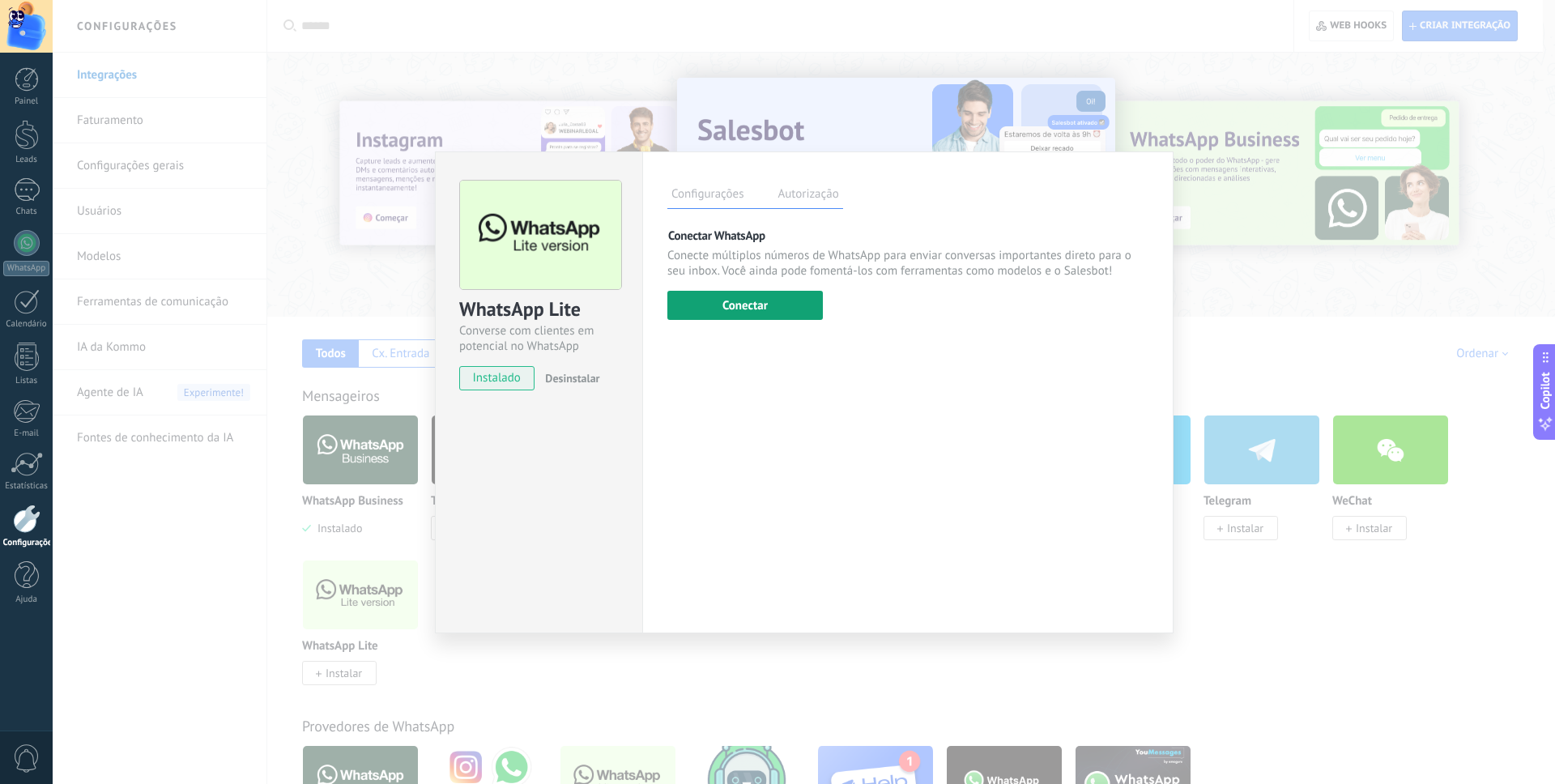
click at [752, 306] on button "Conectar" at bounding box center [744, 306] width 156 height 30
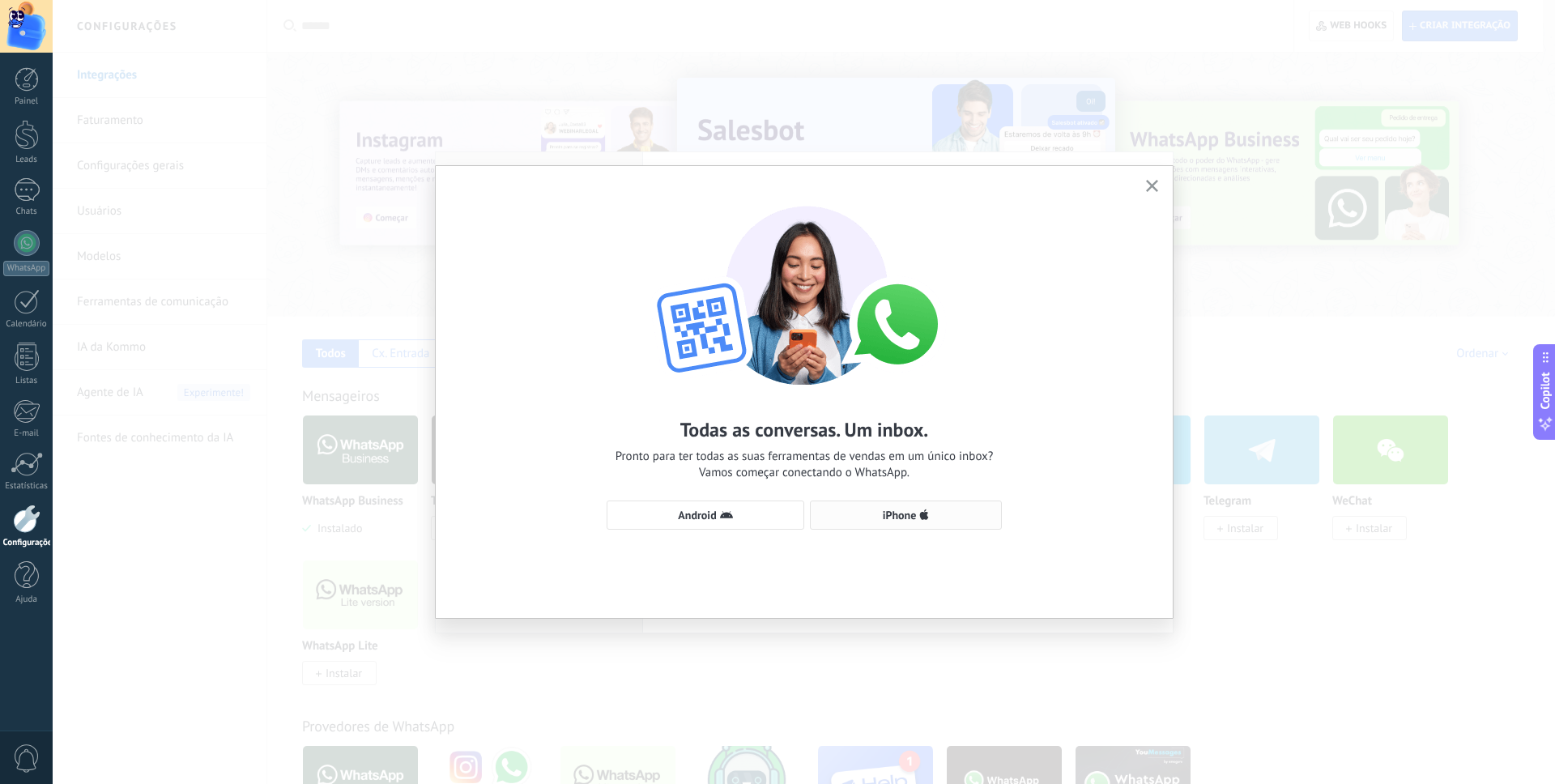
click at [853, 511] on span "iPhone" at bounding box center [906, 515] width 174 height 13
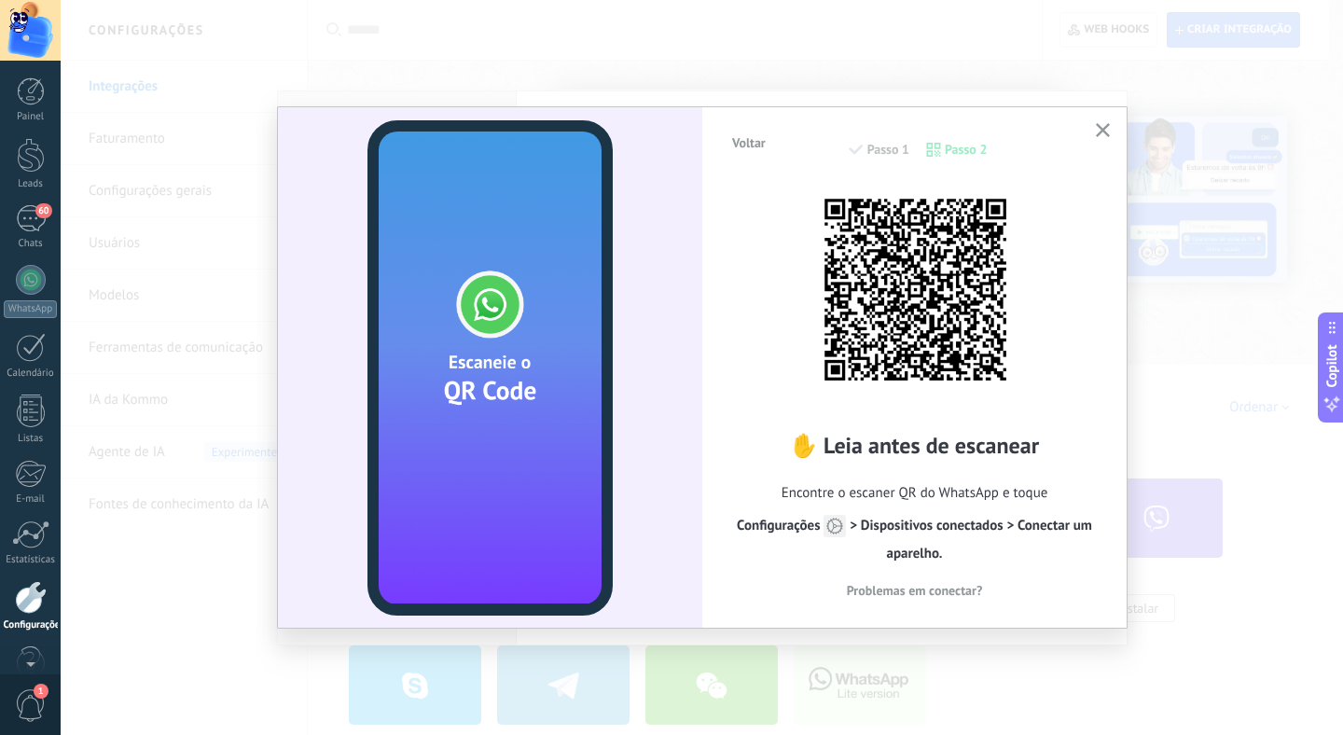
scroll to position [41, 0]
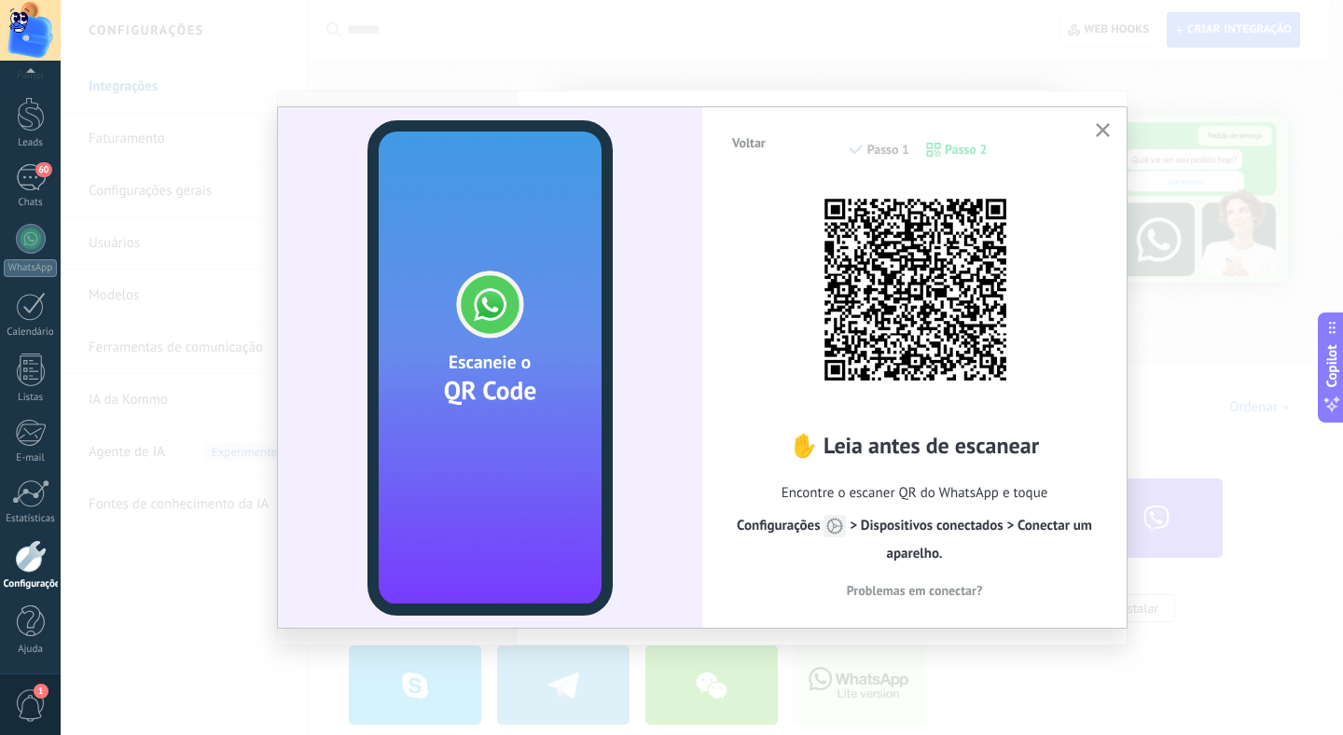
click at [1109, 132] on icon "button" at bounding box center [1103, 130] width 14 height 14
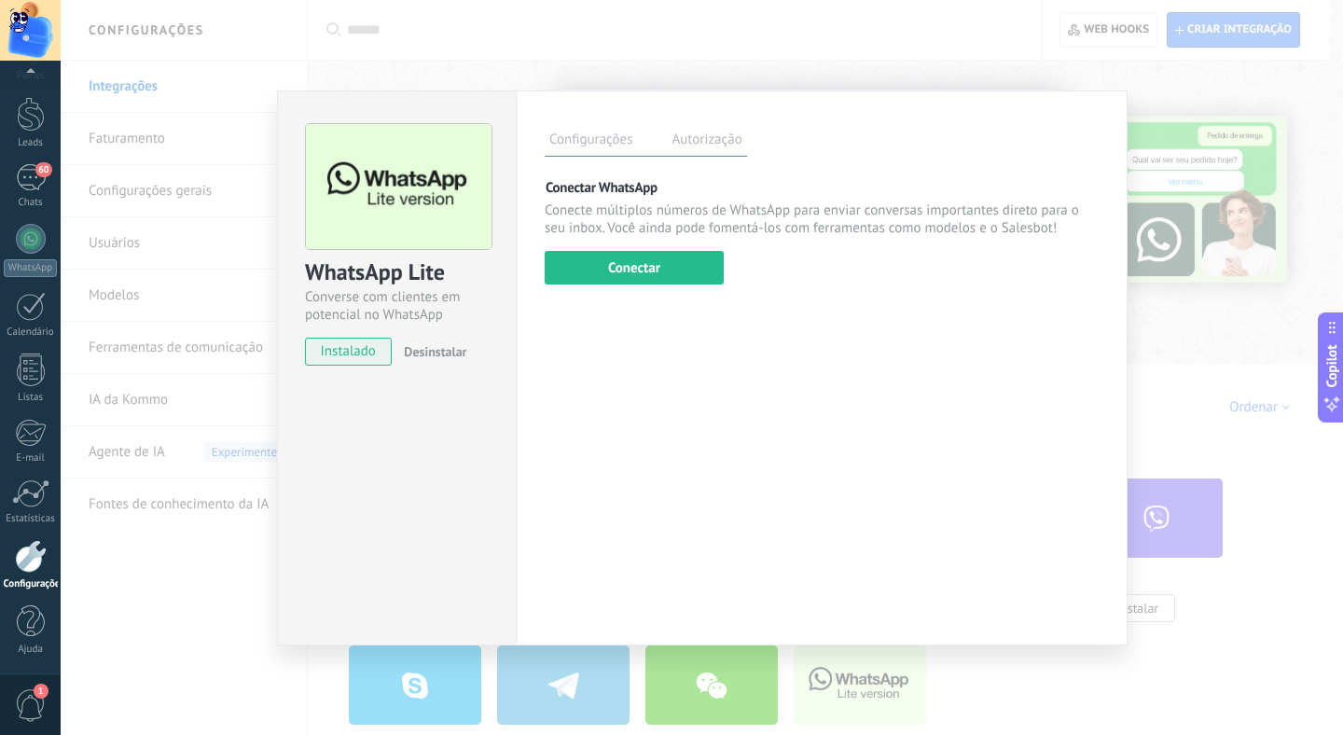
click at [1084, 35] on div "WhatsApp Lite Converse com clientes em potencial no WhatsApp instalado Desinsta…" at bounding box center [702, 367] width 1282 height 735
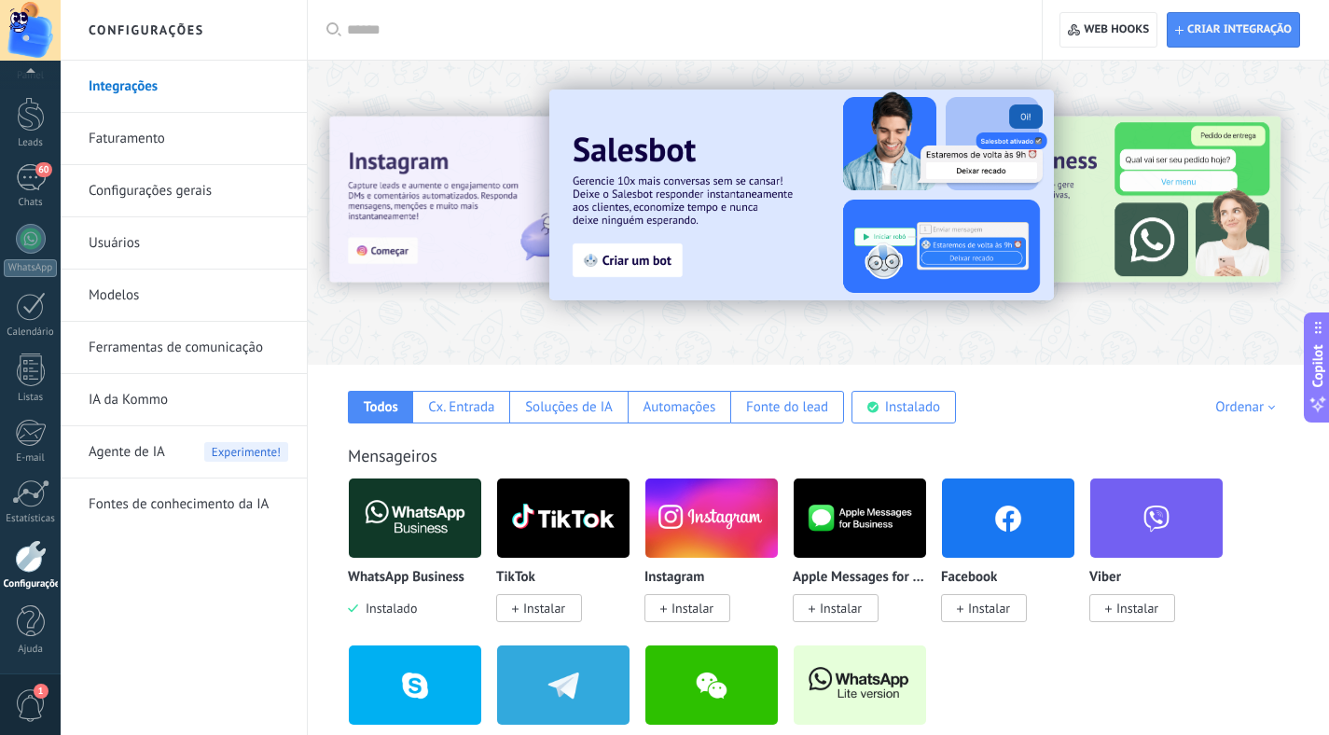
click at [407, 537] on img at bounding box center [415, 518] width 132 height 90
click at [391, 600] on div "WhatsApp Business Instalado" at bounding box center [415, 594] width 134 height 48
click at [390, 607] on span "Instalado" at bounding box center [387, 608] width 59 height 17
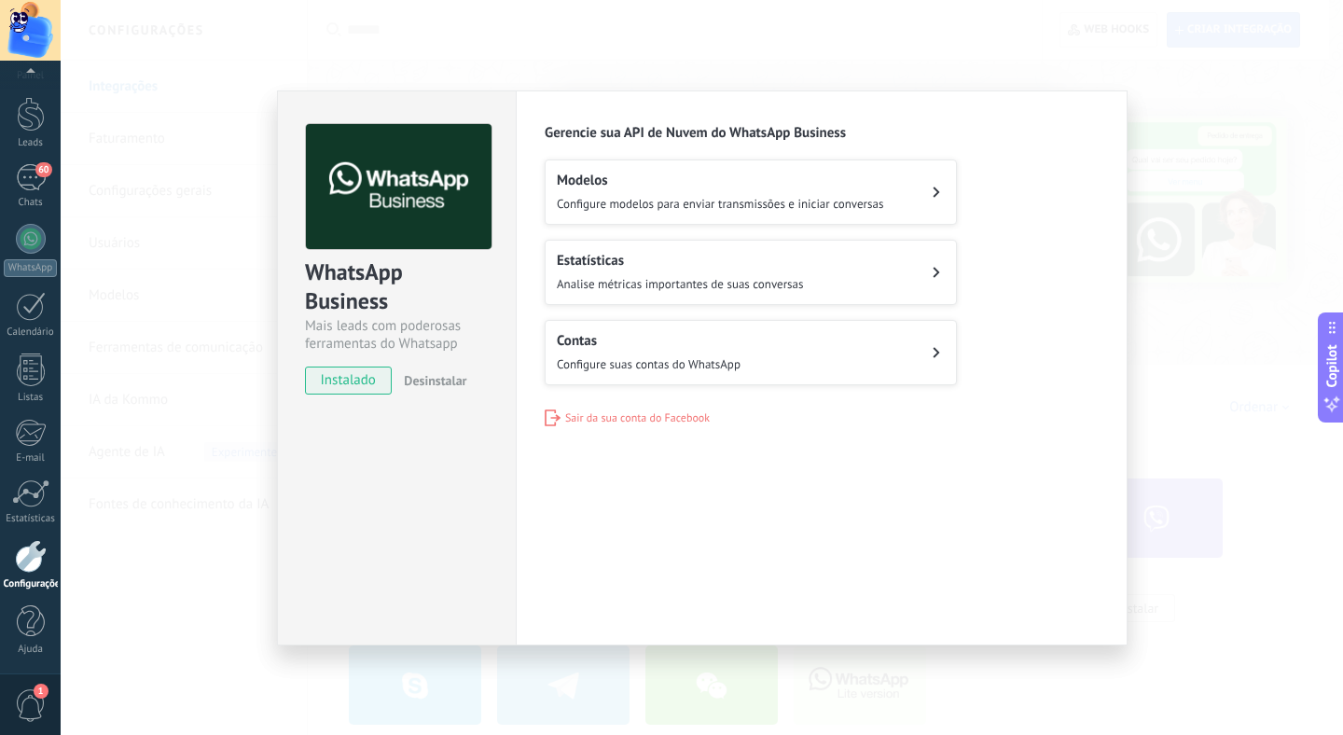
click at [677, 338] on h2 "Contas" at bounding box center [649, 341] width 184 height 18
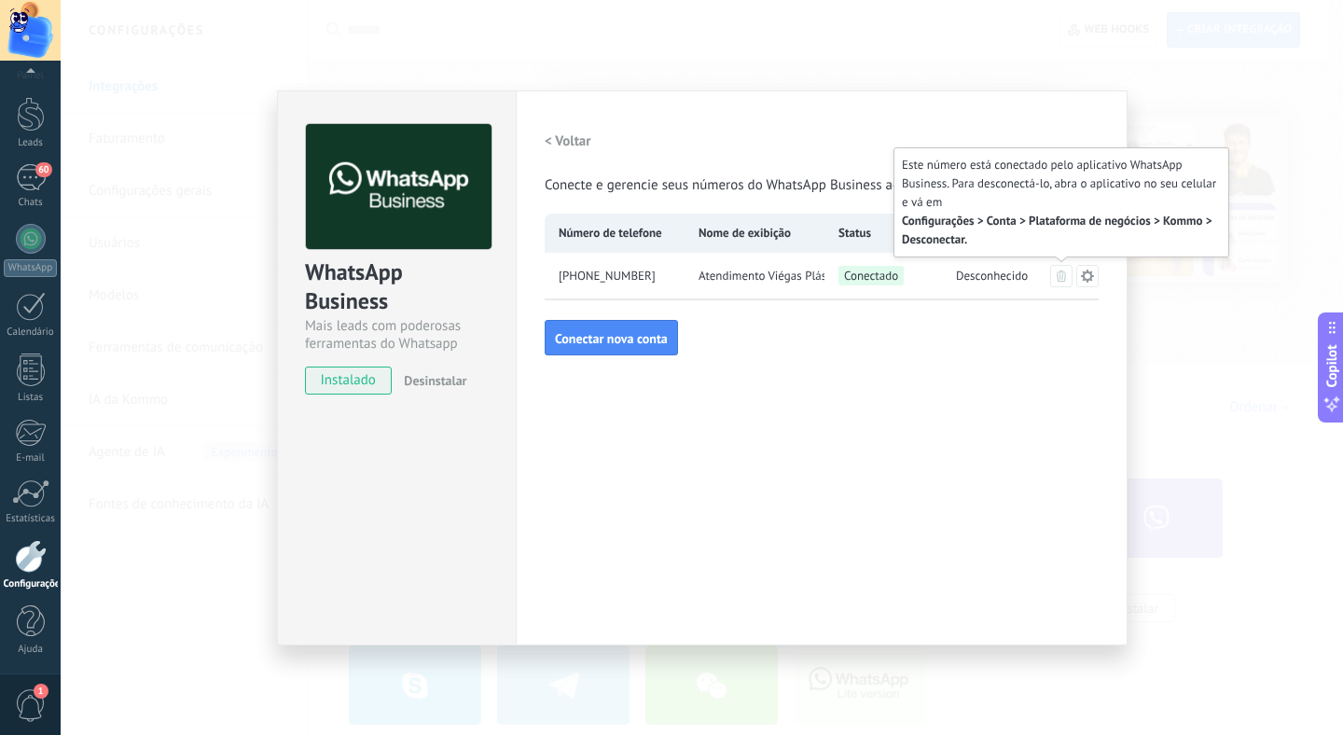
click at [1067, 277] on button at bounding box center [1061, 276] width 22 height 22
click at [1062, 279] on icon at bounding box center [1060, 275] width 9 height 11
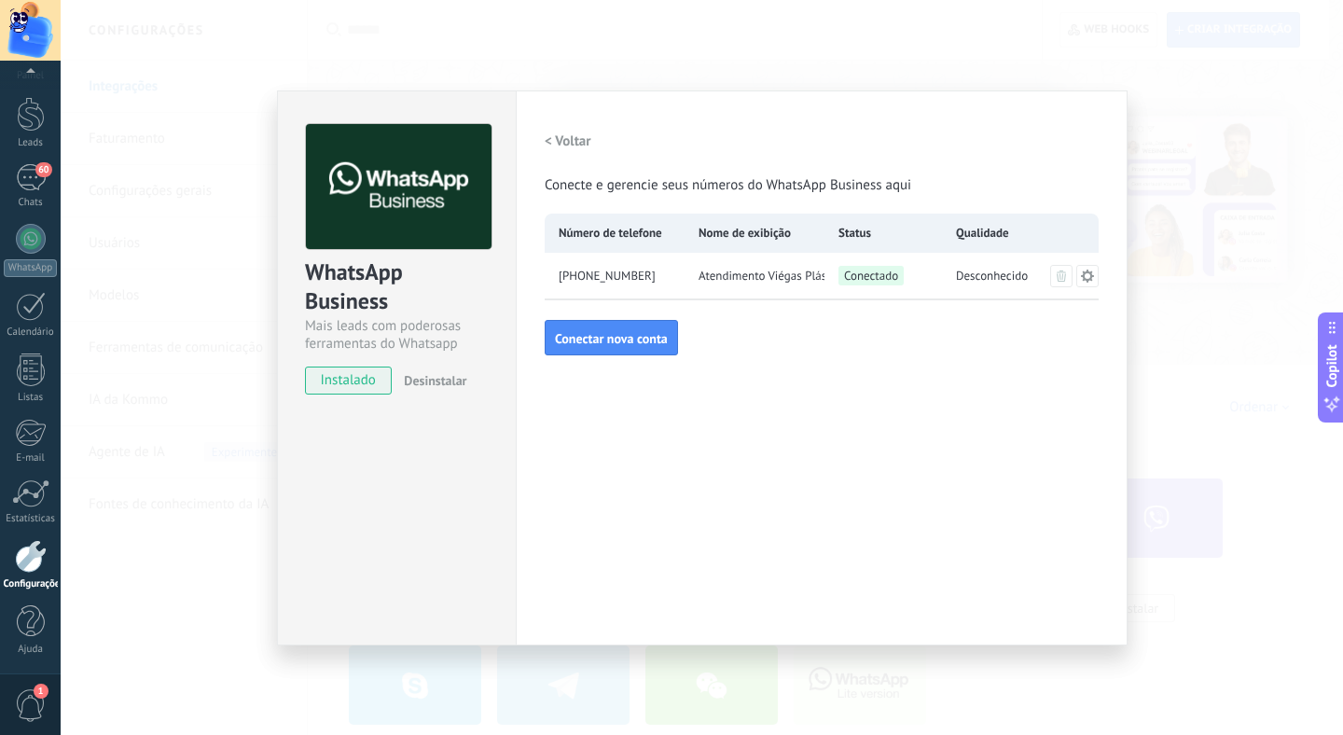
click at [887, 283] on span "Conectado" at bounding box center [870, 276] width 65 height 20
click at [1078, 272] on button at bounding box center [1087, 276] width 22 height 22
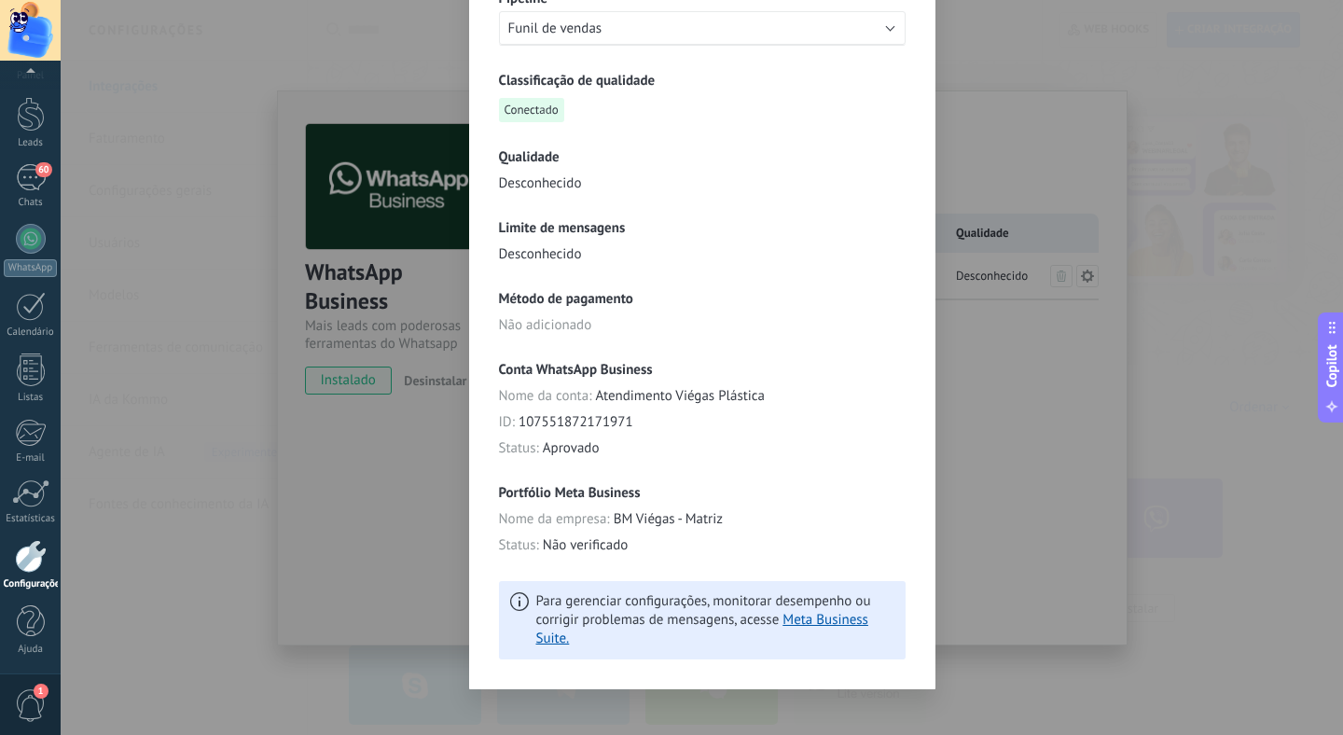
scroll to position [335, 0]
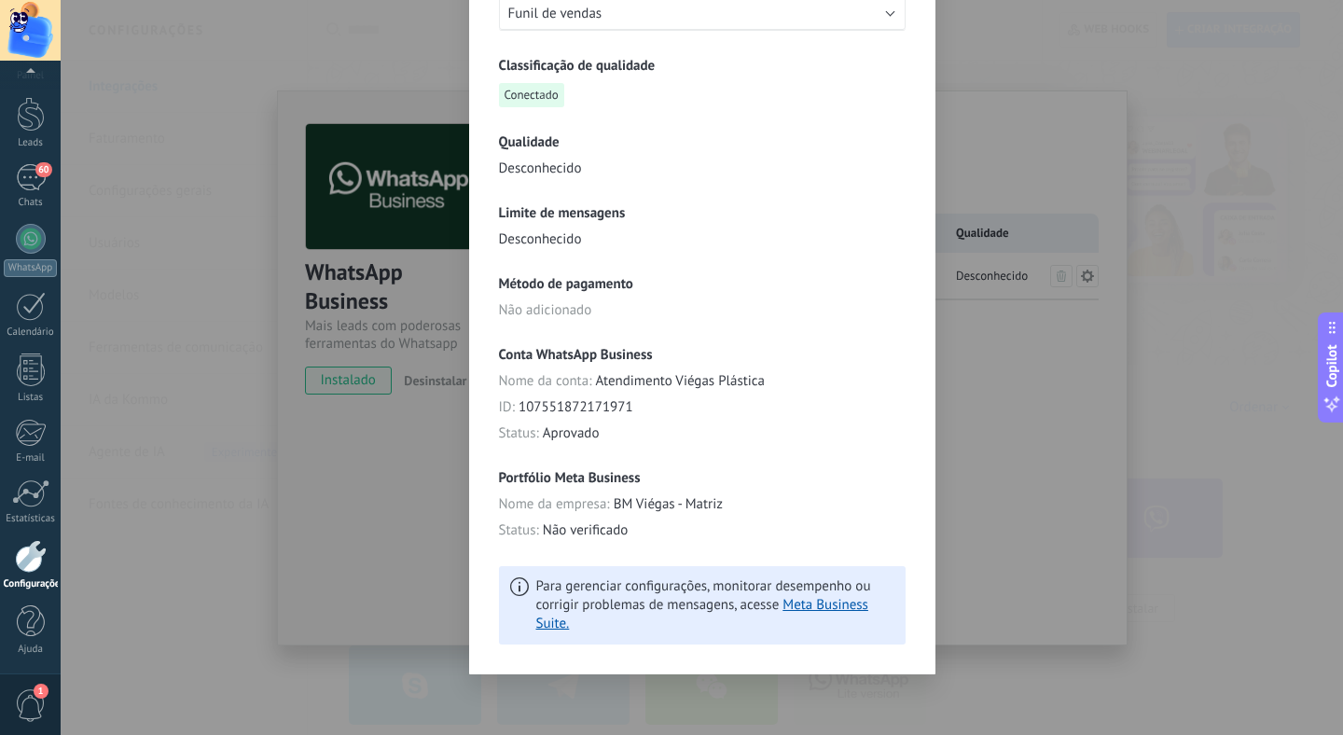
click at [993, 529] on div "**********" at bounding box center [702, 367] width 1282 height 735
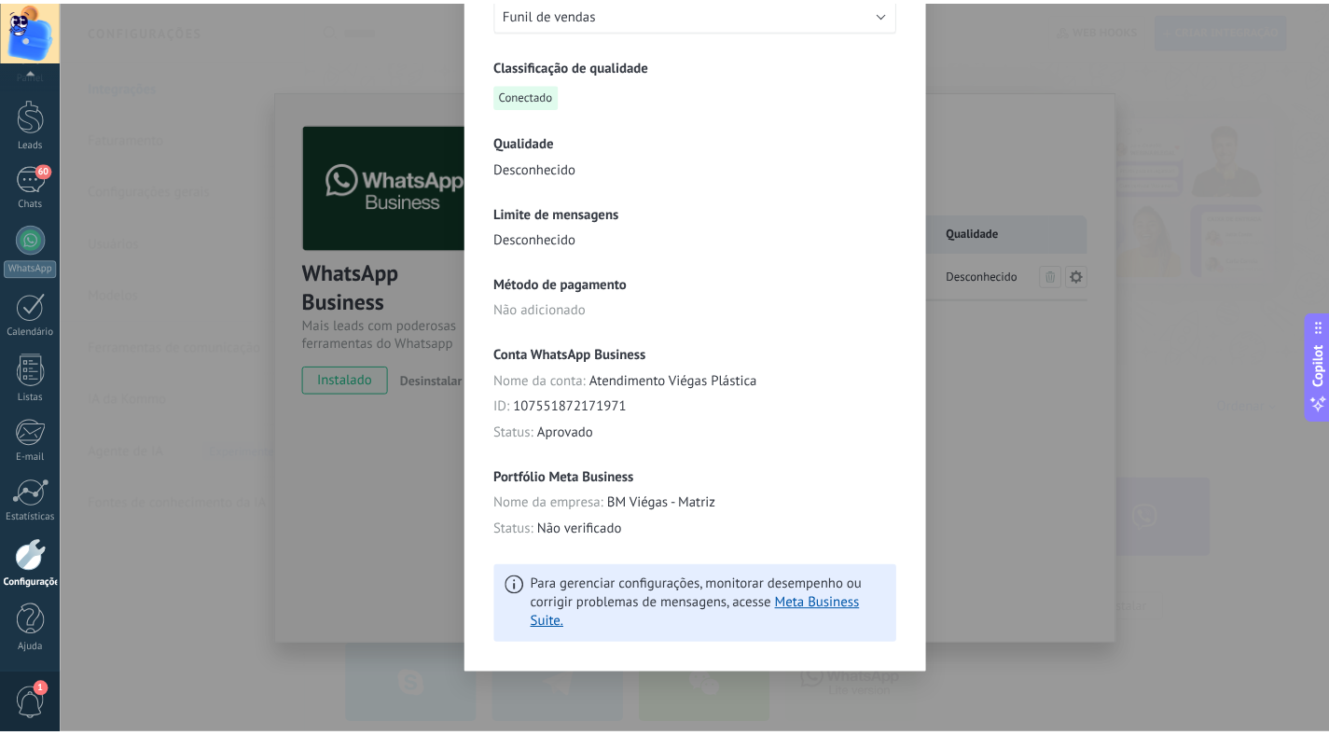
scroll to position [0, 0]
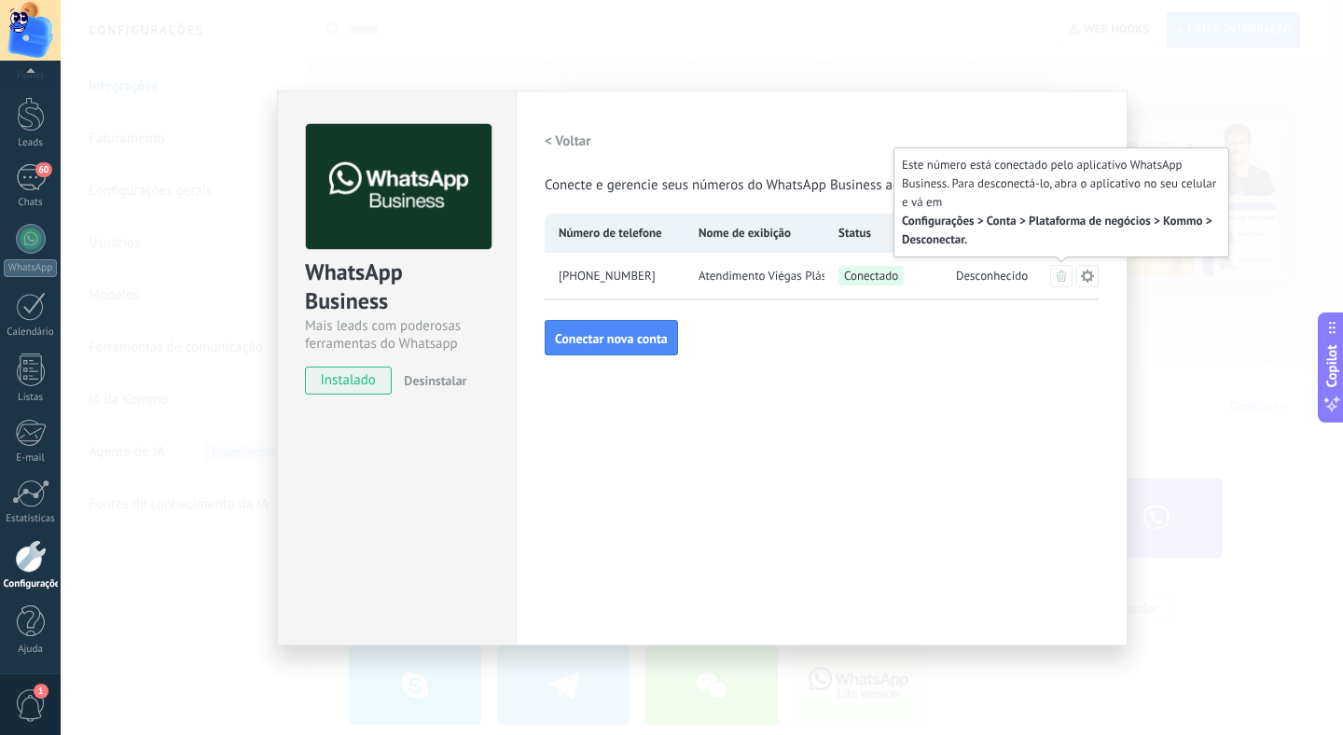
click at [1060, 277] on icon at bounding box center [1060, 275] width 9 height 11
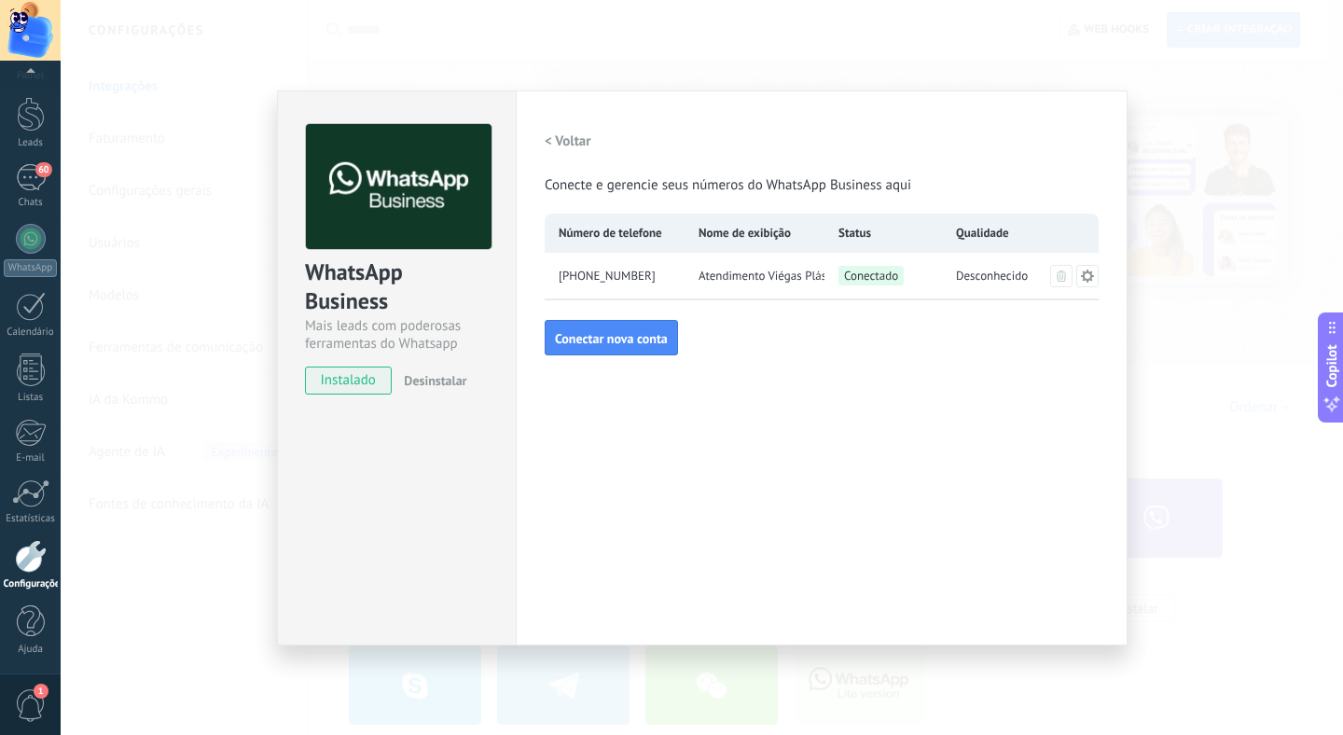
click at [766, 238] on span "Nome de exibição" at bounding box center [744, 233] width 92 height 19
click at [600, 269] on span "[PHONE_NUMBER]" at bounding box center [607, 276] width 97 height 19
click at [430, 385] on span "Desinstalar" at bounding box center [435, 380] width 62 height 17
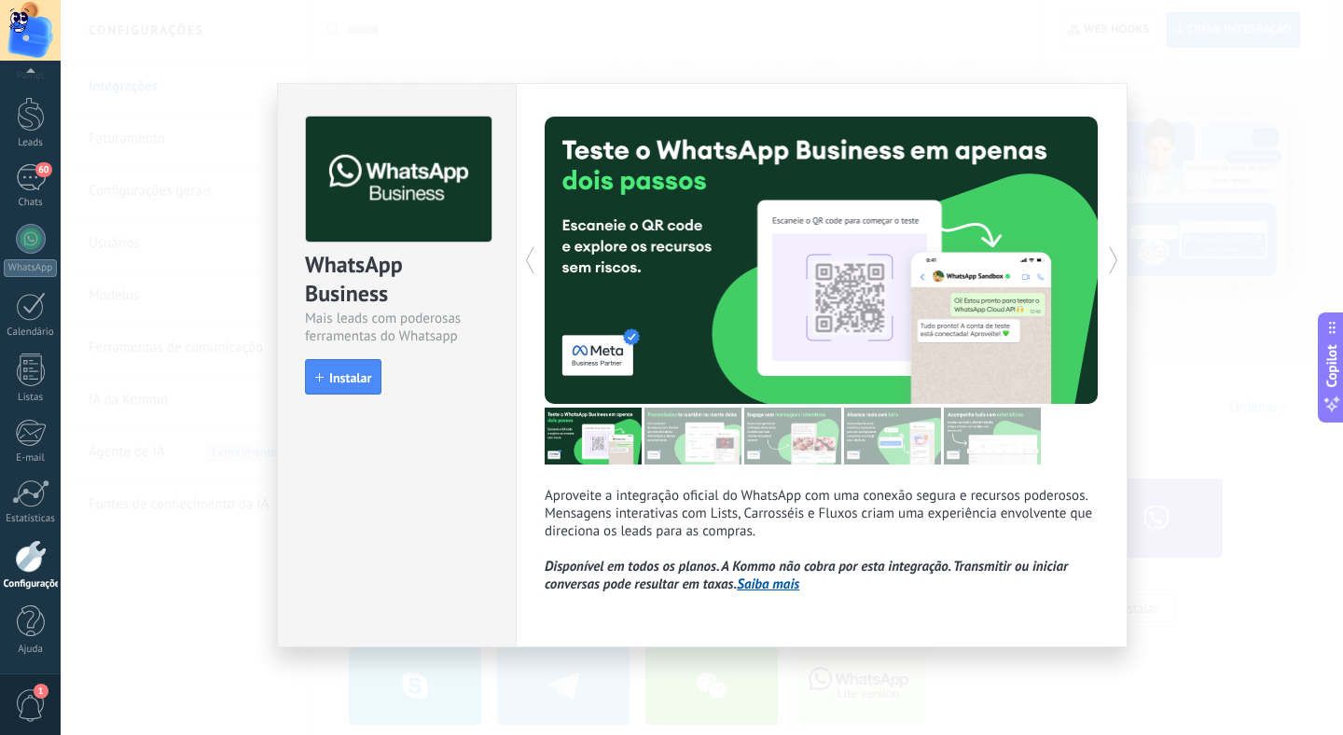
click at [1101, 59] on div "WhatsApp Business Mais leads com poderosas ferramentas do Whatsapp install Inst…" at bounding box center [702, 367] width 1282 height 735
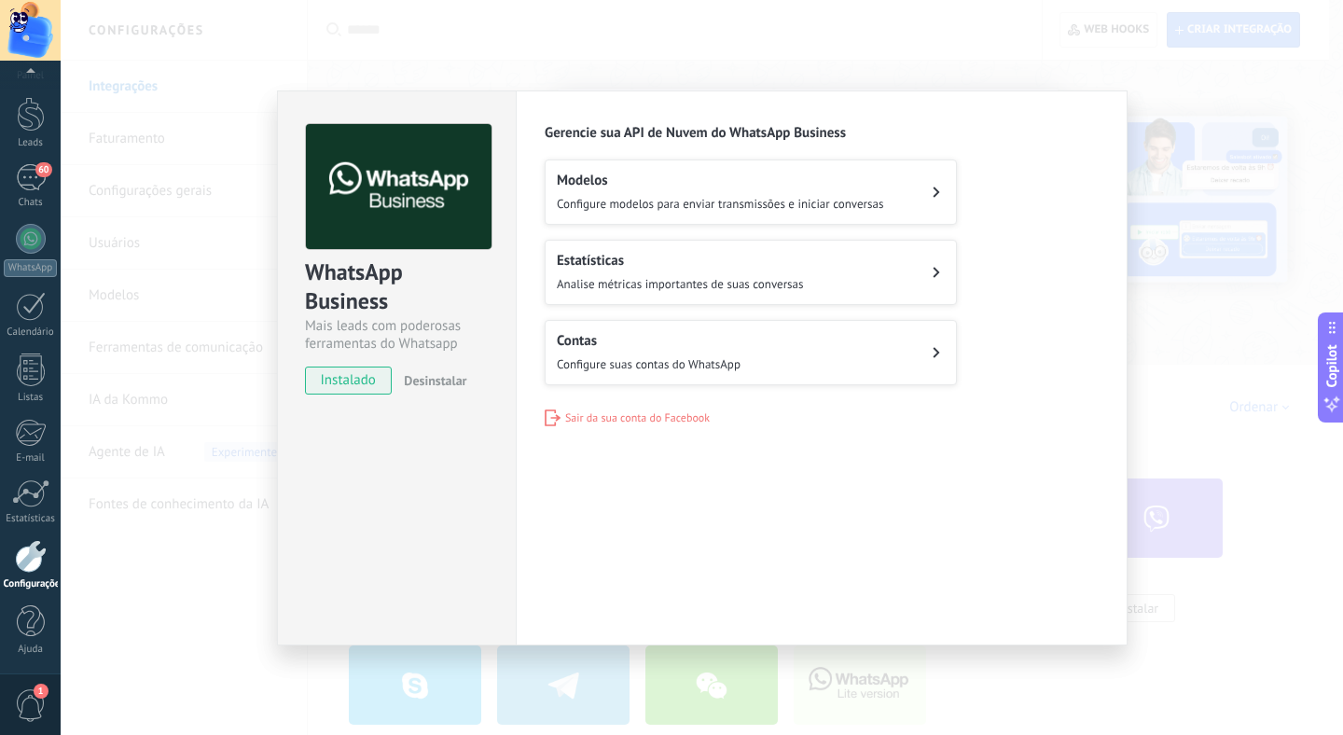
click at [642, 411] on span "Sair da sua conta do Facebook" at bounding box center [637, 418] width 145 height 14
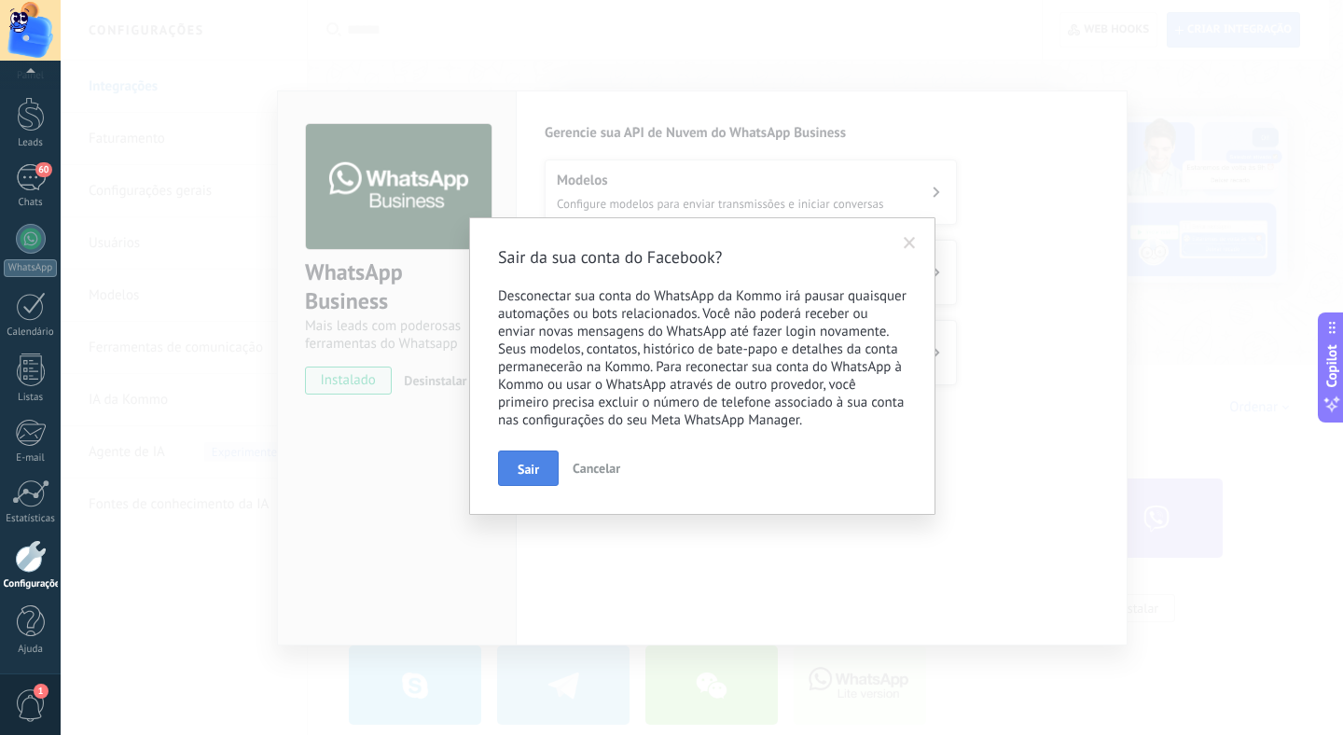
click at [541, 466] on button "Sair" at bounding box center [528, 467] width 61 height 35
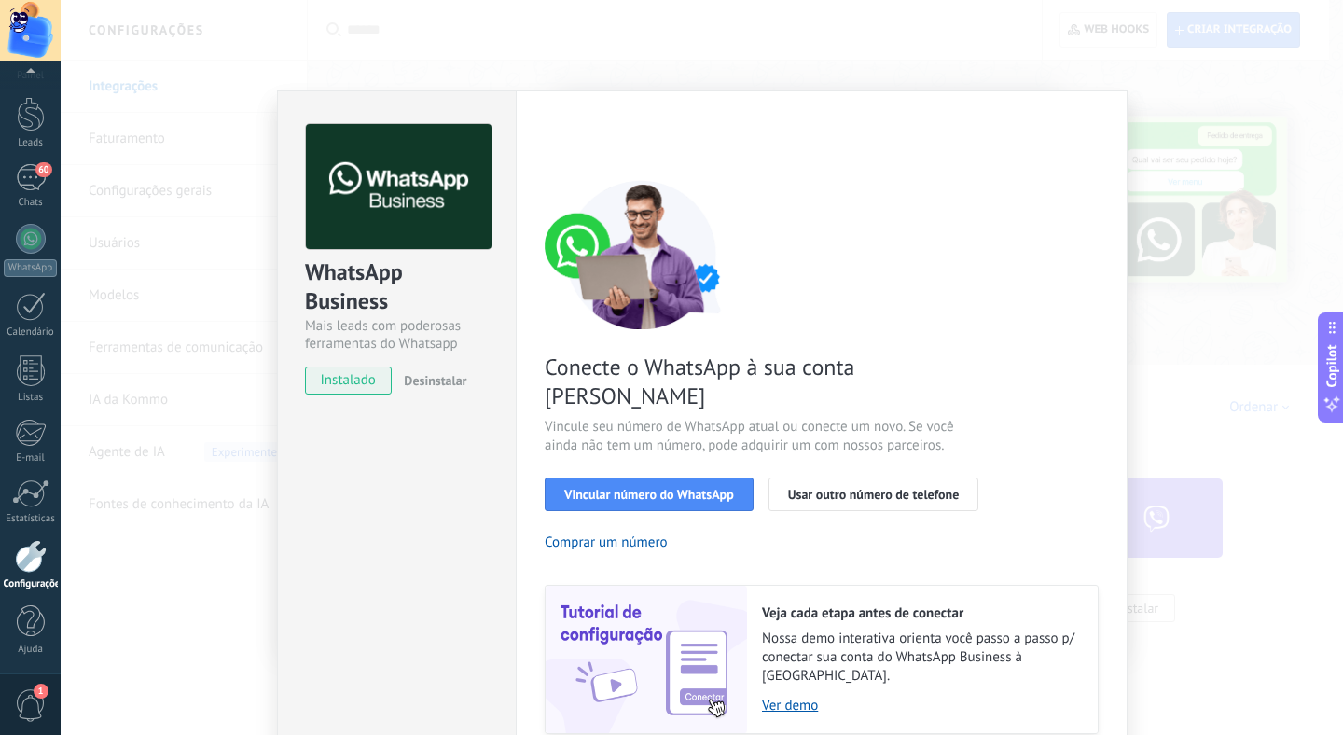
click at [1224, 255] on div "WhatsApp Business Mais leads com poderosas ferramentas do Whatsapp instalado De…" at bounding box center [702, 367] width 1282 height 735
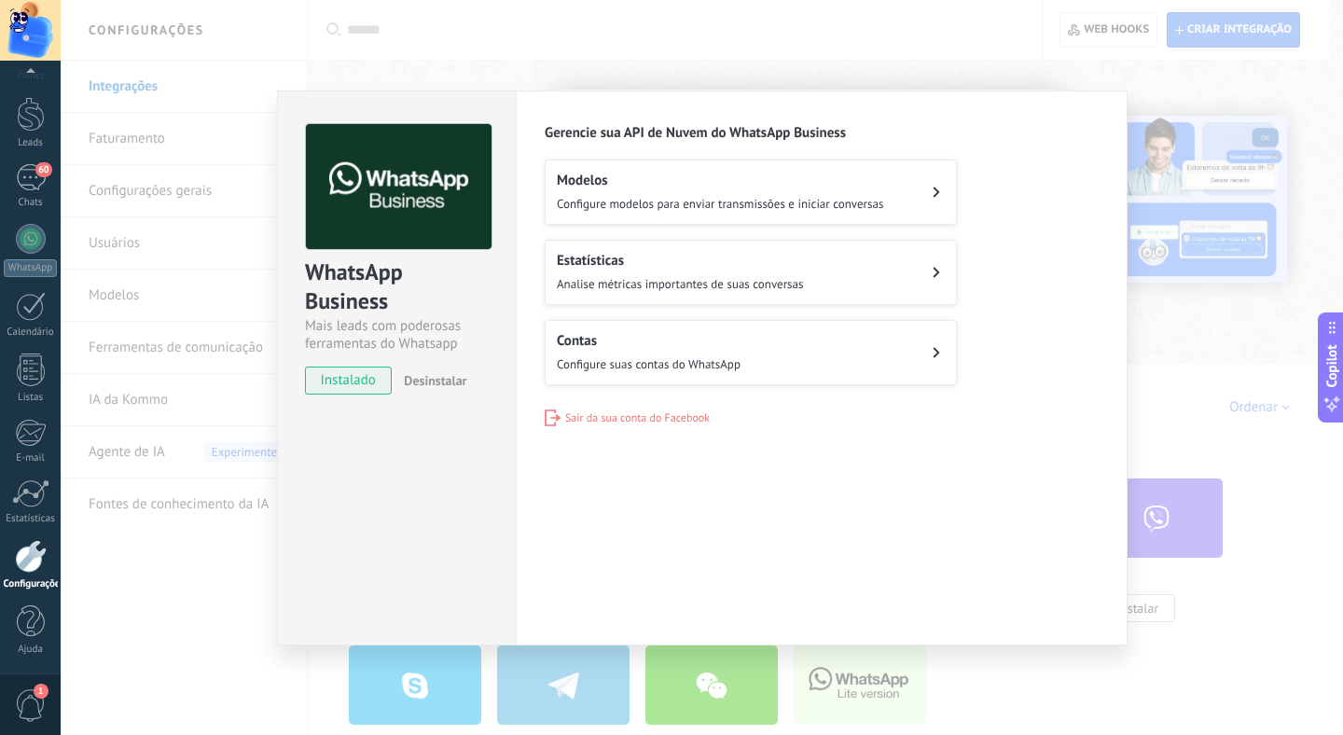
click at [602, 418] on span "Sair da sua conta do Facebook" at bounding box center [637, 418] width 145 height 14
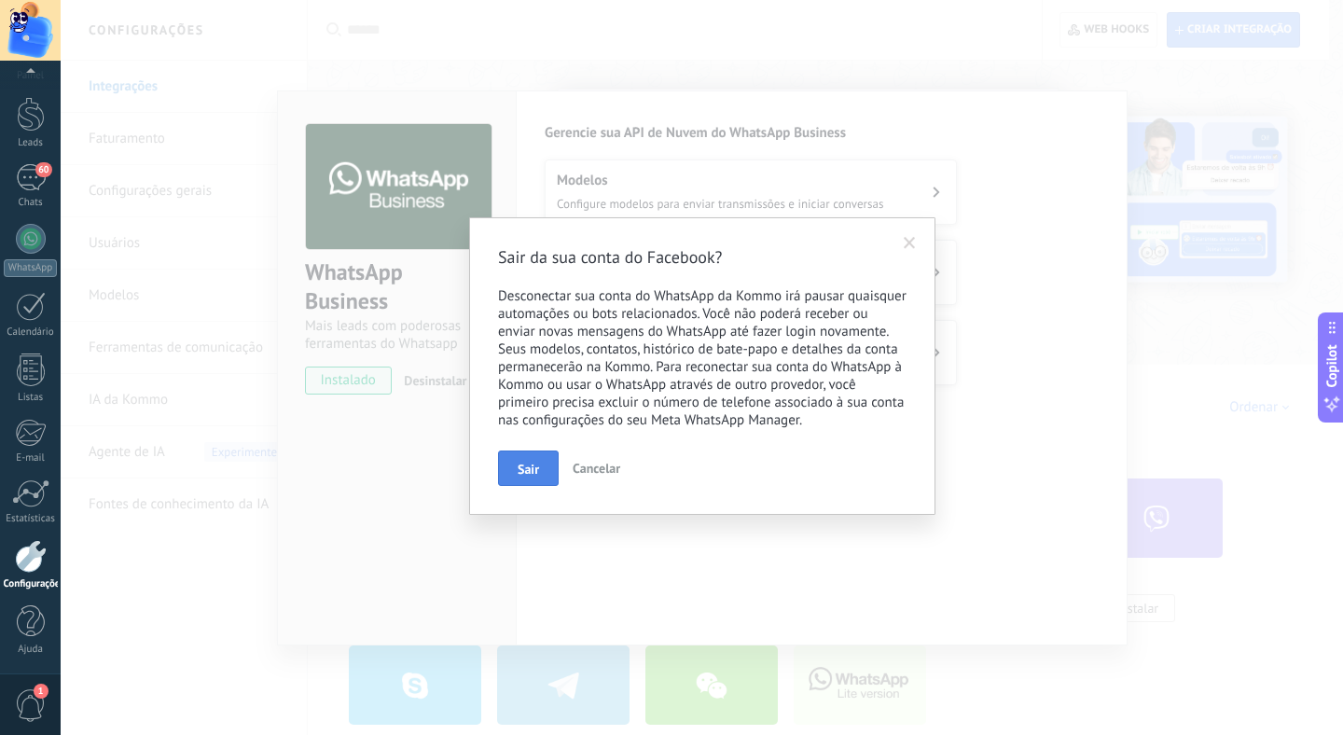
click at [535, 469] on span "Sair" at bounding box center [528, 468] width 21 height 13
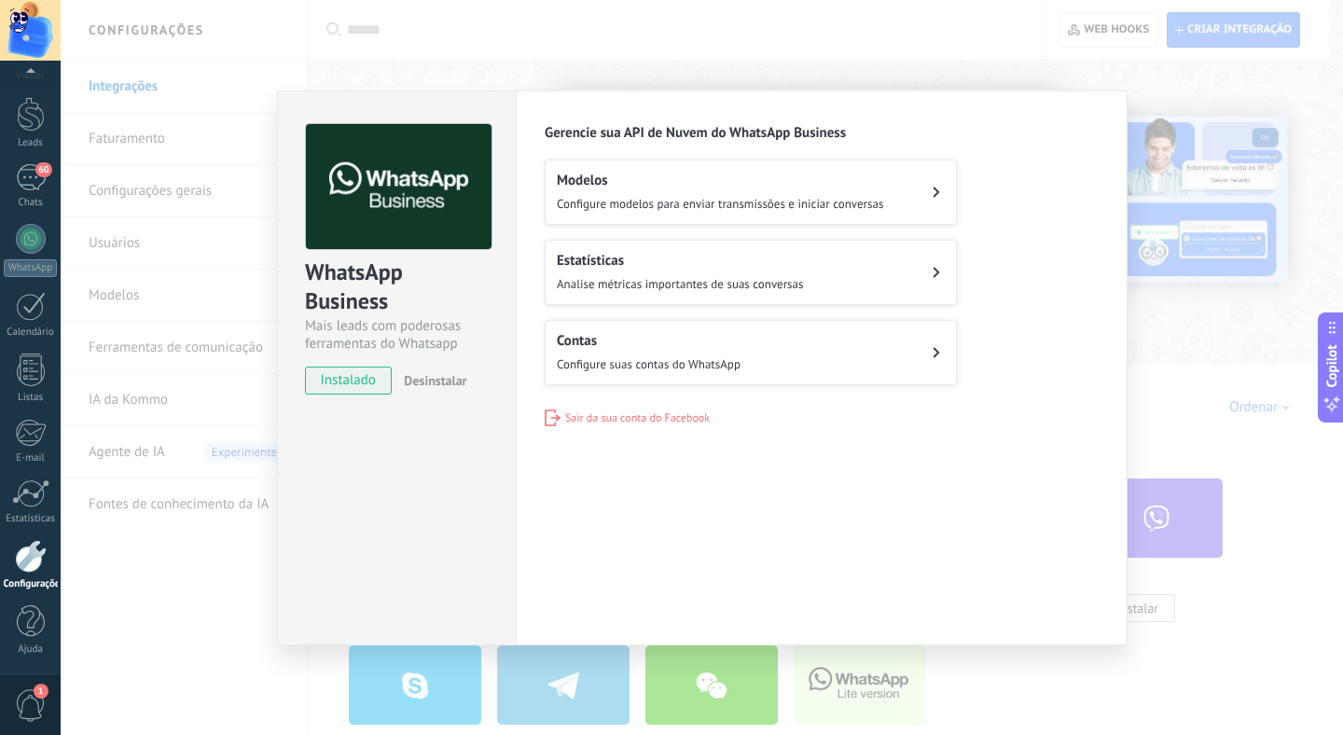
click at [1166, 342] on div "WhatsApp Business Mais leads com poderosas ferramentas do Whatsapp instalado De…" at bounding box center [702, 367] width 1282 height 735
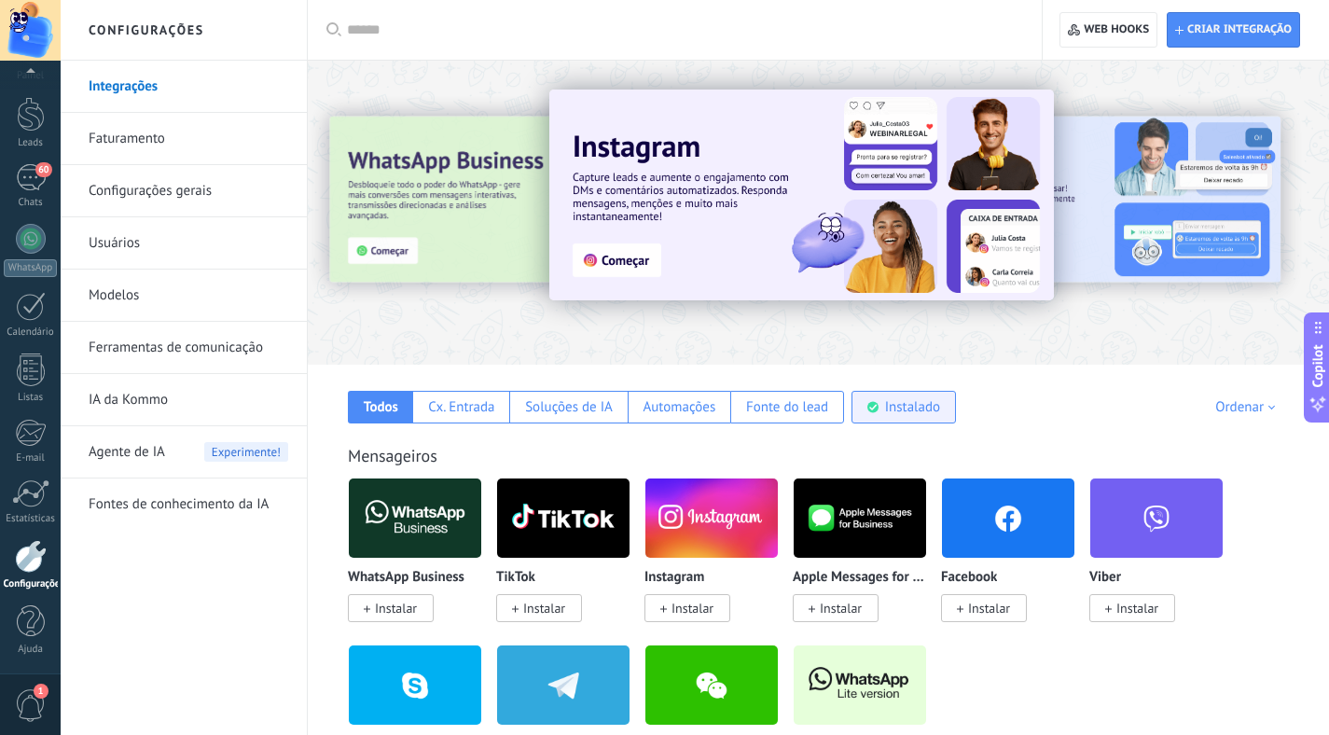
click at [924, 413] on div "Instalado" at bounding box center [912, 407] width 55 height 18
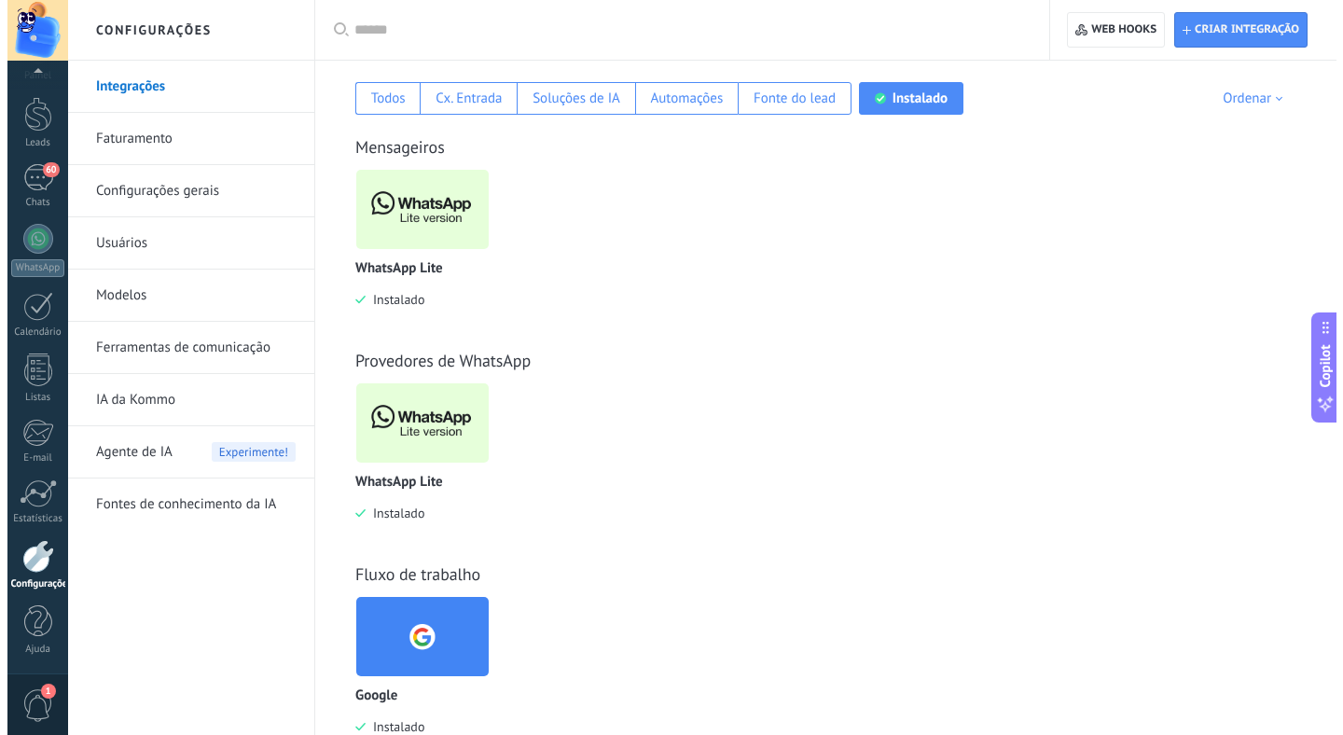
scroll to position [216, 0]
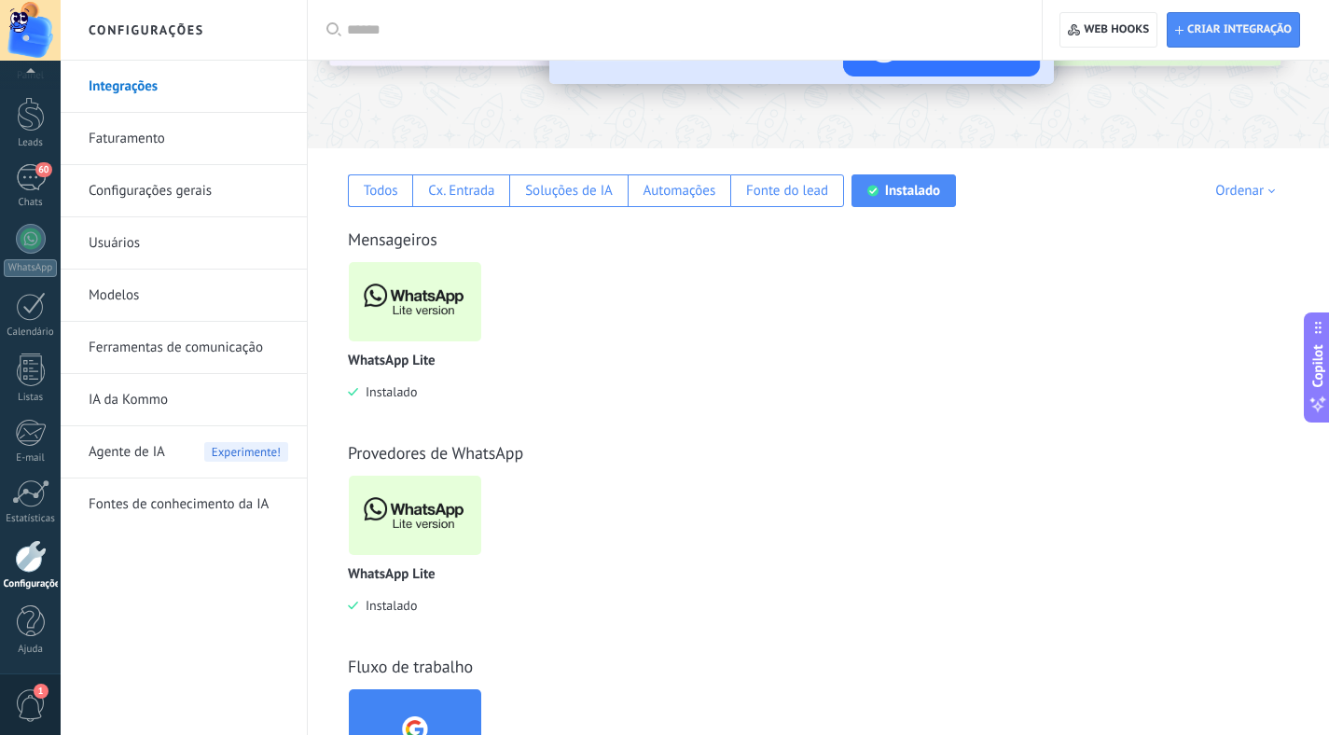
click at [414, 324] on img at bounding box center [415, 301] width 132 height 90
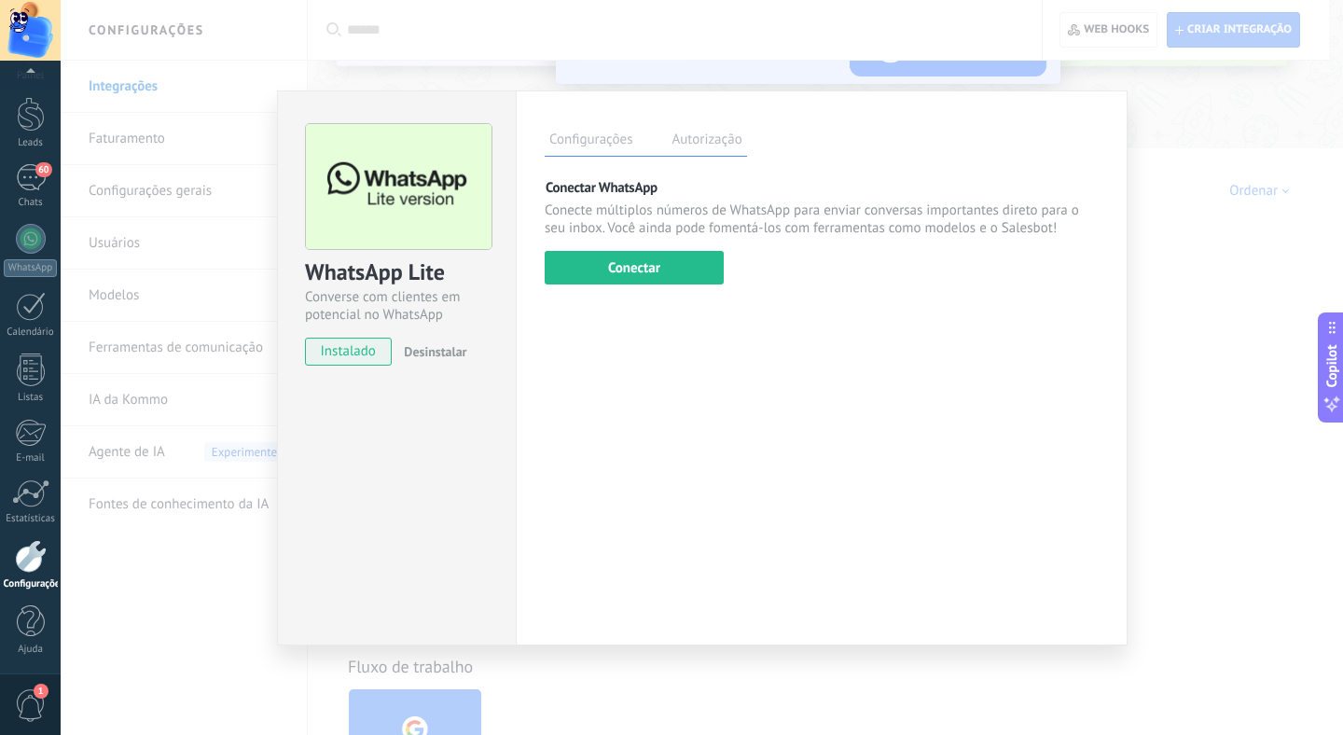
click at [434, 364] on button "Desinstalar" at bounding box center [431, 352] width 70 height 28
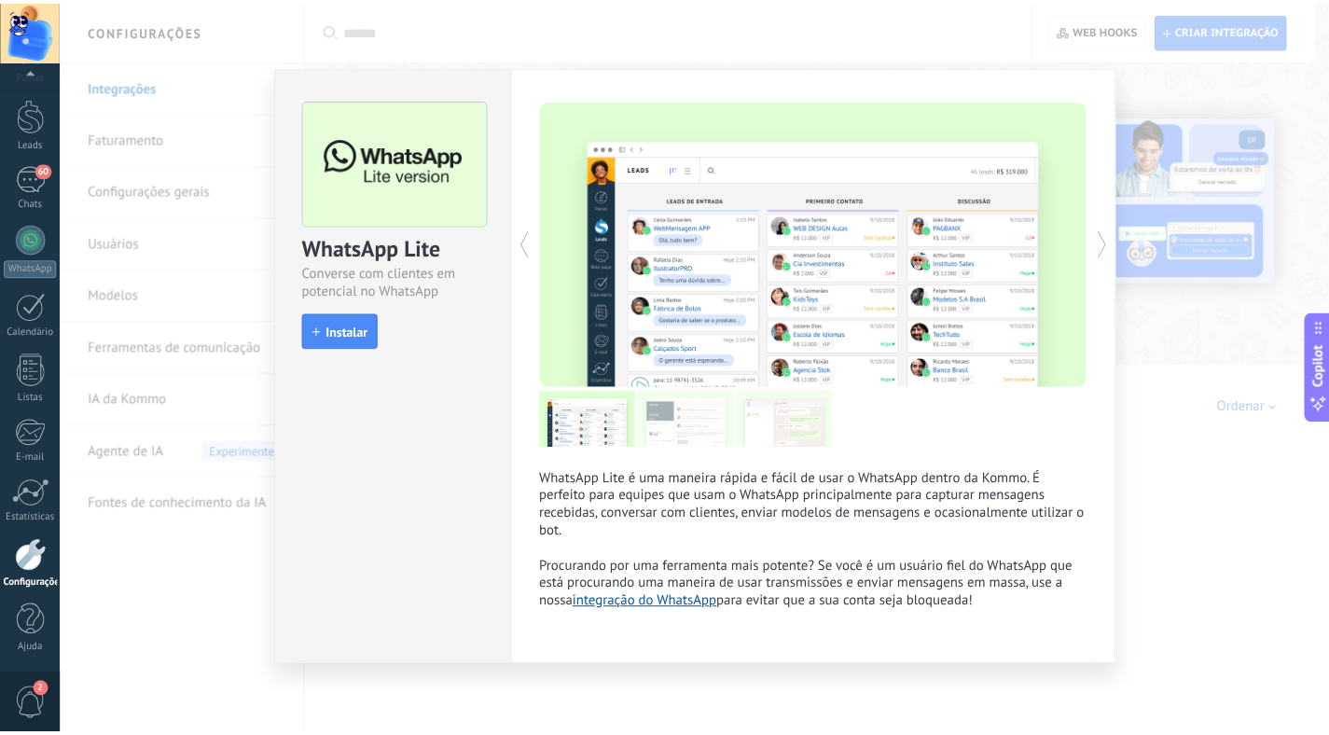
scroll to position [0, 0]
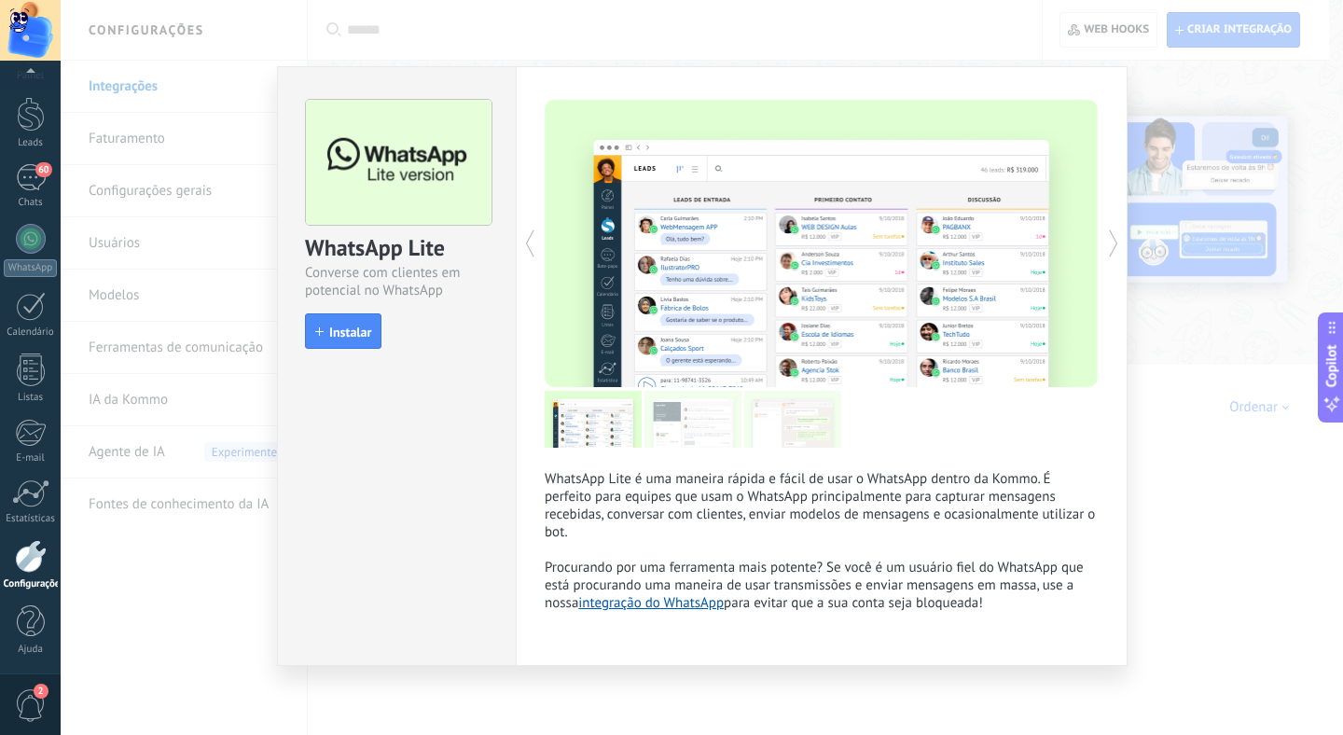
click at [1155, 636] on div "WhatsApp Lite Converse com clientes em potencial no WhatsApp install Instalar W…" at bounding box center [702, 367] width 1282 height 735
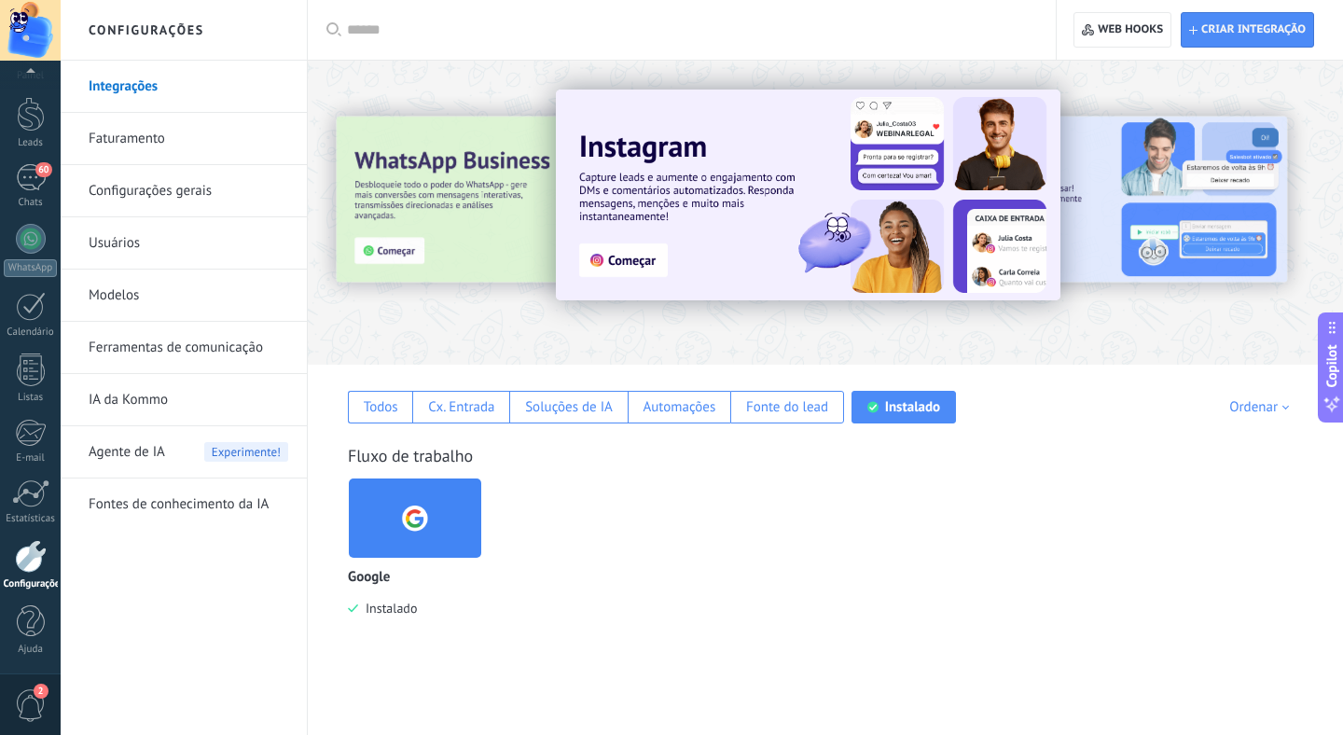
click at [173, 186] on link "Configurações gerais" at bounding box center [189, 191] width 200 height 52
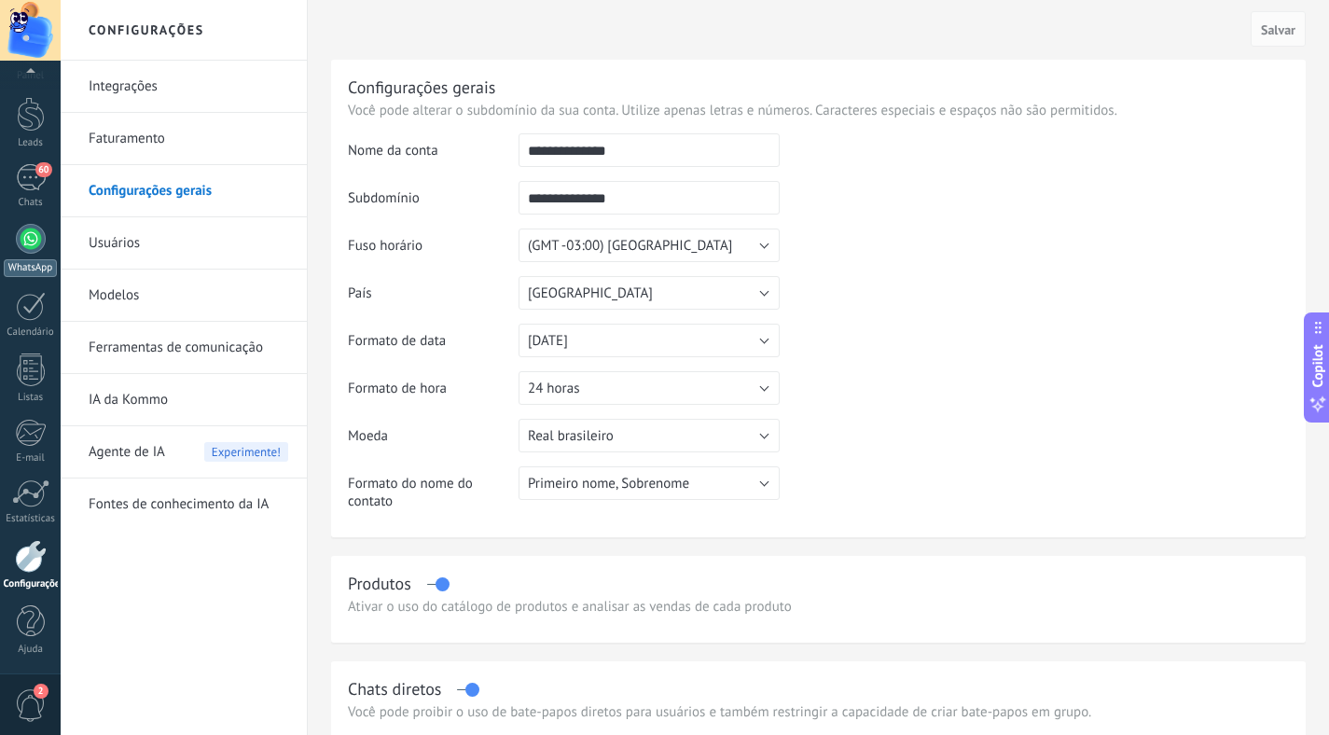
click at [36, 237] on div at bounding box center [31, 239] width 30 height 30
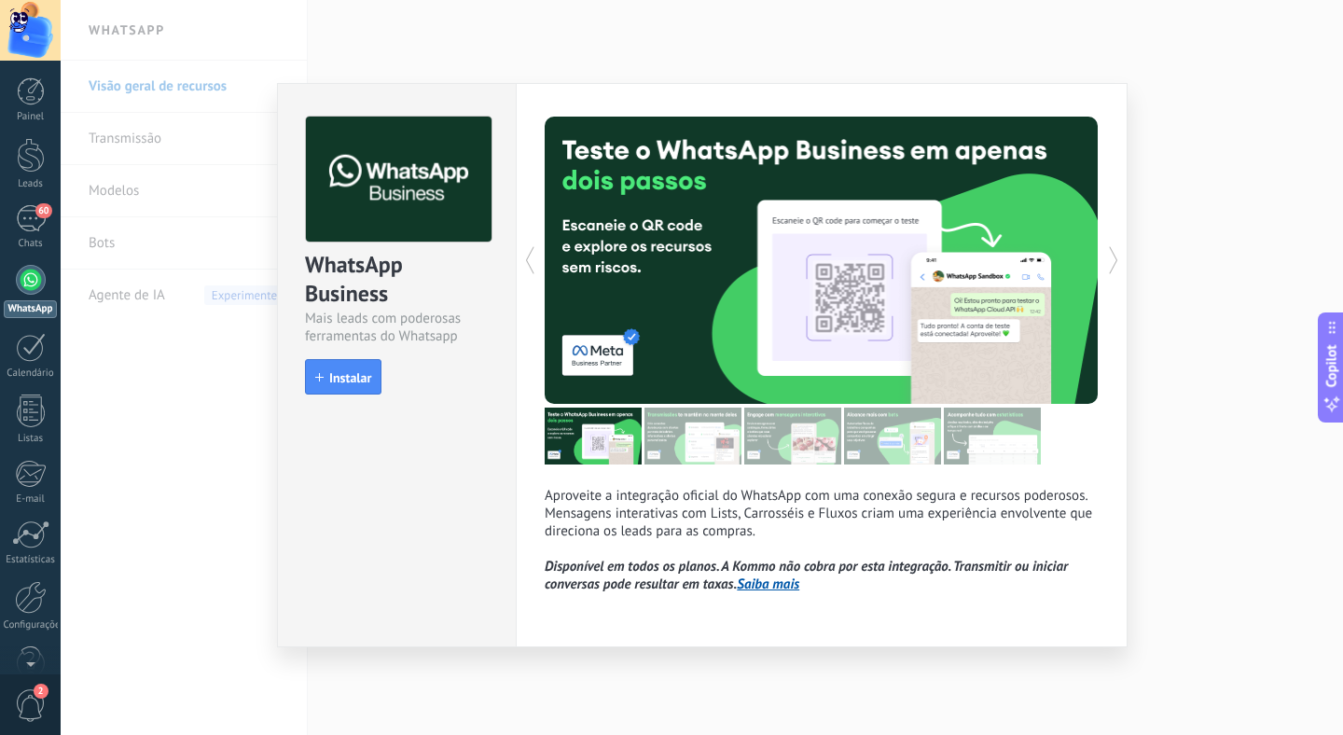
click at [1219, 175] on div "WhatsApp Business Mais leads com poderosas ferramentas do Whatsapp install Inst…" at bounding box center [702, 367] width 1282 height 735
click at [321, 380] on icon "button" at bounding box center [319, 377] width 8 height 8
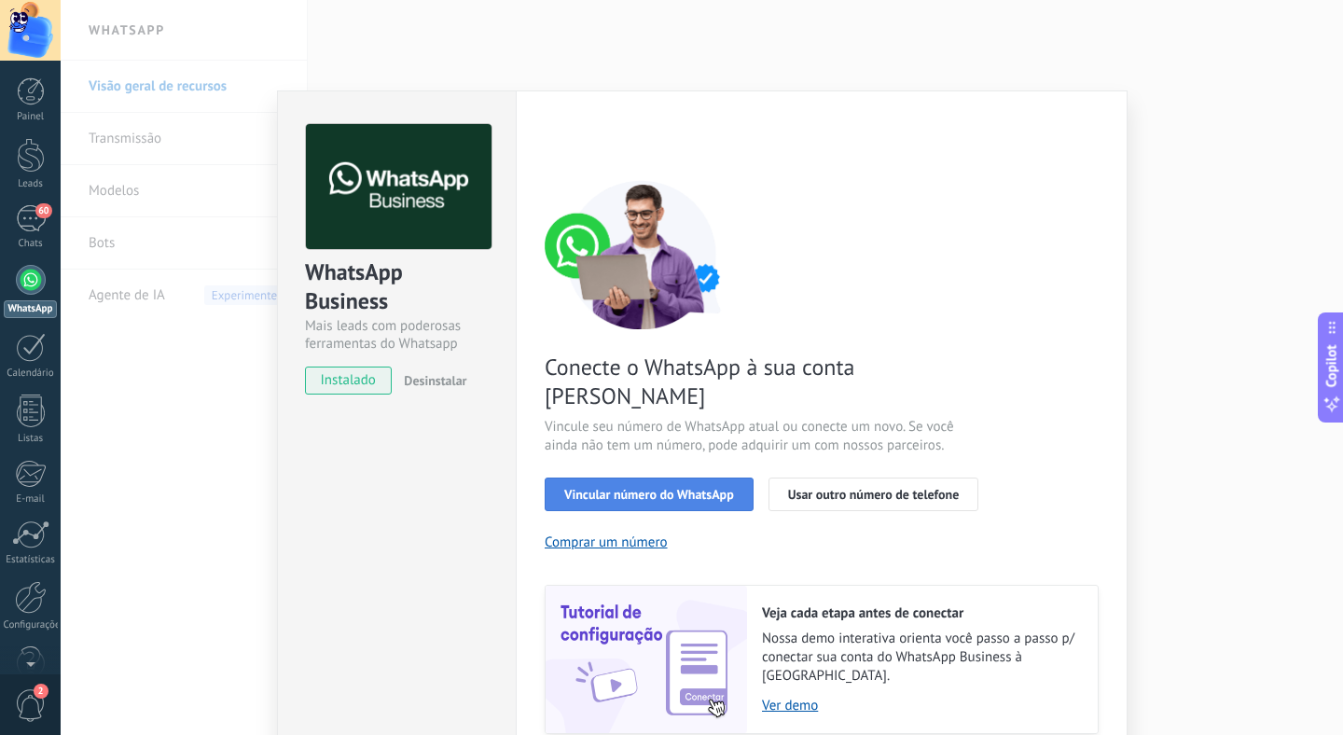
click at [705, 488] on span "Vincular número do WhatsApp" at bounding box center [649, 494] width 170 height 13
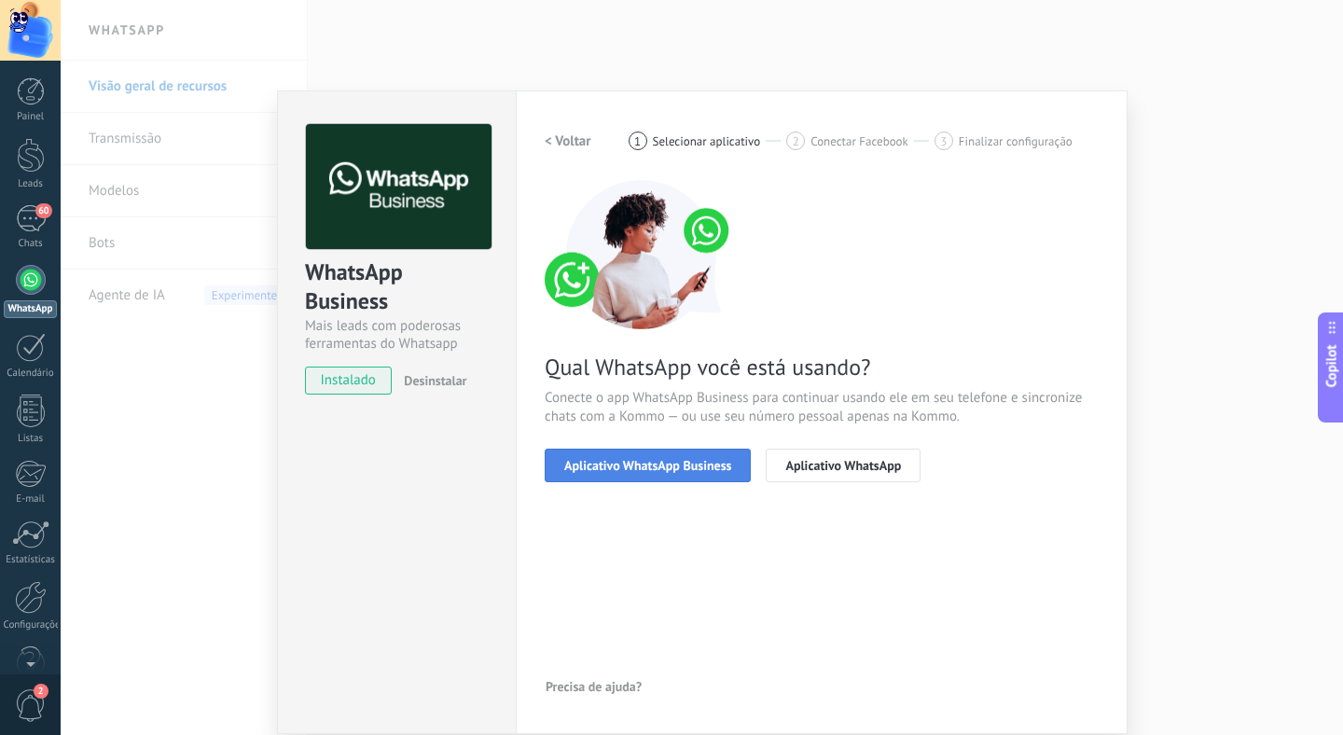
click at [705, 469] on span "Aplicativo WhatsApp Business" at bounding box center [647, 465] width 167 height 13
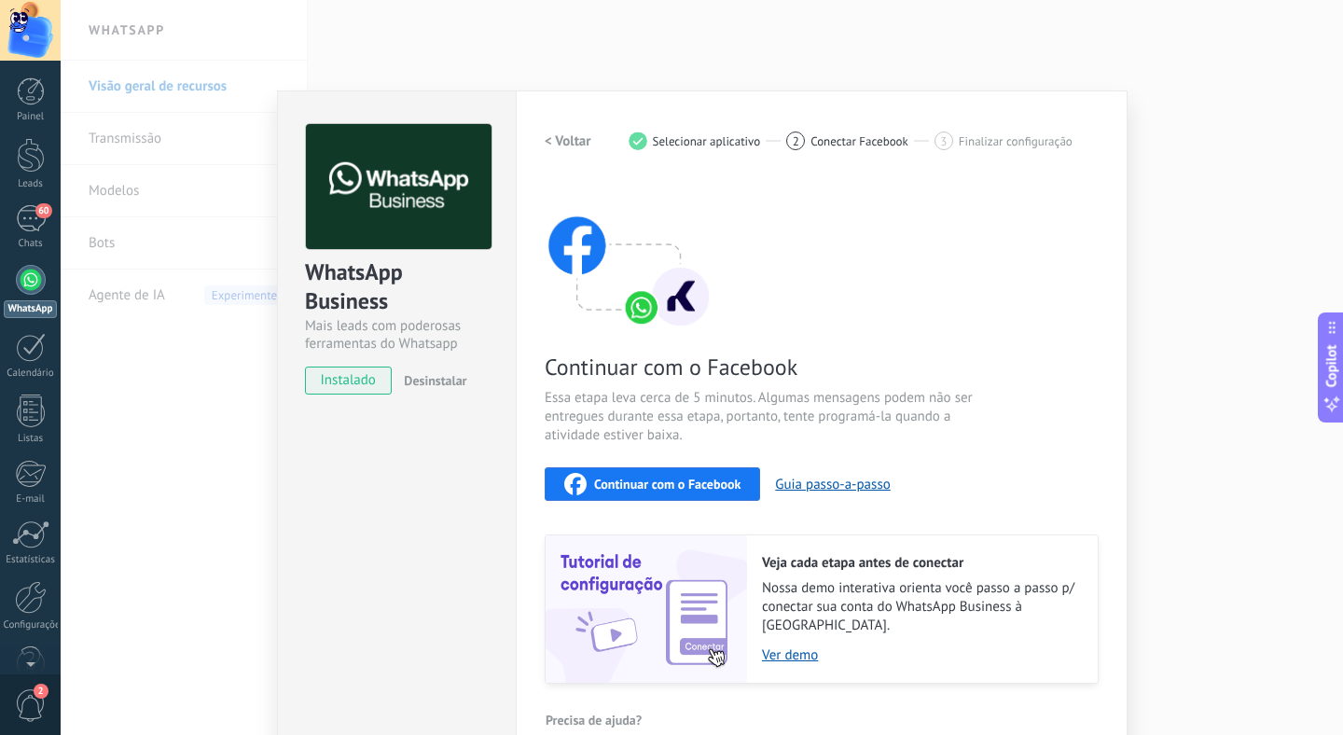
click at [699, 480] on span "Continuar com o Facebook" at bounding box center [667, 483] width 146 height 13
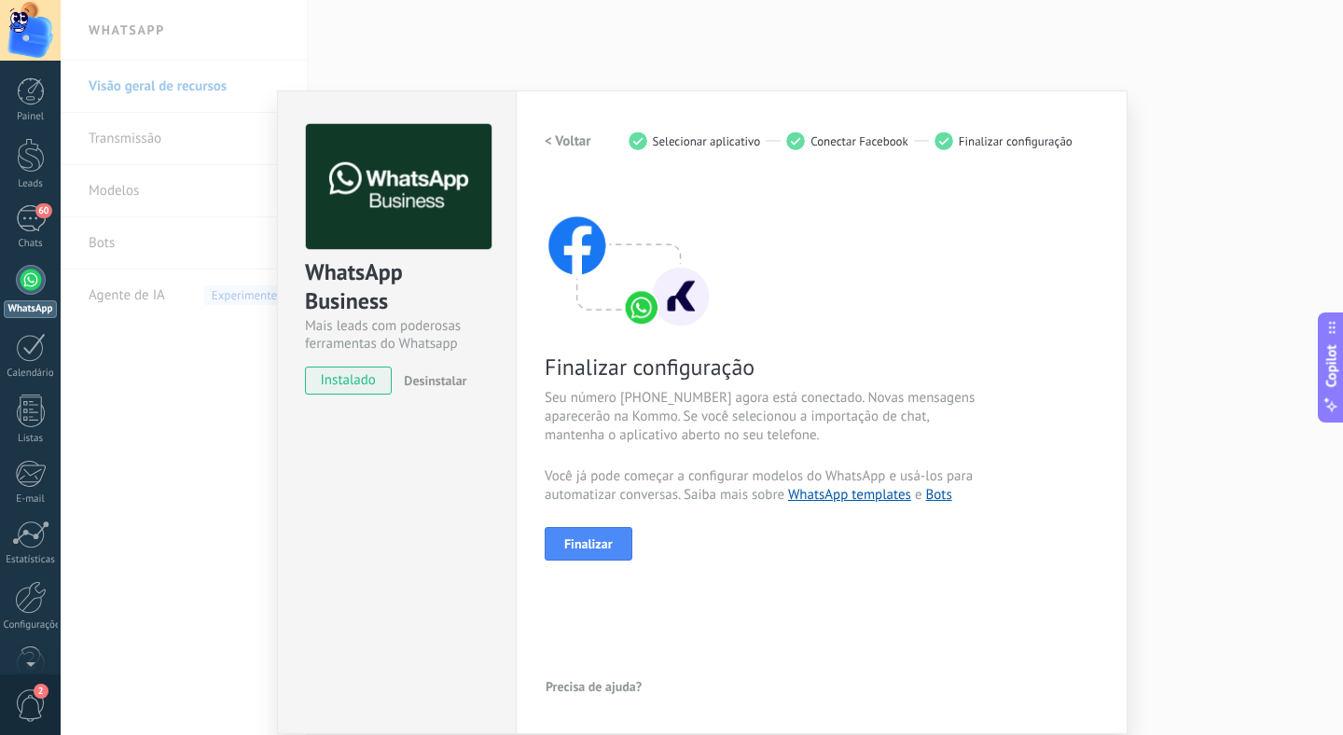
click at [1197, 455] on div "WhatsApp Business Mais leads com poderosas ferramentas do Whatsapp instalado De…" at bounding box center [702, 367] width 1282 height 735
